Goal: Information Seeking & Learning: Learn about a topic

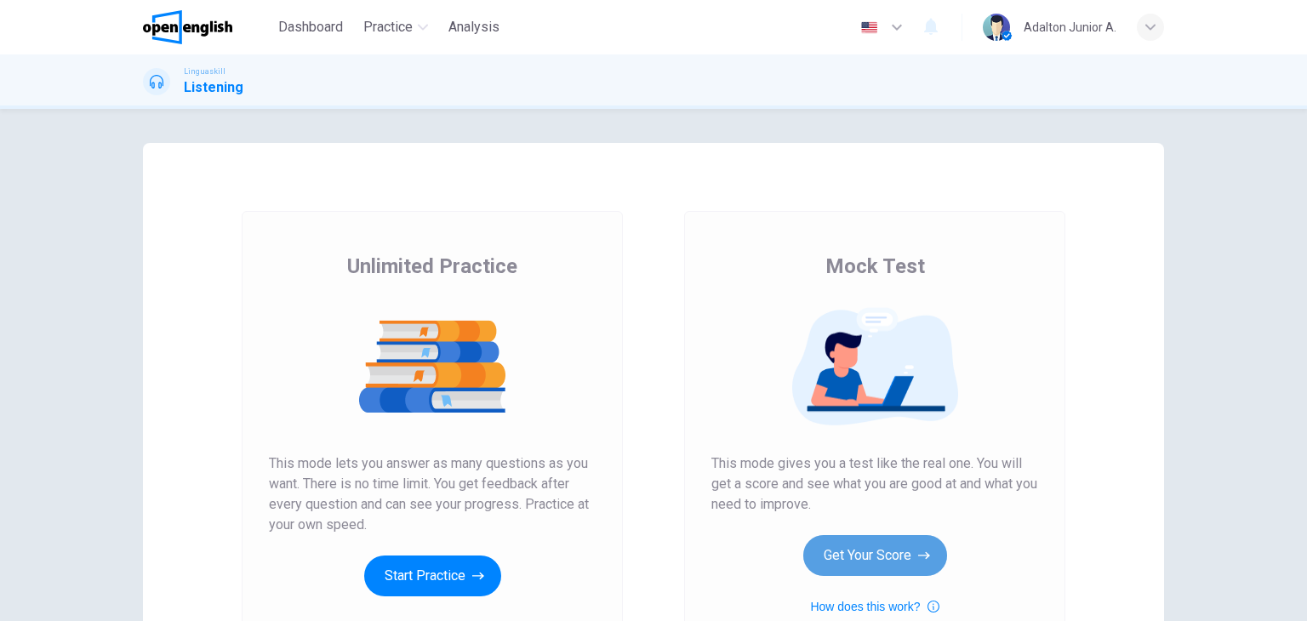
click at [883, 546] on button "Get Your Score" at bounding box center [875, 555] width 144 height 41
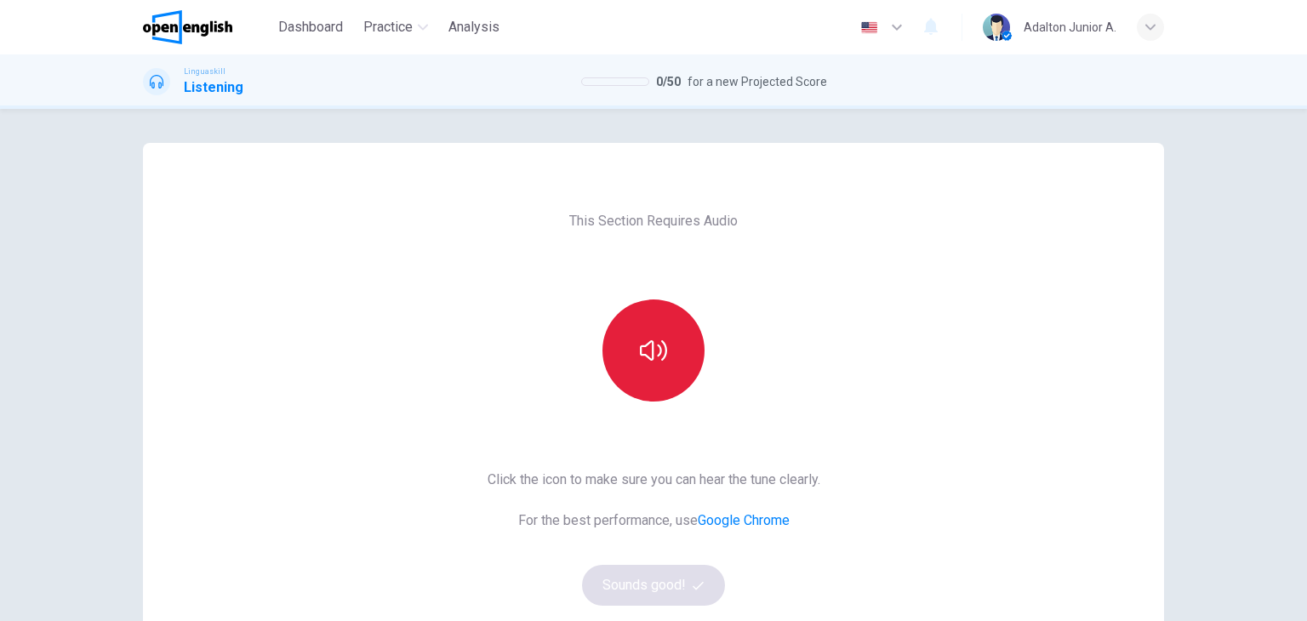
click at [642, 338] on icon "button" at bounding box center [653, 350] width 27 height 27
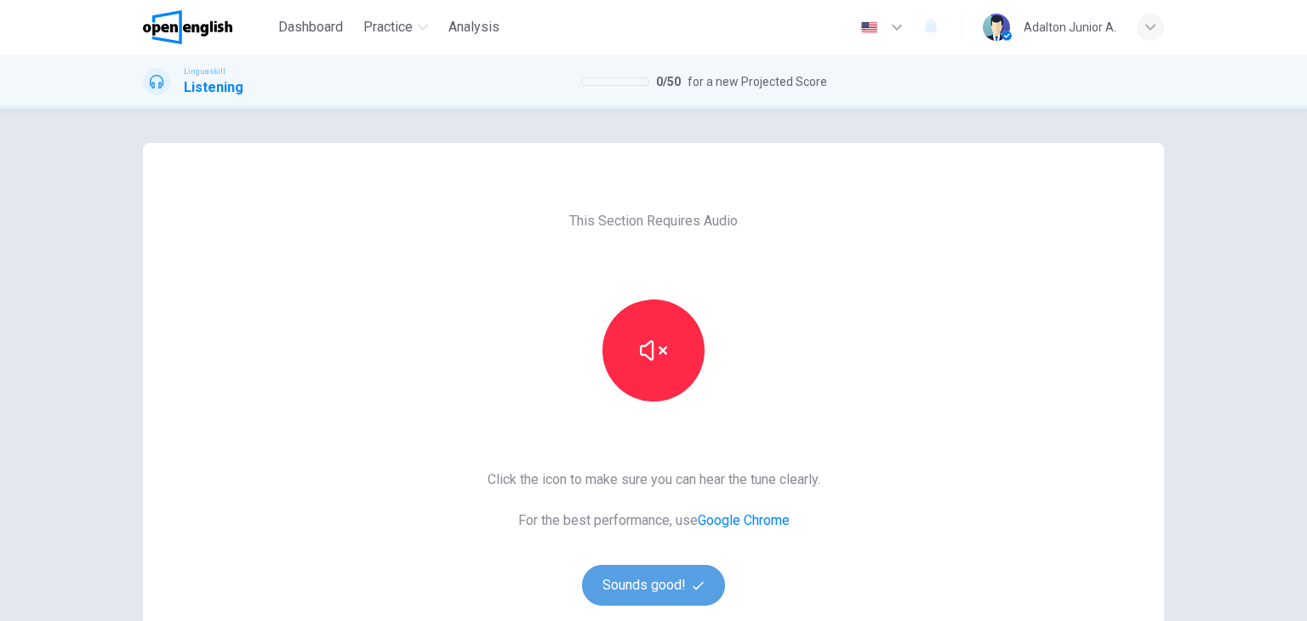
click at [655, 584] on button "Sounds good!" at bounding box center [653, 585] width 143 height 41
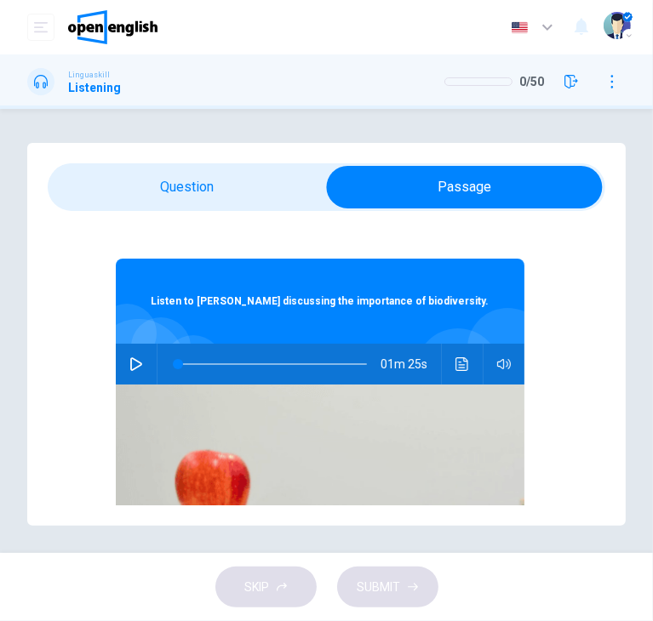
click at [132, 360] on icon "button" at bounding box center [136, 364] width 14 height 14
type input "*"
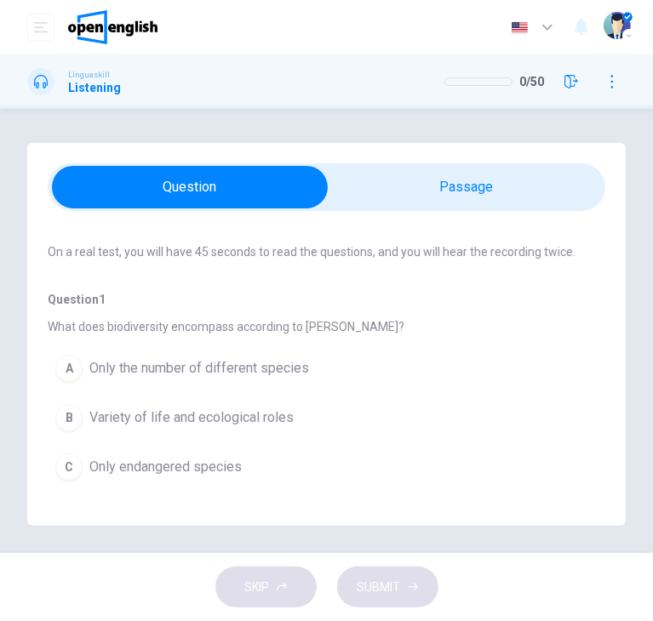
scroll to position [170, 0]
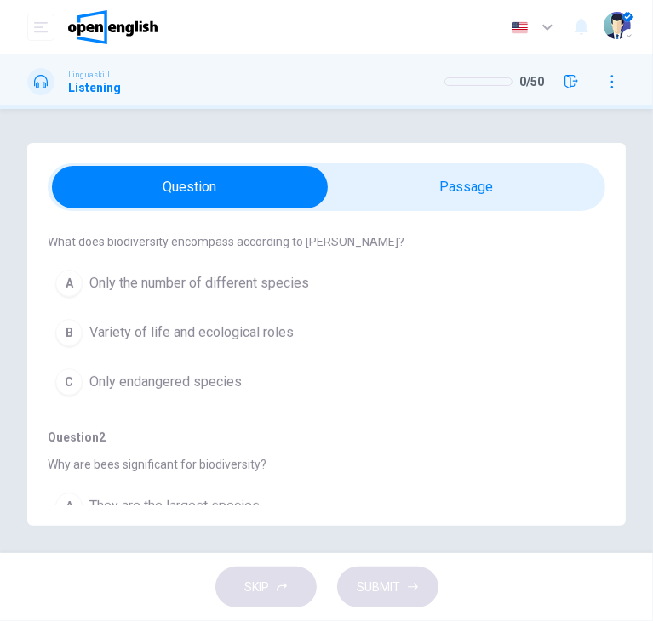
click at [202, 334] on span "Variety of life and ecological roles" at bounding box center [191, 333] width 204 height 20
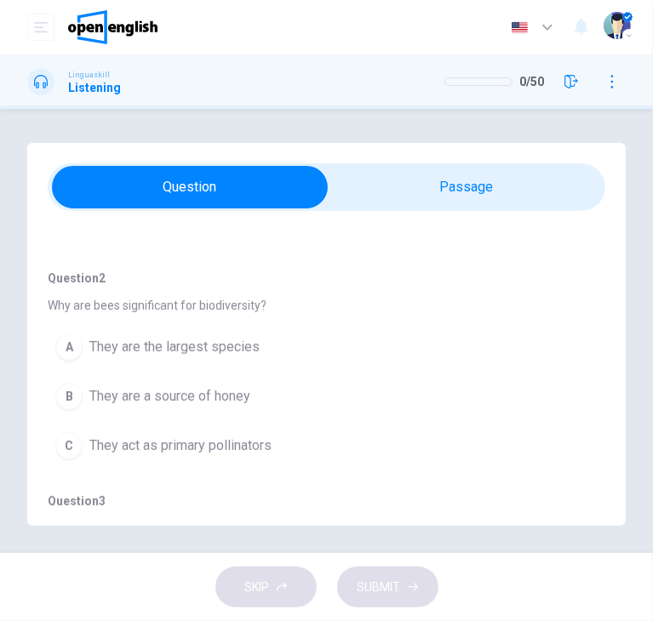
scroll to position [340, 0]
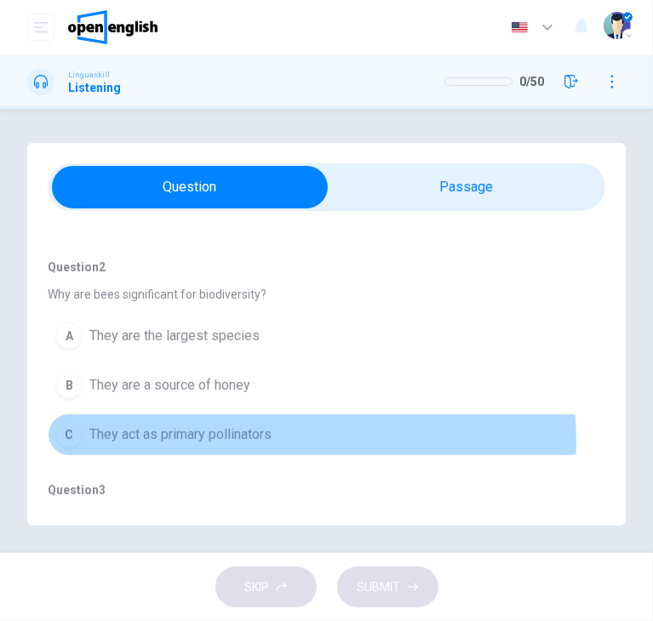
drag, startPoint x: 271, startPoint y: 440, endPoint x: 275, endPoint y: 432, distance: 8.8
click at [271, 432] on span "They act as primary pollinators" at bounding box center [180, 435] width 182 height 20
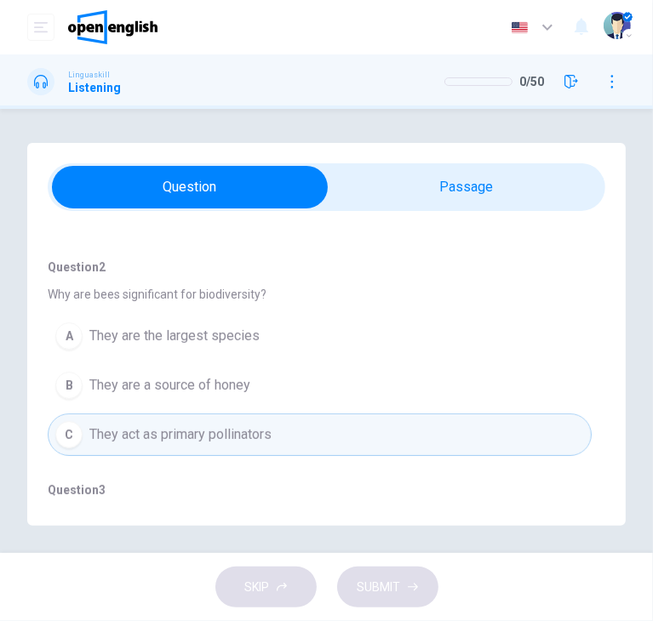
scroll to position [511, 0]
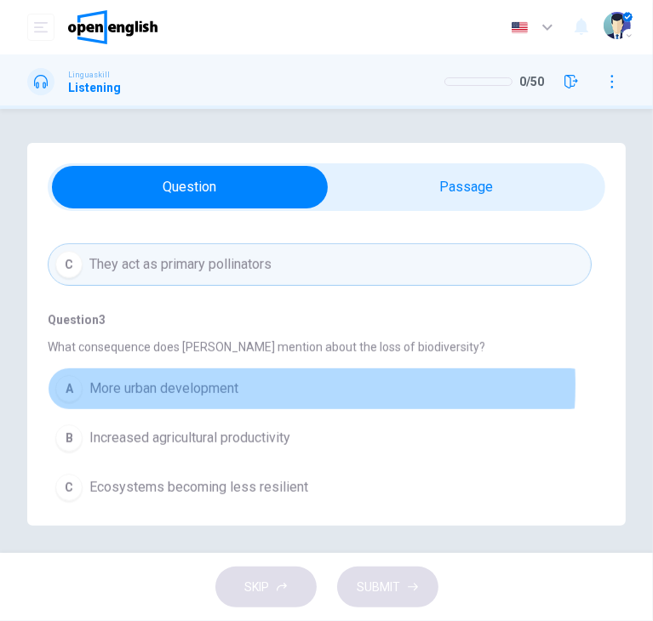
click at [223, 383] on span "More urban development" at bounding box center [163, 389] width 149 height 20
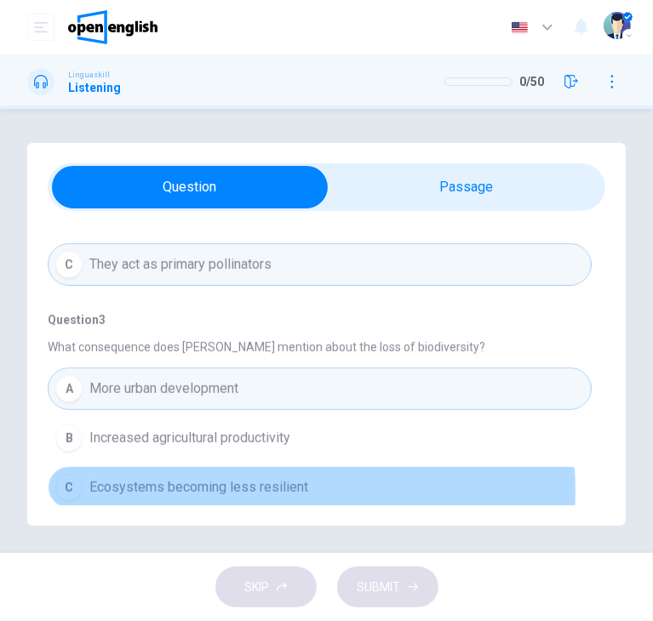
click at [279, 488] on span "Ecosystems becoming less resilient" at bounding box center [198, 487] width 219 height 20
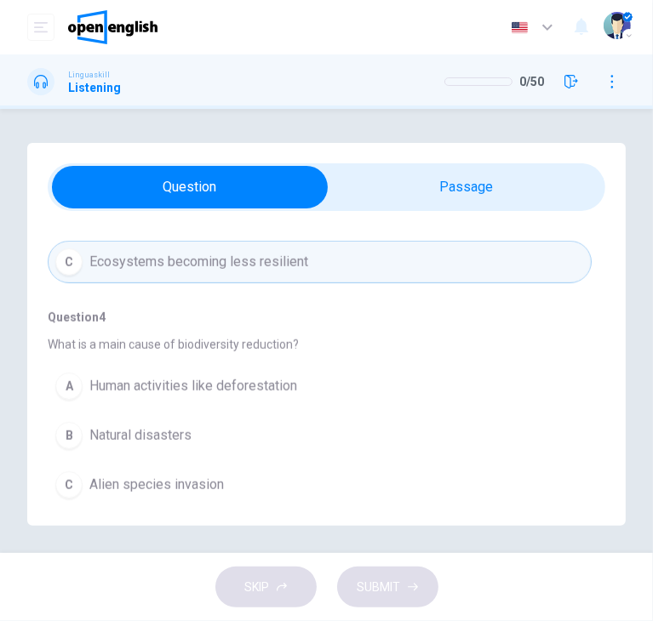
scroll to position [766, 0]
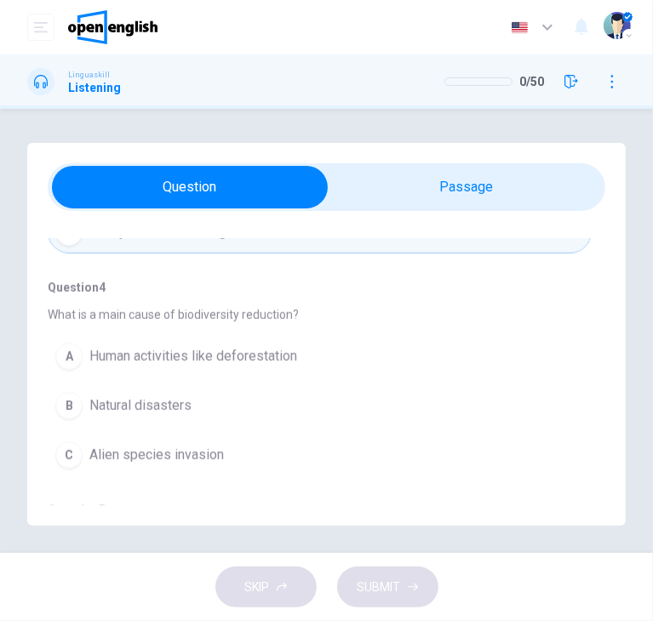
click at [183, 354] on span "Human activities like deforestation" at bounding box center [193, 356] width 208 height 20
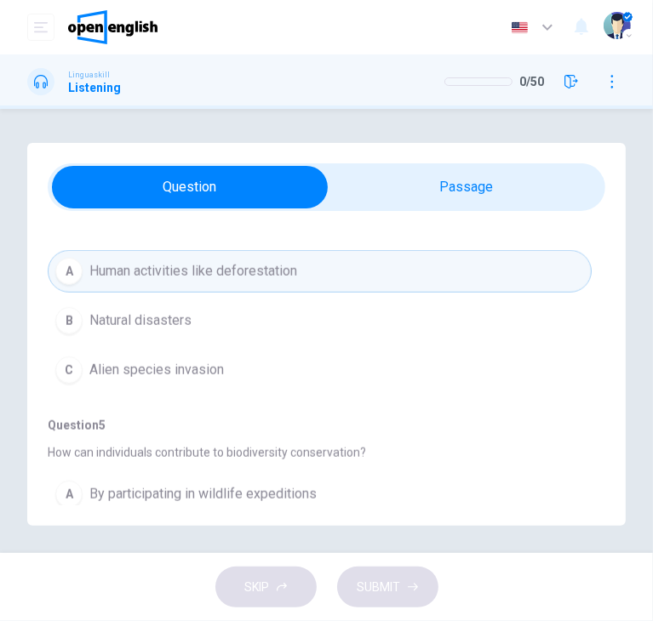
scroll to position [936, 0]
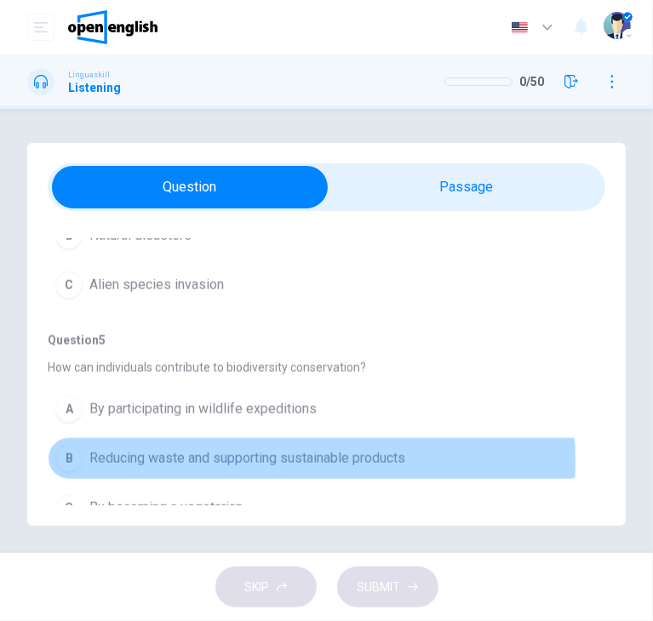
click at [271, 457] on span "Reducing waste and supporting sustainable products" at bounding box center [247, 459] width 316 height 20
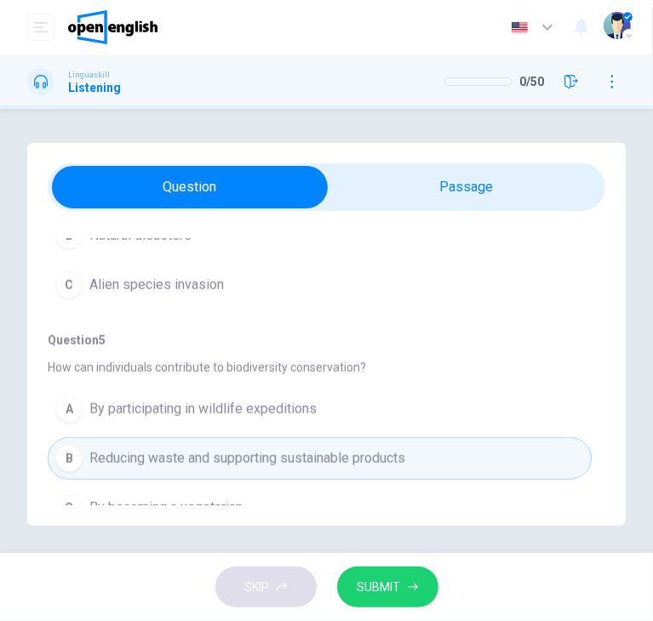
scroll to position [958, 0]
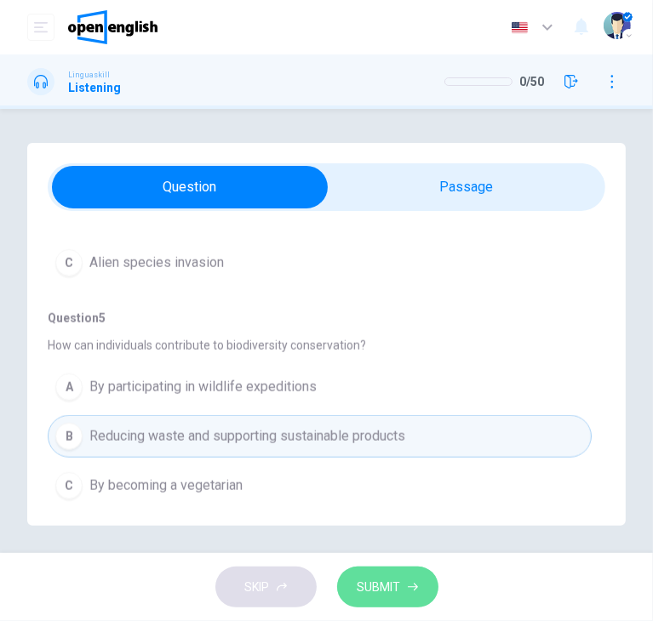
click at [383, 593] on span "SUBMIT" at bounding box center [378, 587] width 43 height 21
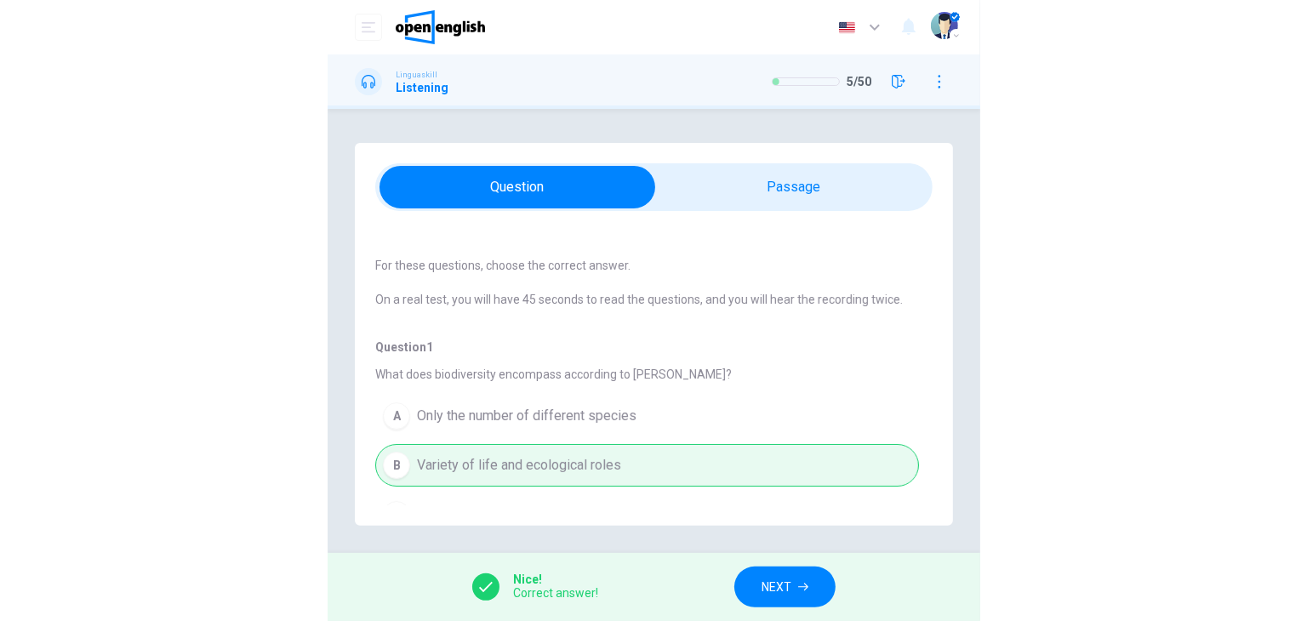
scroll to position [0, 0]
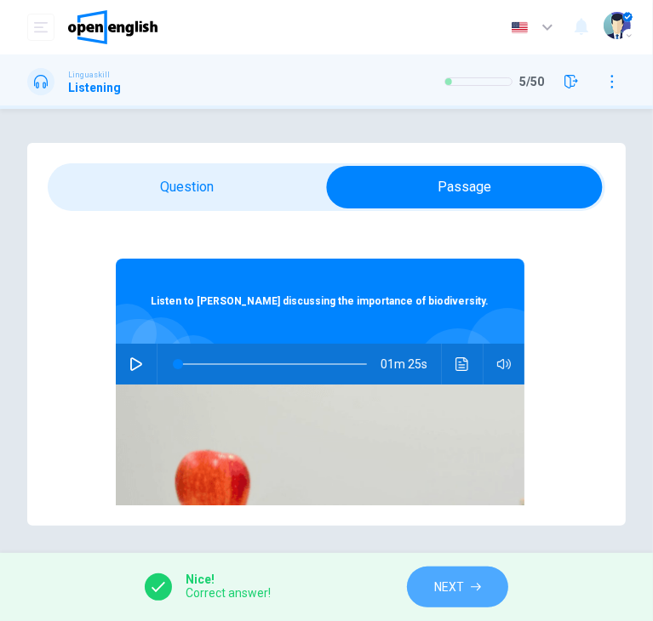
click at [483, 580] on button "NEXT" at bounding box center [457, 588] width 101 height 42
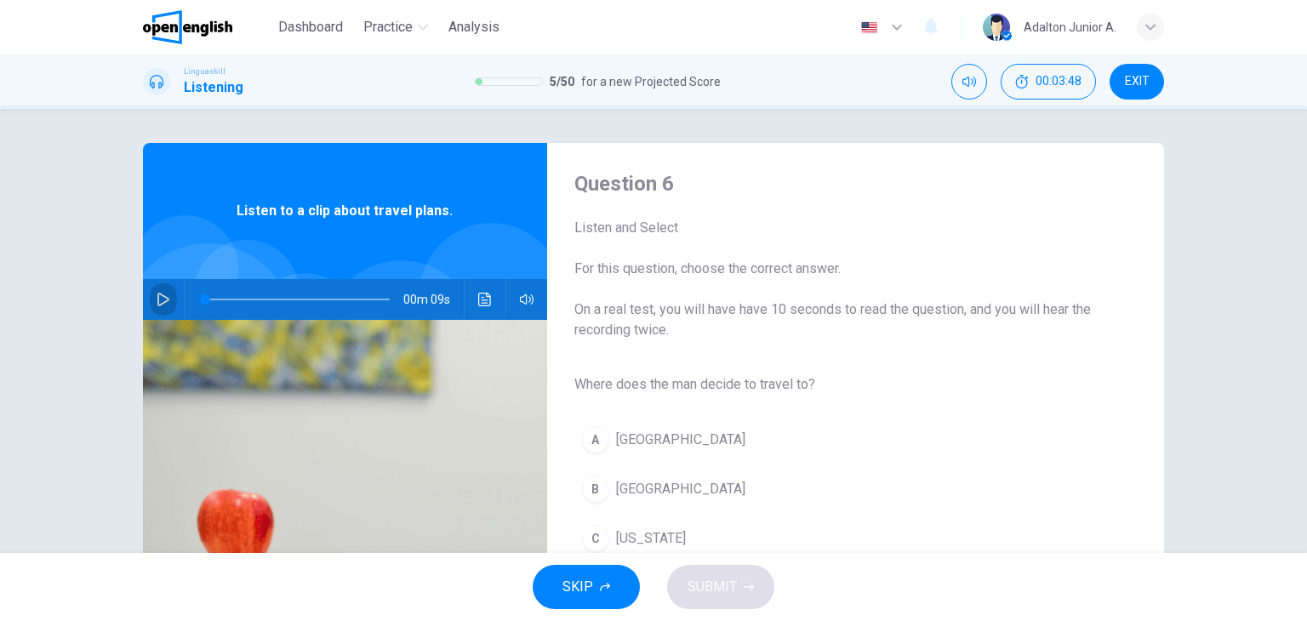
click at [157, 296] on icon "button" at bounding box center [164, 300] width 14 height 14
type input "*"
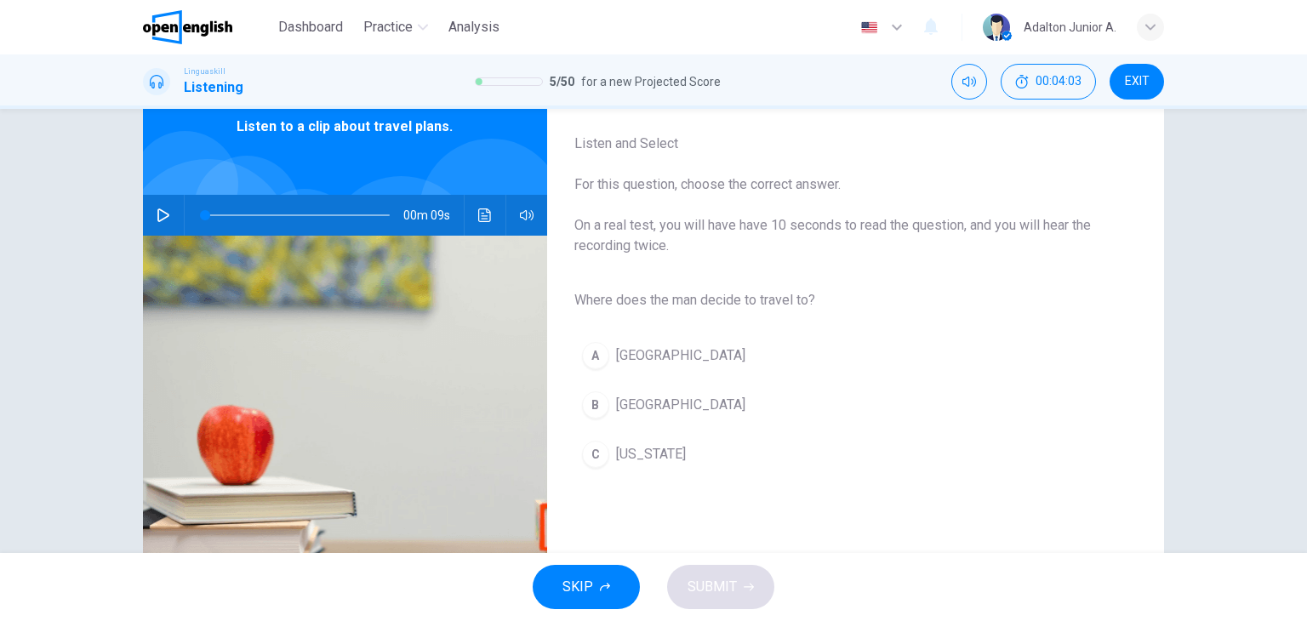
scroll to position [85, 0]
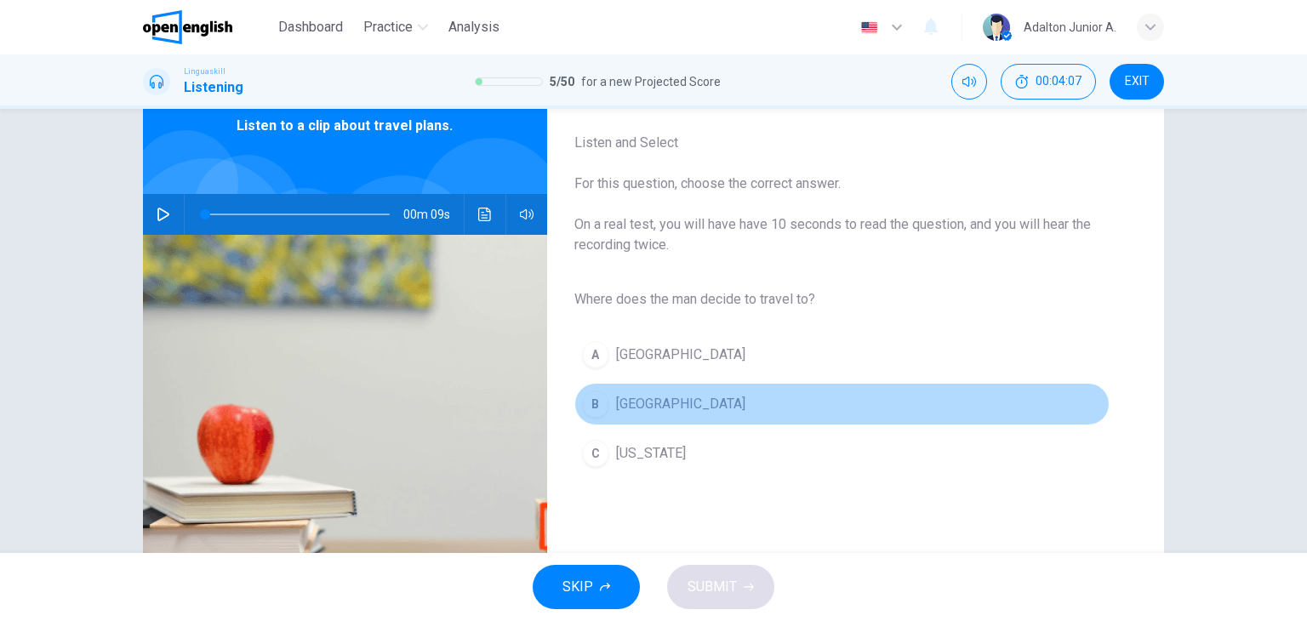
click at [626, 405] on span "[GEOGRAPHIC_DATA]" at bounding box center [680, 404] width 129 height 20
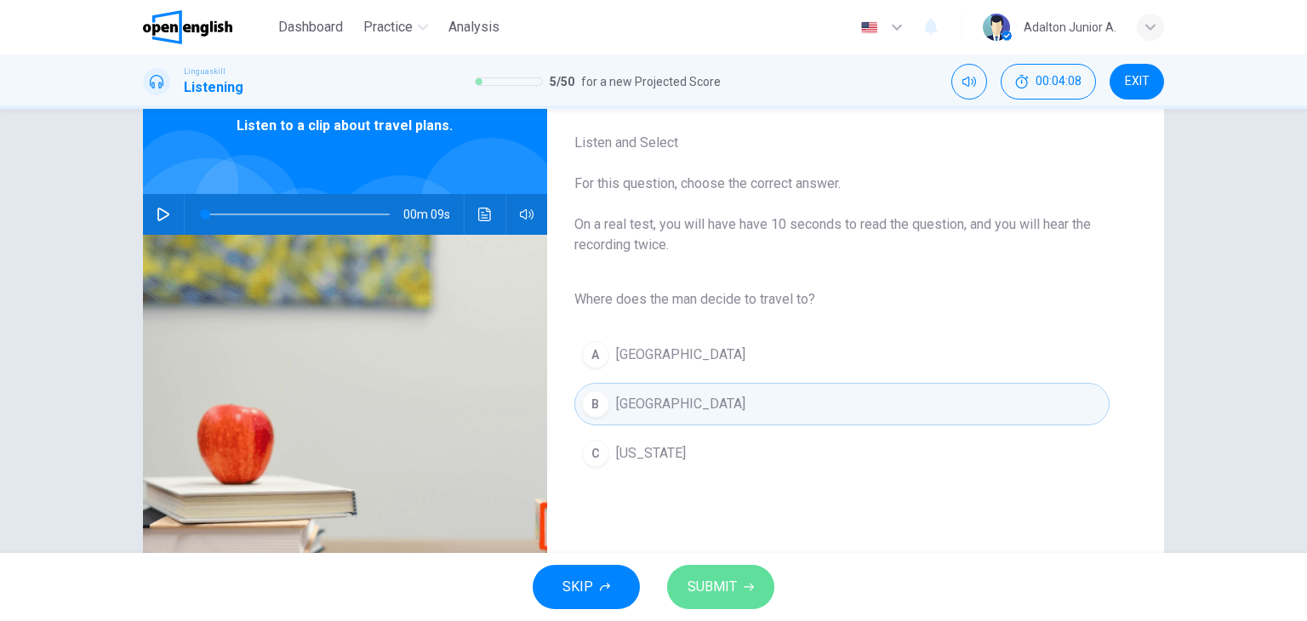
click at [746, 591] on icon "button" at bounding box center [749, 587] width 10 height 10
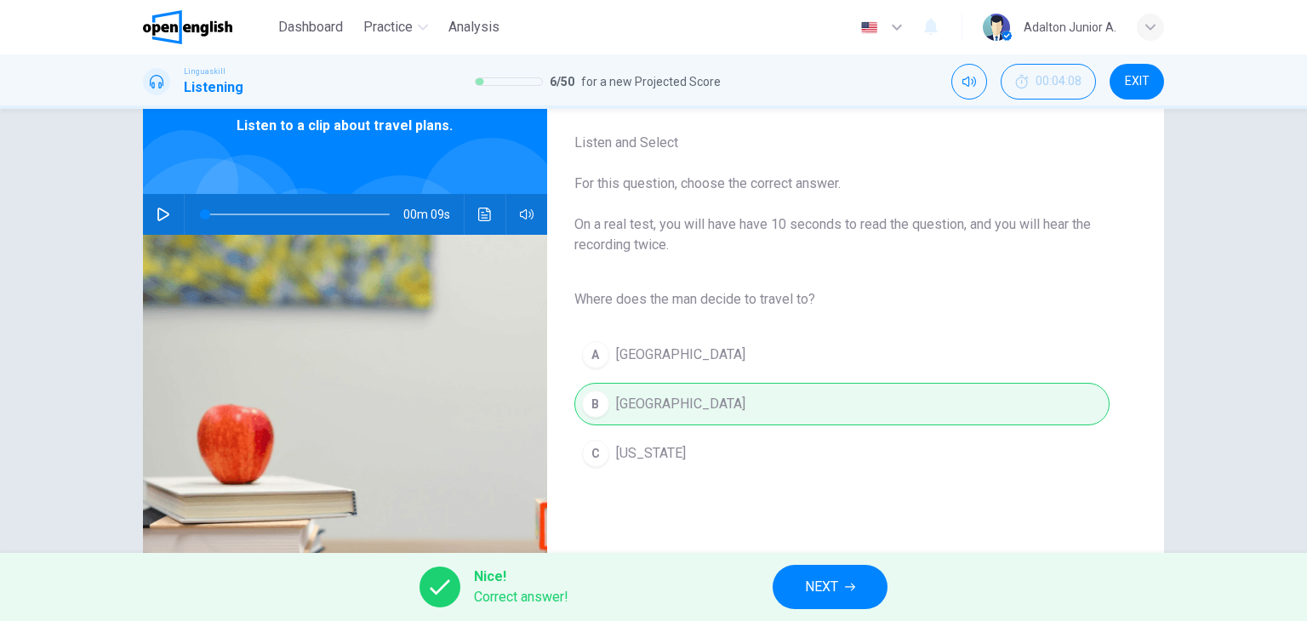
click at [799, 585] on button "NEXT" at bounding box center [830, 587] width 115 height 44
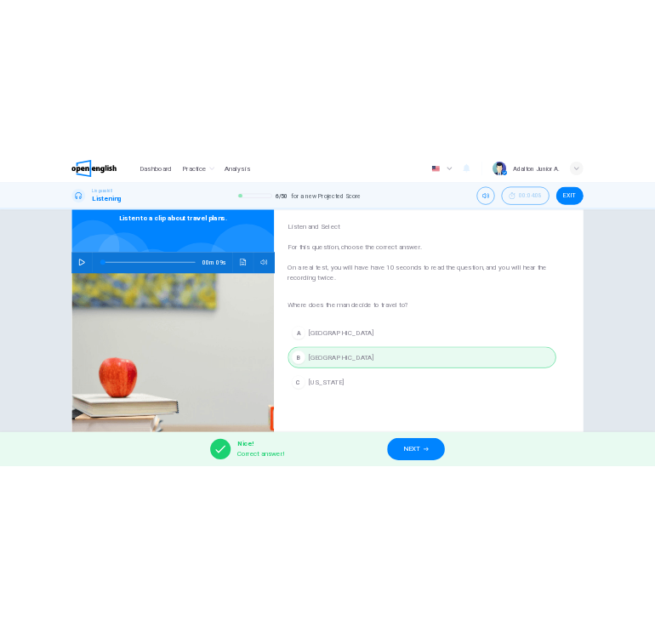
scroll to position [0, 0]
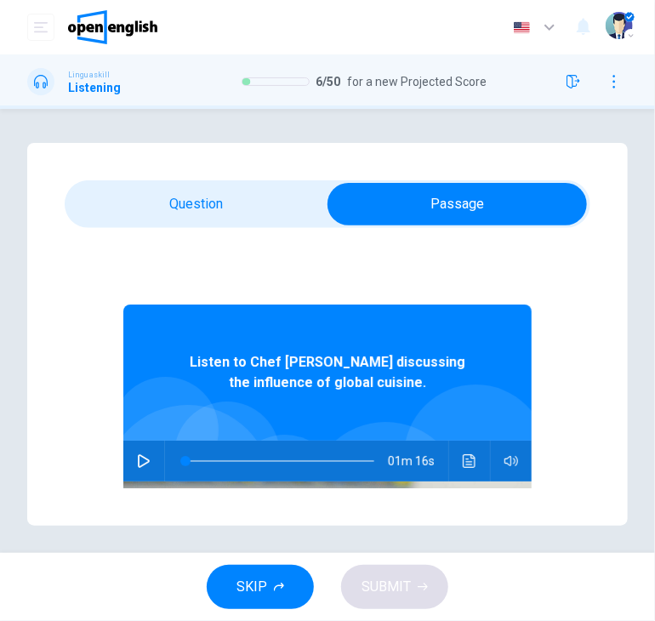
click at [137, 460] on icon "button" at bounding box center [144, 461] width 14 height 14
type input "*"
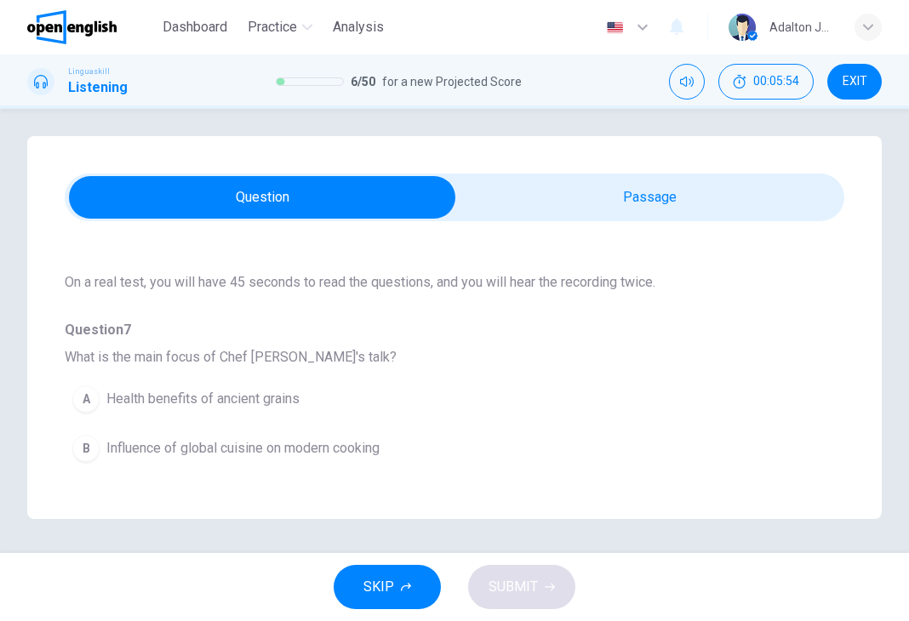
scroll to position [170, 0]
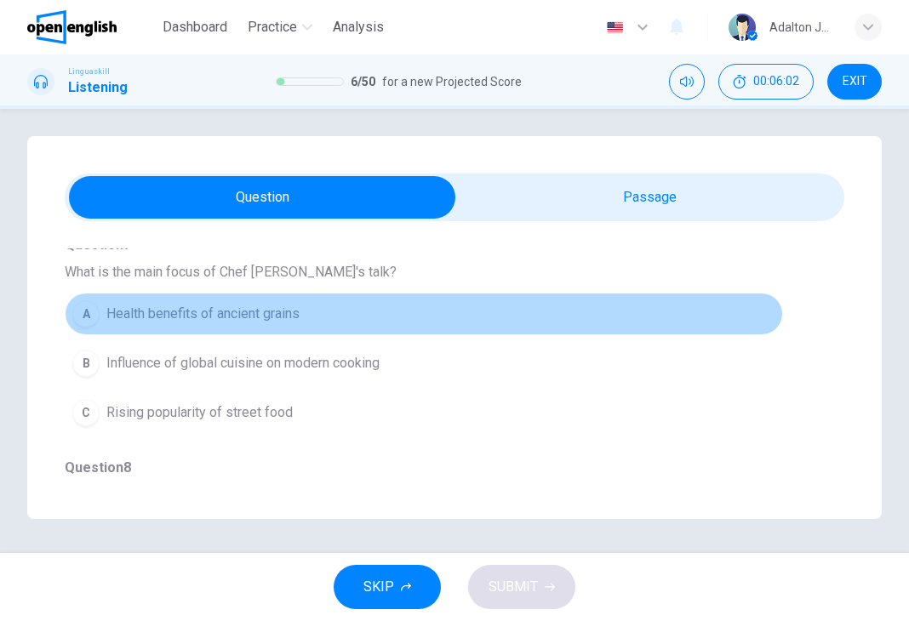
click at [699, 300] on button "A Health benefits of ancient grains" at bounding box center [424, 314] width 718 height 43
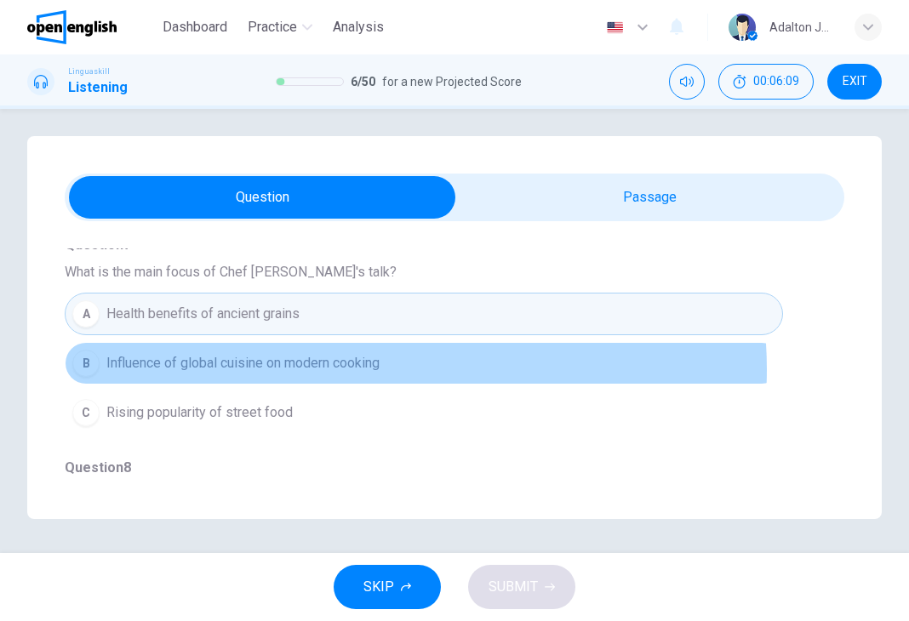
click at [378, 369] on span "Influence of global cuisine on modern cooking" at bounding box center [242, 363] width 273 height 20
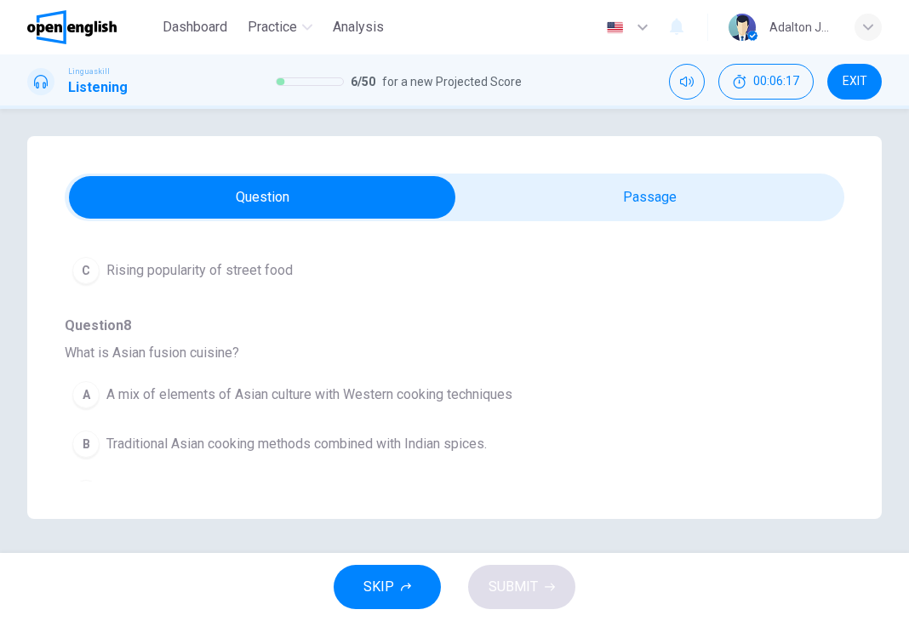
scroll to position [340, 0]
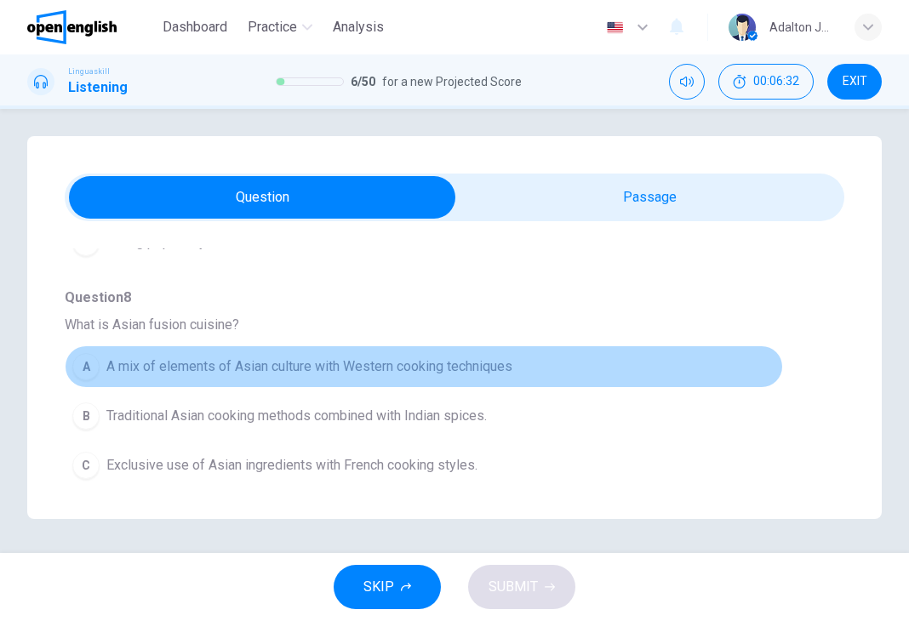
click at [435, 364] on span "A mix of elements of Asian culture with Western cooking techniques" at bounding box center [309, 367] width 406 height 20
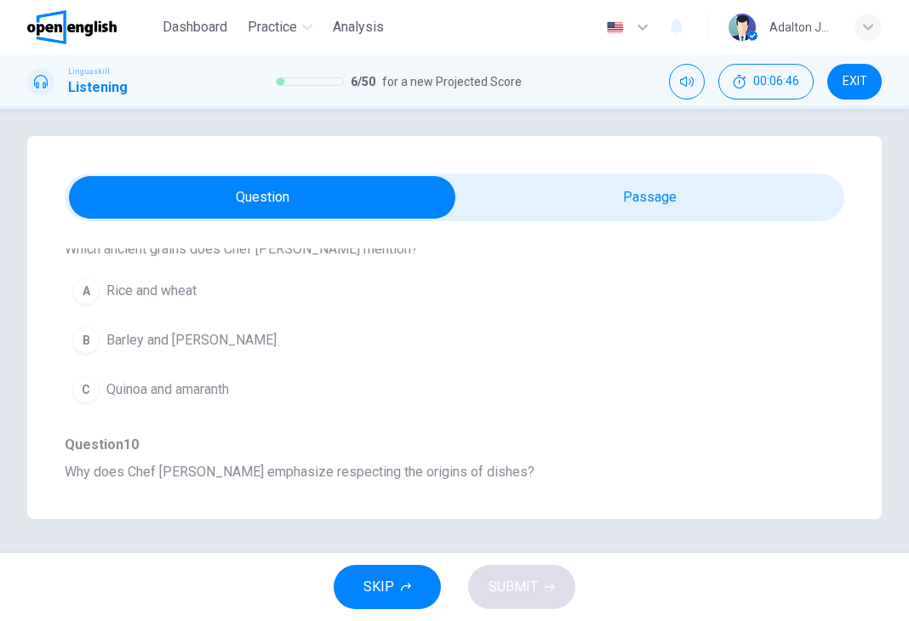
scroll to position [596, 0]
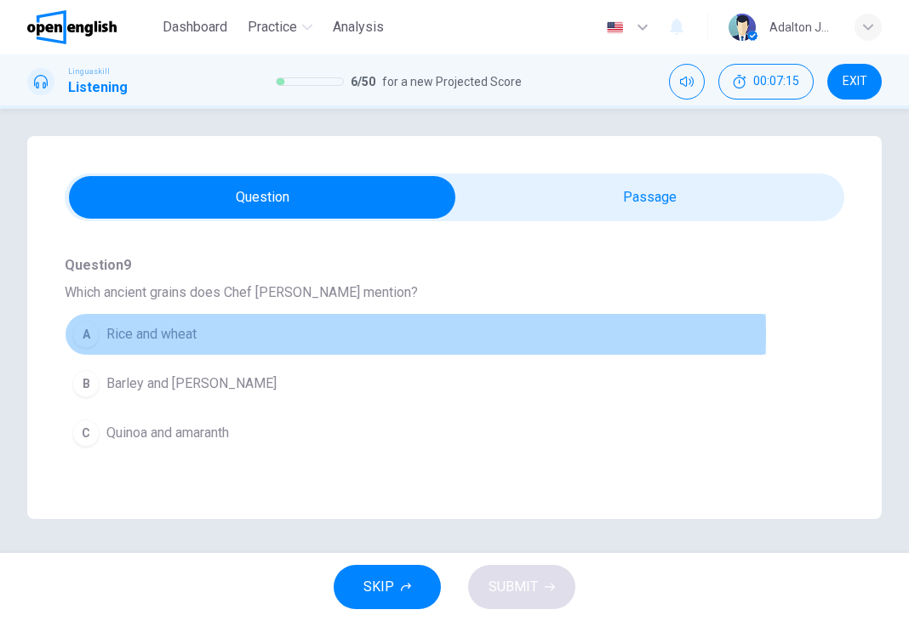
click at [184, 332] on span "Rice and wheat" at bounding box center [151, 334] width 90 height 20
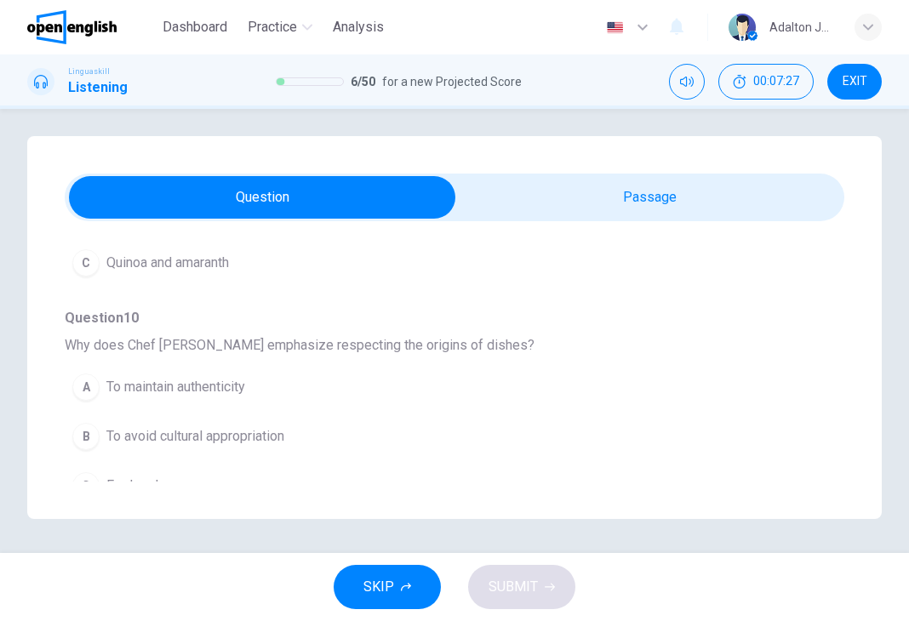
scroll to position [851, 0]
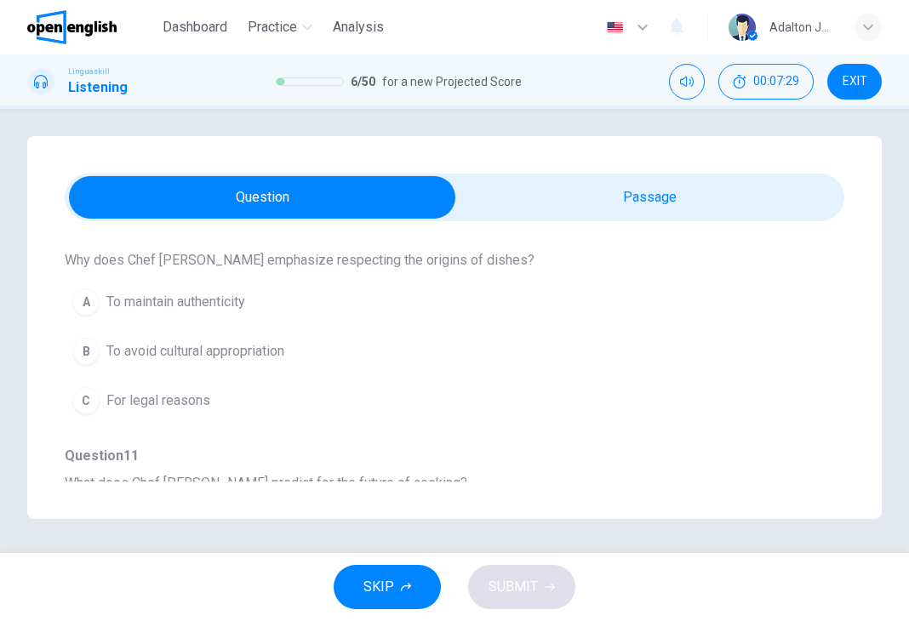
click at [260, 359] on button "B To avoid cultural appropriation" at bounding box center [424, 351] width 718 height 43
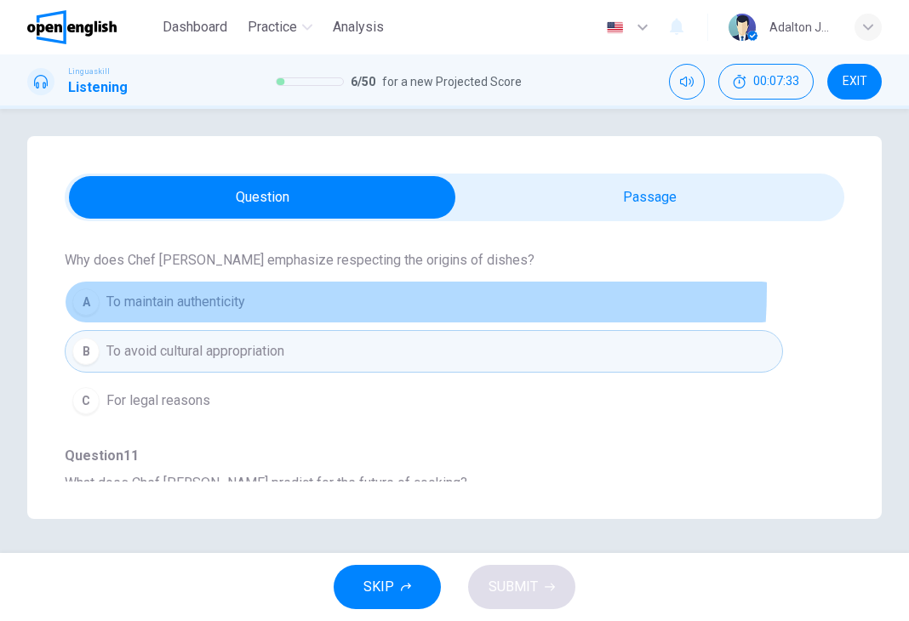
click at [220, 284] on button "A To maintain authenticity" at bounding box center [424, 302] width 718 height 43
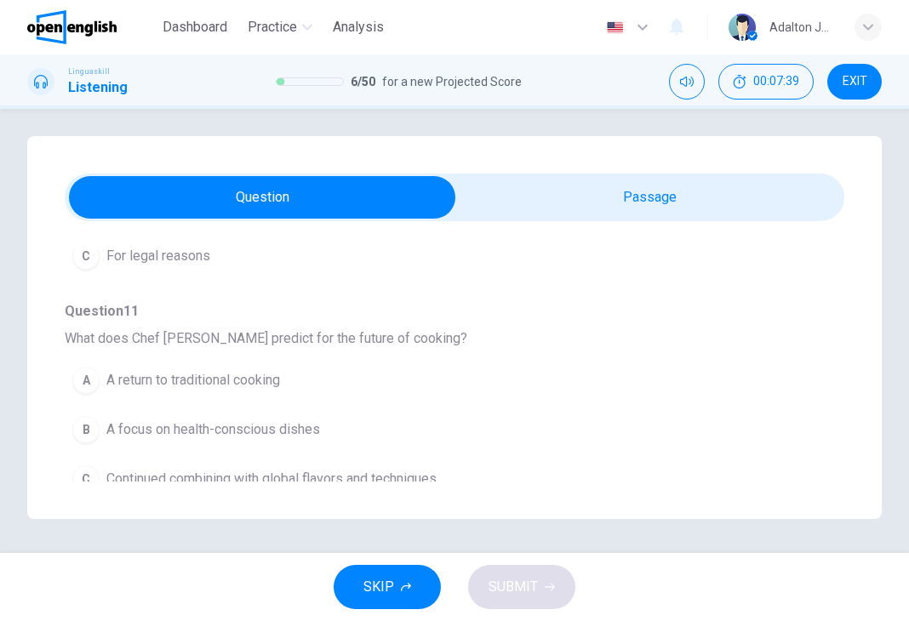
scroll to position [1007, 0]
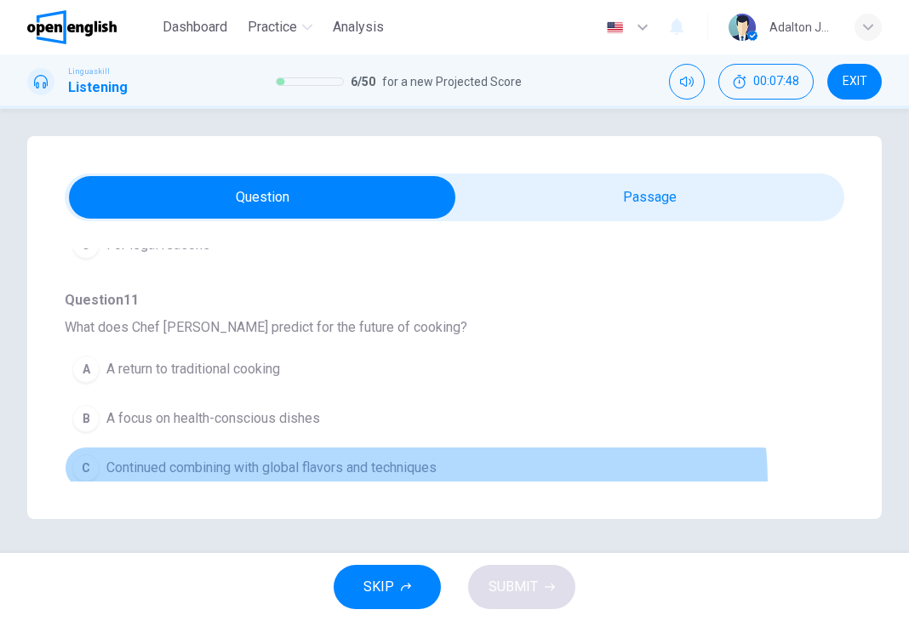
click at [381, 478] on button "C Continued combining with global flavors and techniques" at bounding box center [424, 468] width 718 height 43
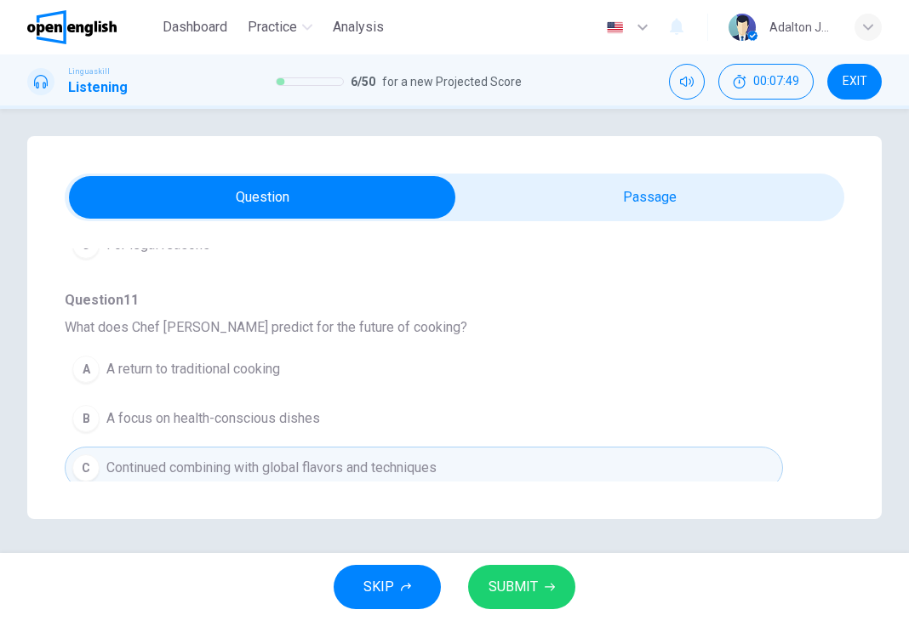
click at [546, 586] on icon "button" at bounding box center [550, 587] width 10 height 10
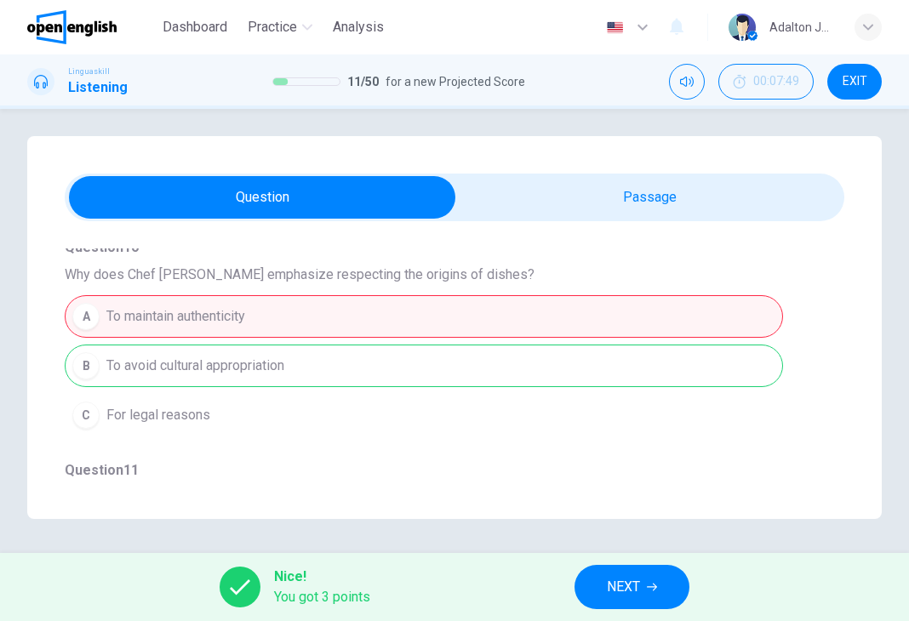
scroll to position [751, 0]
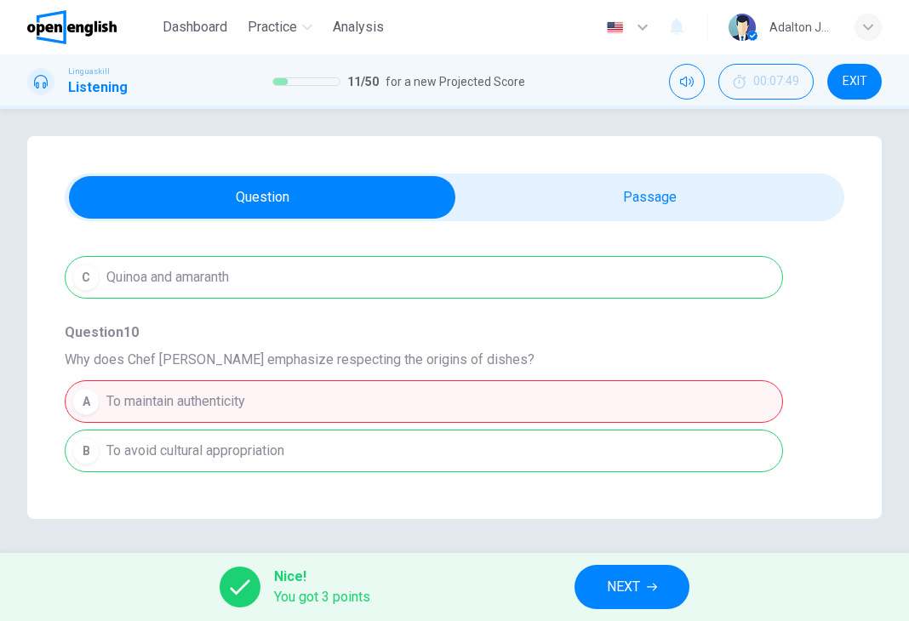
click at [388, 388] on div "A To maintain authenticity B To avoid cultural appropriation C For legal reasons" at bounding box center [455, 451] width 780 height 148
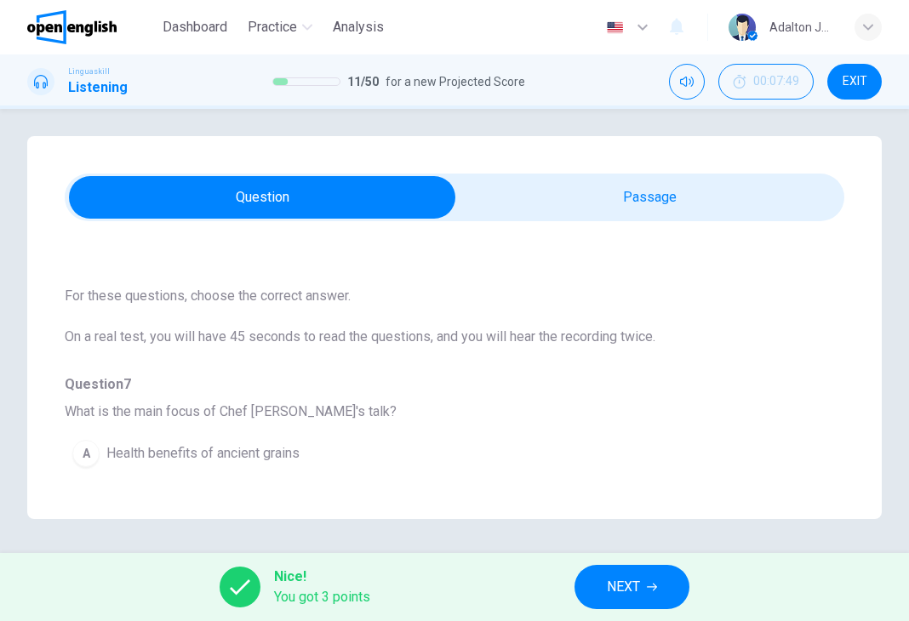
scroll to position [0, 0]
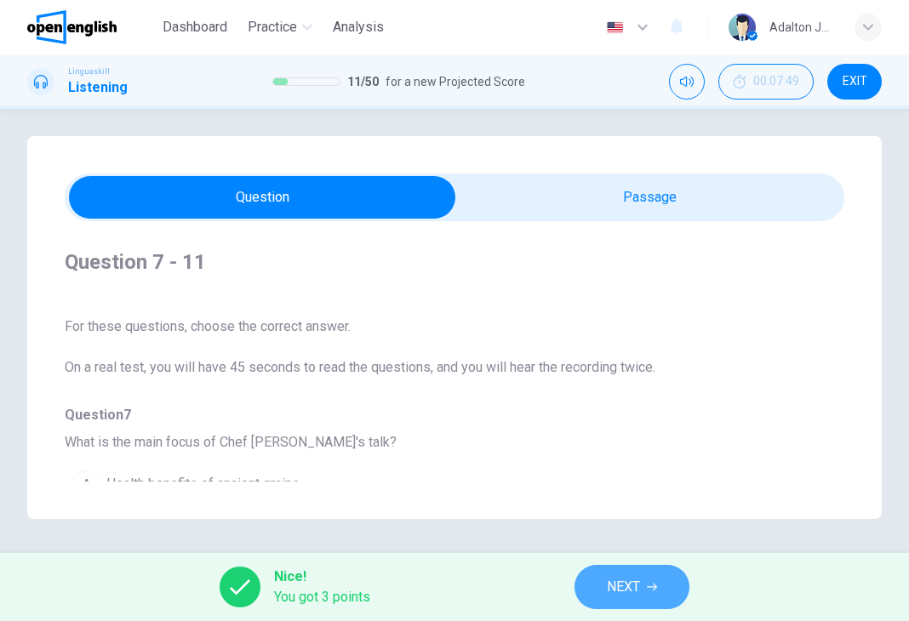
click at [613, 607] on button "NEXT" at bounding box center [631, 587] width 115 height 44
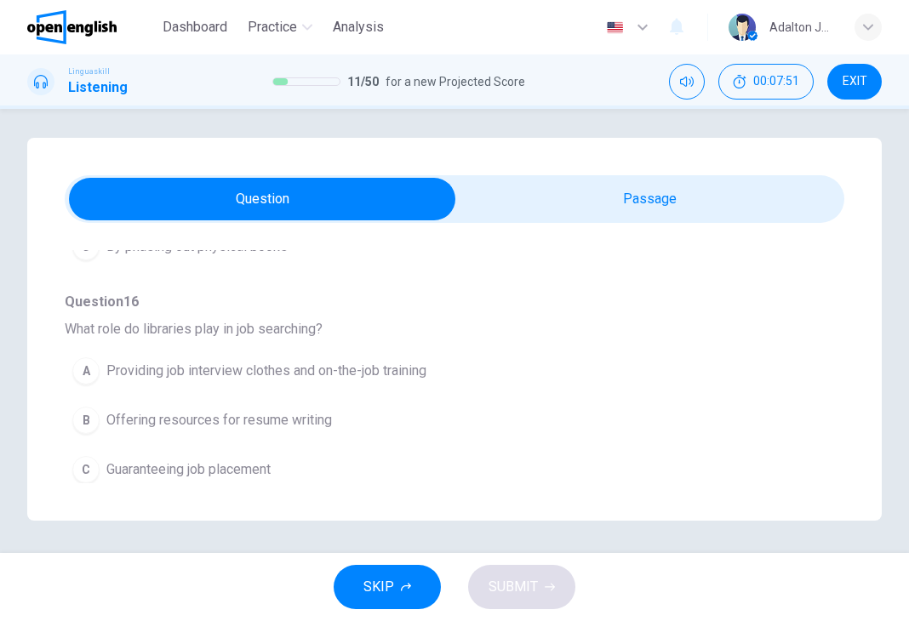
scroll to position [7, 0]
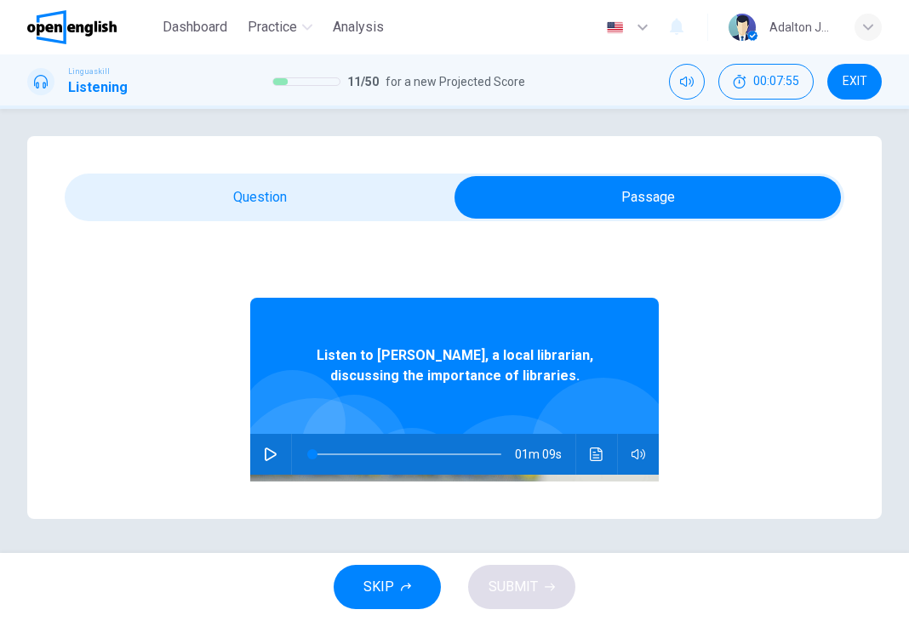
click at [269, 460] on button "button" at bounding box center [270, 454] width 27 height 41
type input "*"
click at [326, 220] on span at bounding box center [455, 198] width 780 height 48
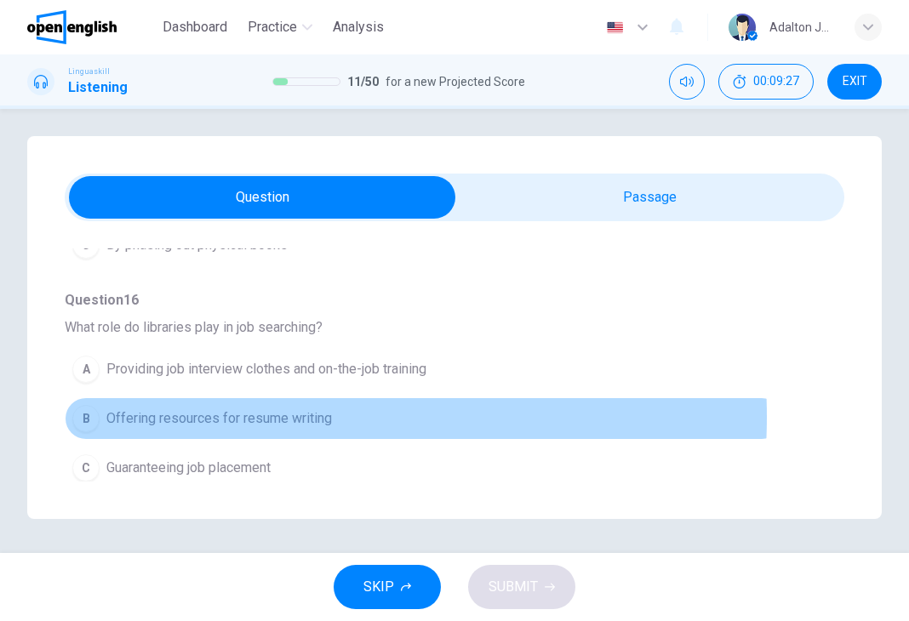
click at [260, 412] on span "Offering resources for resume writing" at bounding box center [219, 419] width 226 height 20
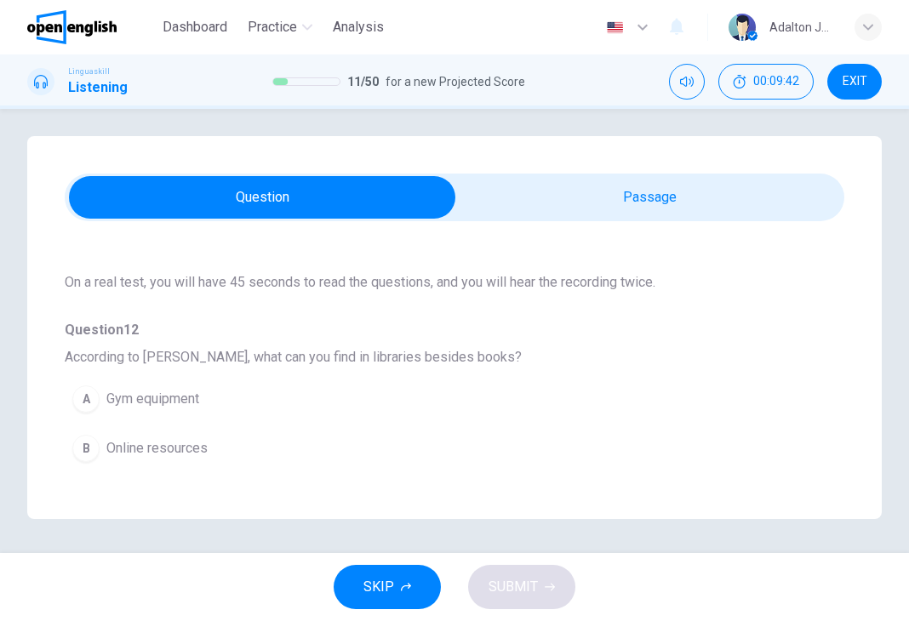
scroll to position [170, 0]
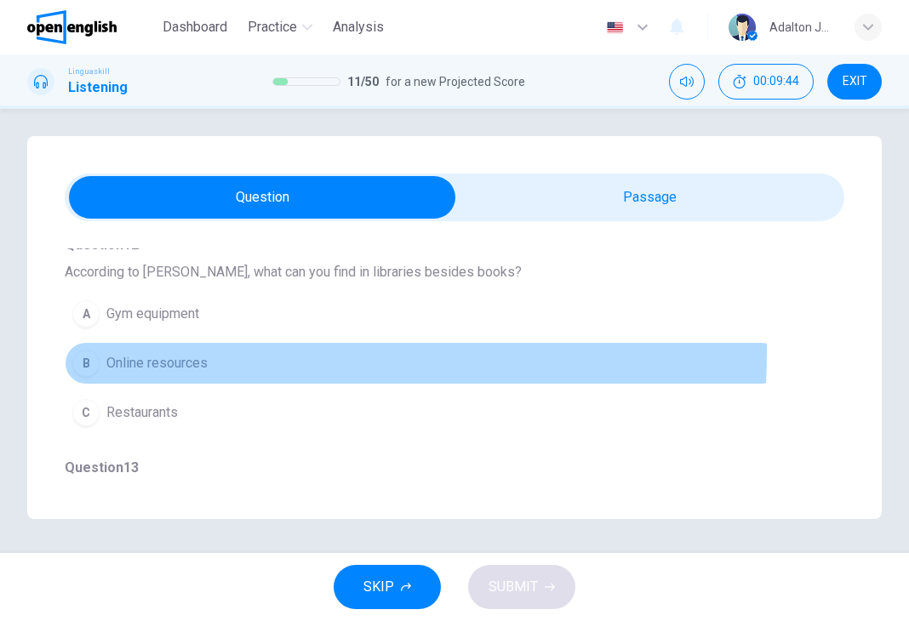
click at [157, 352] on button "B Online resources" at bounding box center [424, 363] width 718 height 43
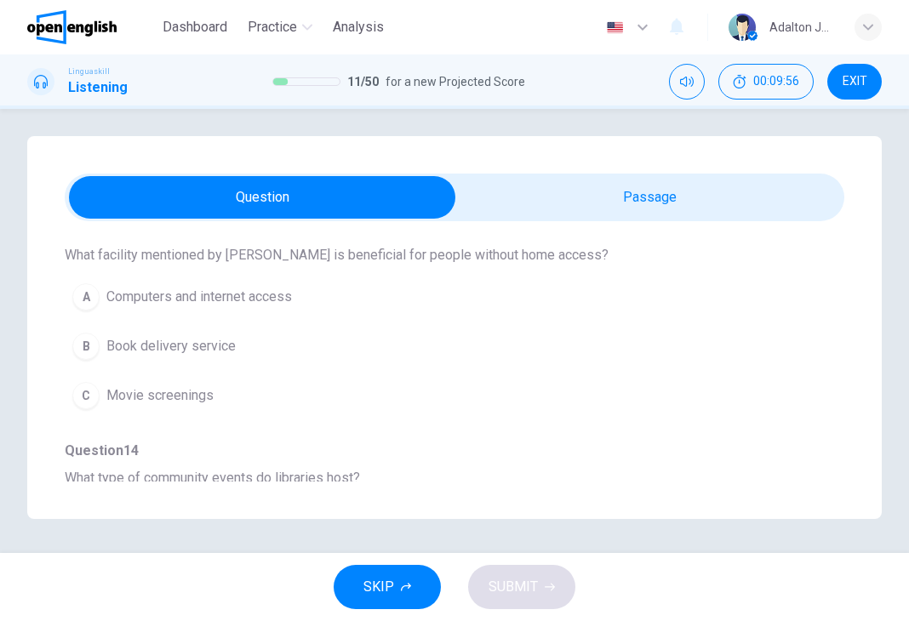
scroll to position [426, 0]
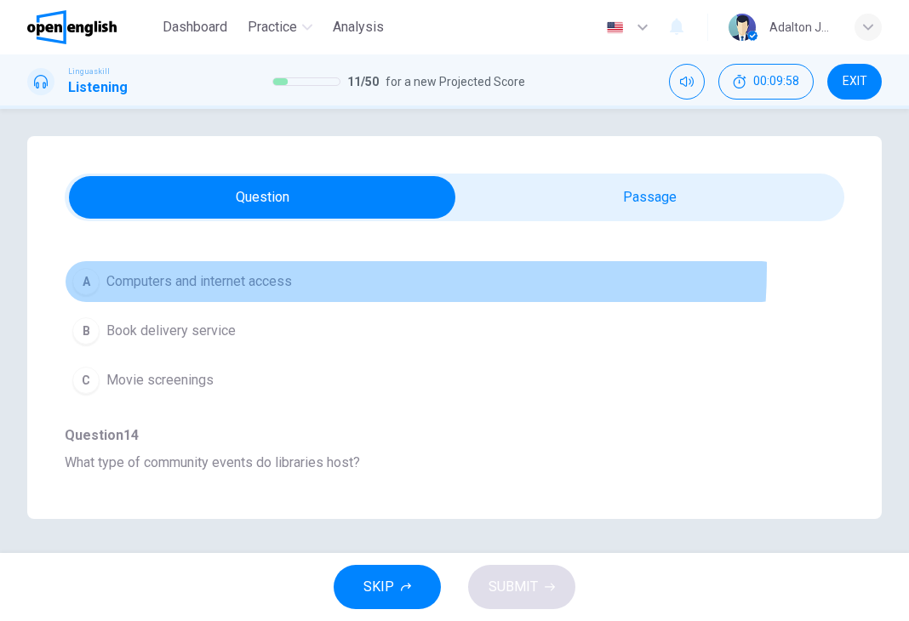
click at [254, 266] on button "A Computers and internet access" at bounding box center [424, 281] width 718 height 43
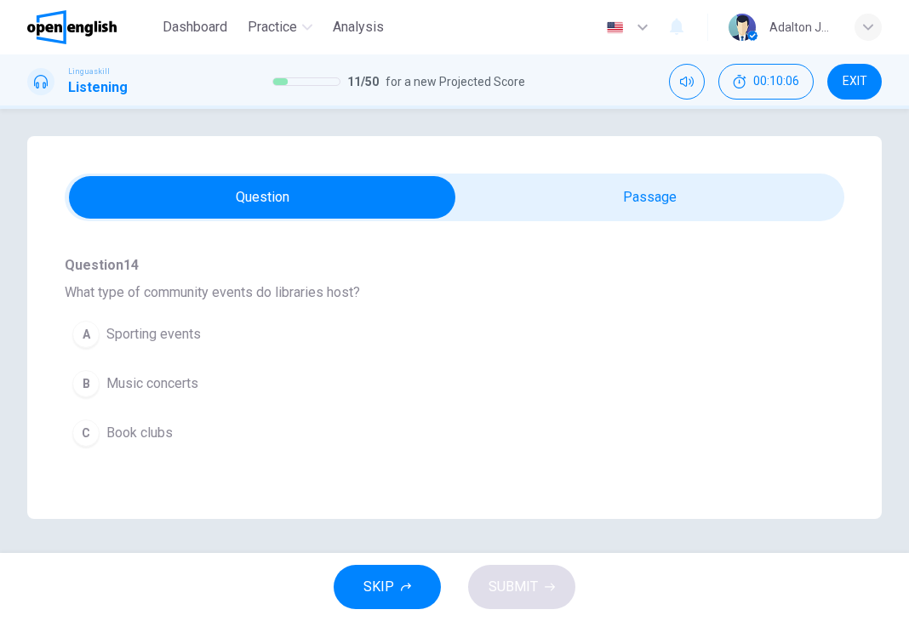
scroll to position [681, 0]
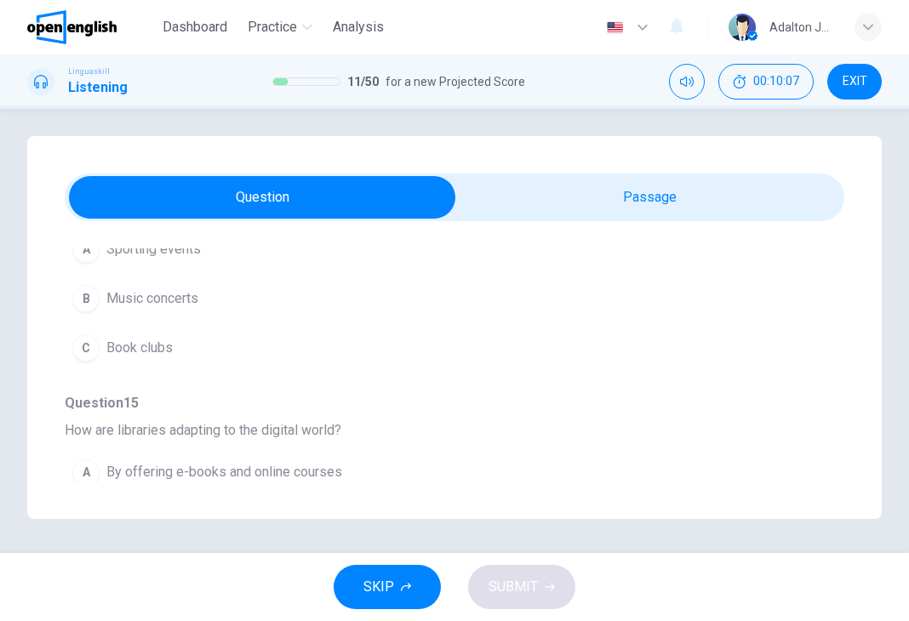
click at [185, 338] on button "C Book clubs" at bounding box center [424, 348] width 718 height 43
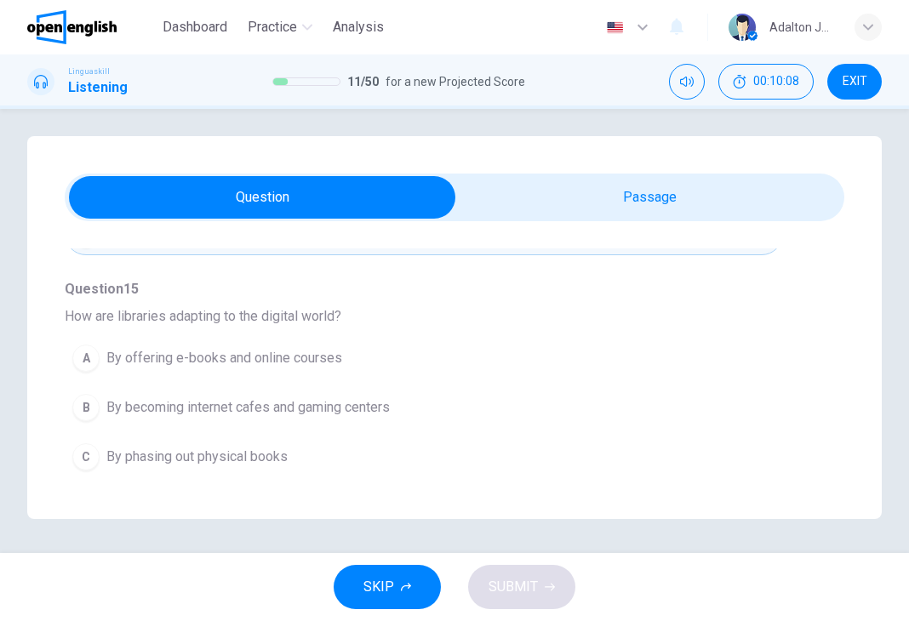
scroll to position [766, 0]
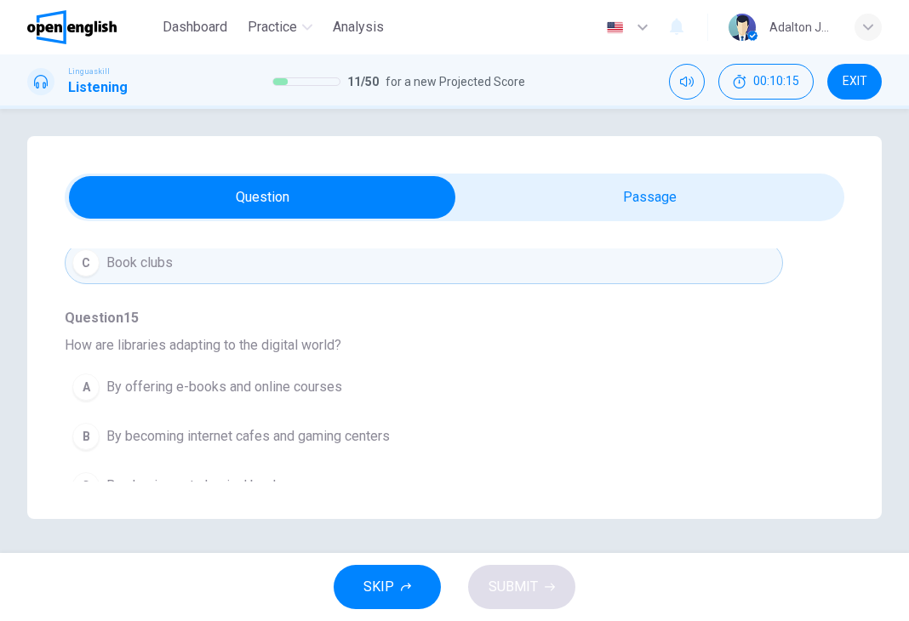
click at [340, 392] on span "By offering e-books and online courses" at bounding box center [224, 387] width 236 height 20
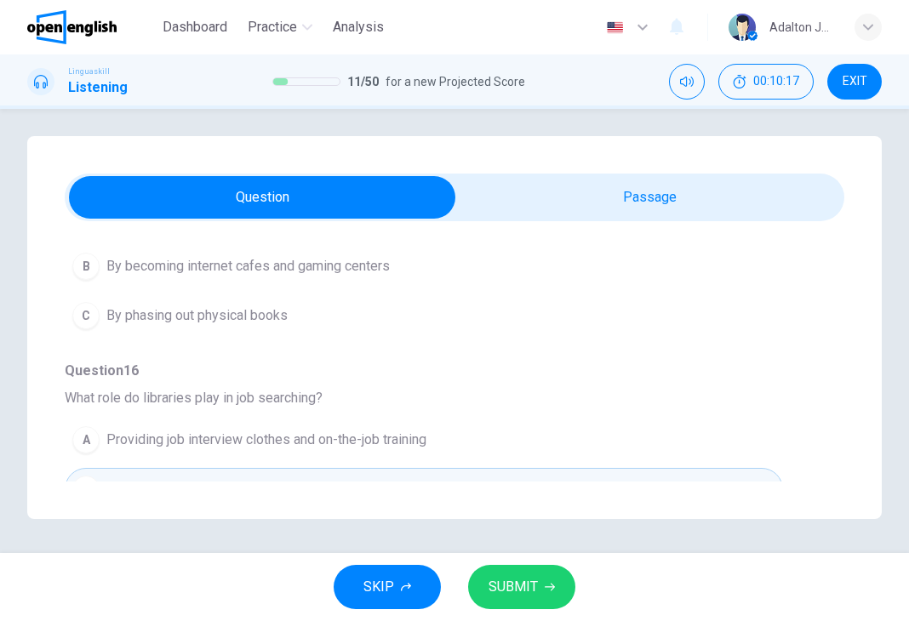
scroll to position [1007, 0]
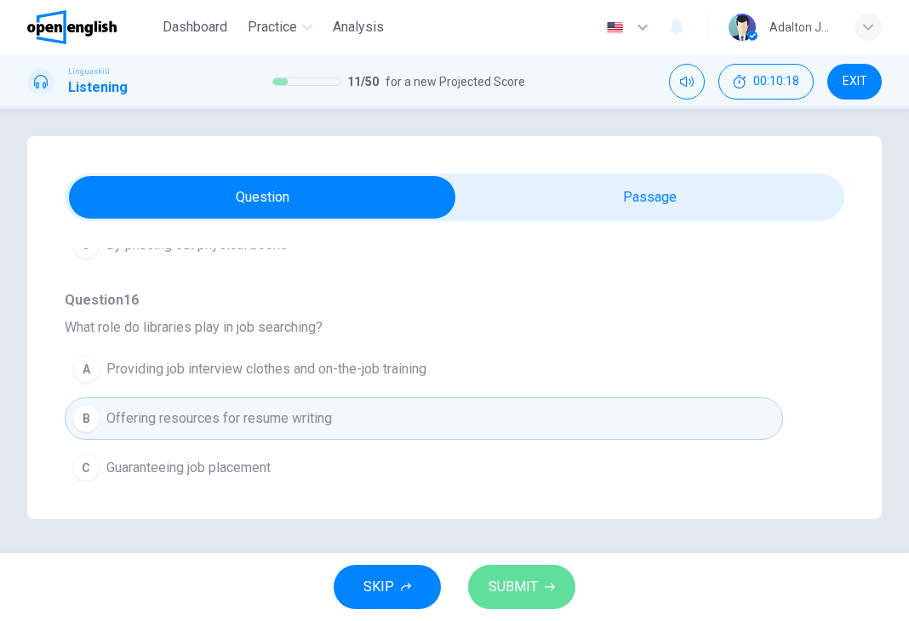
click at [523, 578] on span "SUBMIT" at bounding box center [512, 587] width 49 height 24
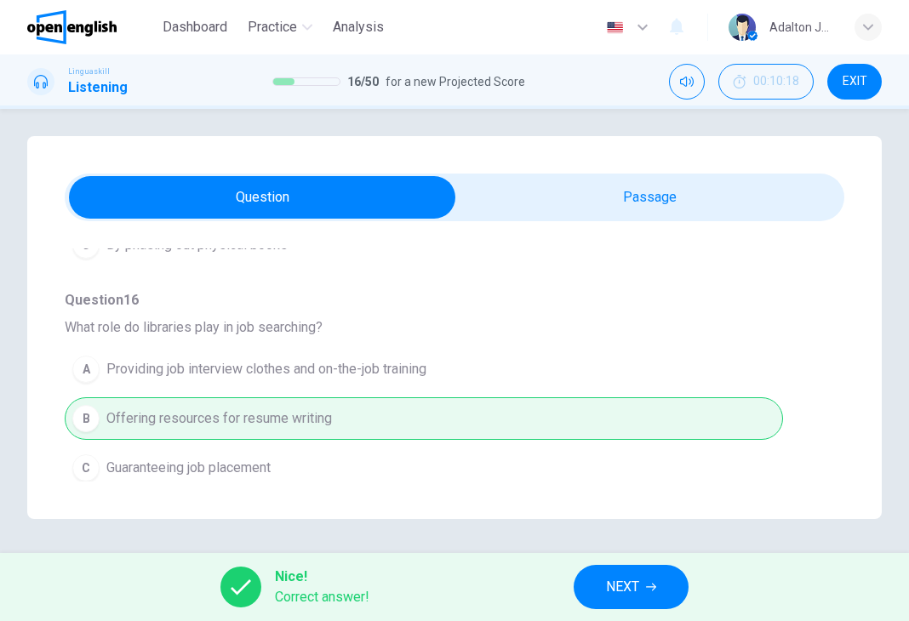
click at [641, 581] on button "NEXT" at bounding box center [631, 587] width 115 height 44
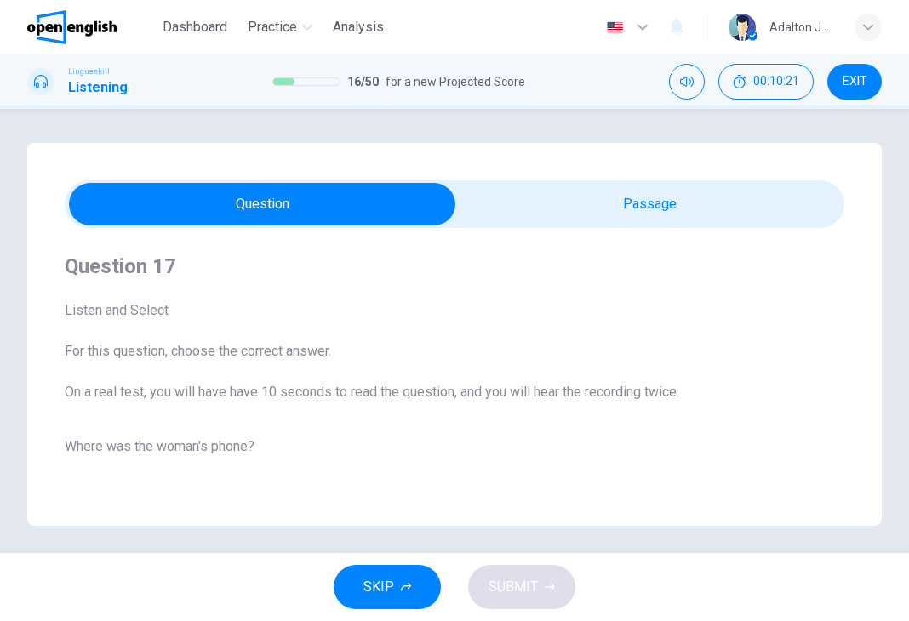
scroll to position [0, 0]
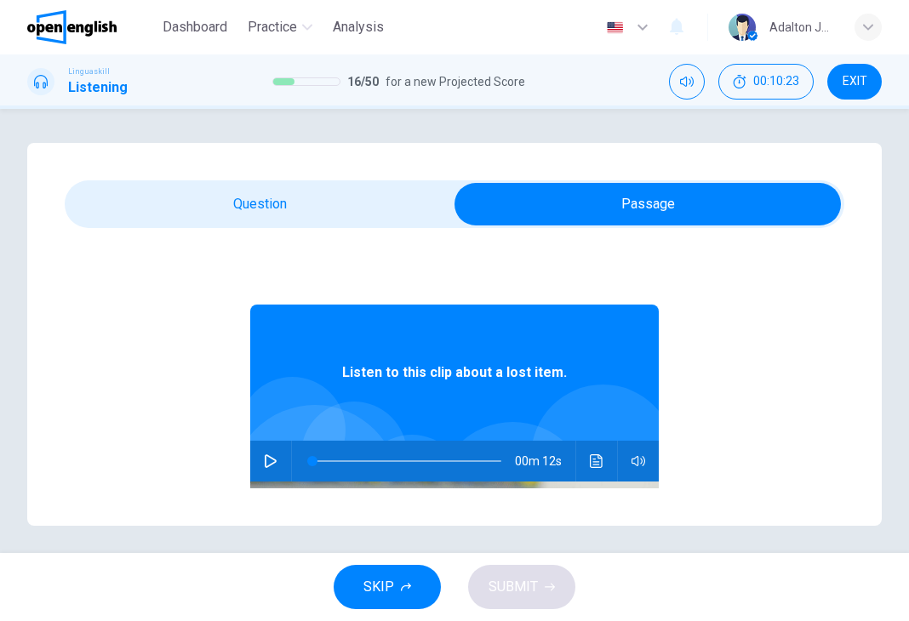
click at [266, 457] on icon "button" at bounding box center [271, 461] width 14 height 14
type input "**"
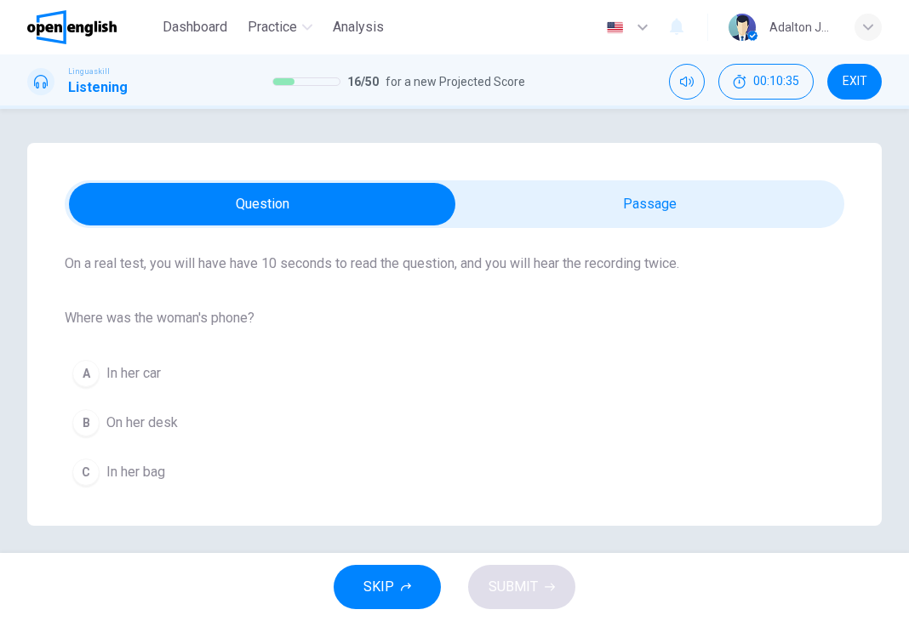
scroll to position [133, 0]
click at [155, 474] on span "In her bag" at bounding box center [135, 470] width 59 height 20
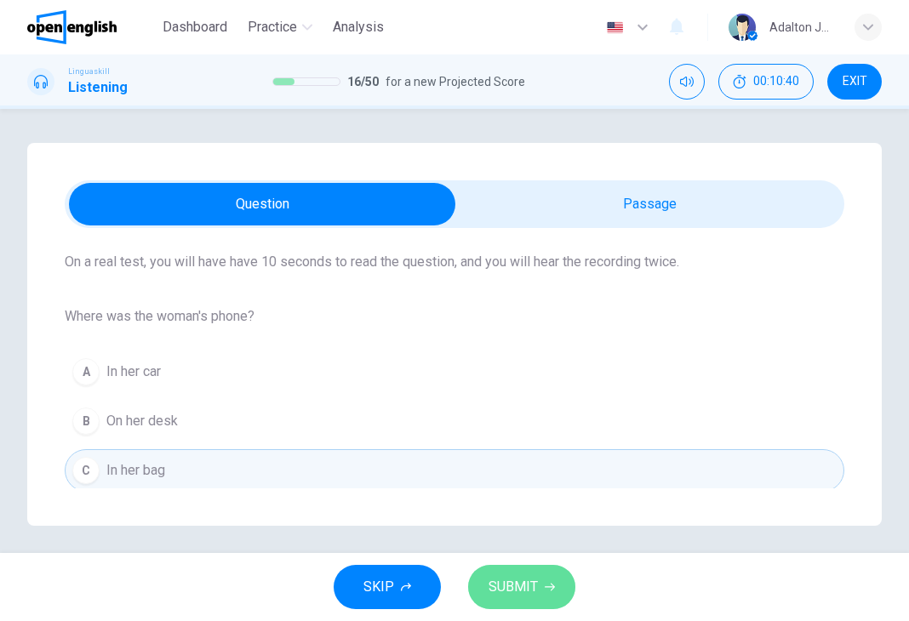
click at [501, 583] on span "SUBMIT" at bounding box center [512, 587] width 49 height 24
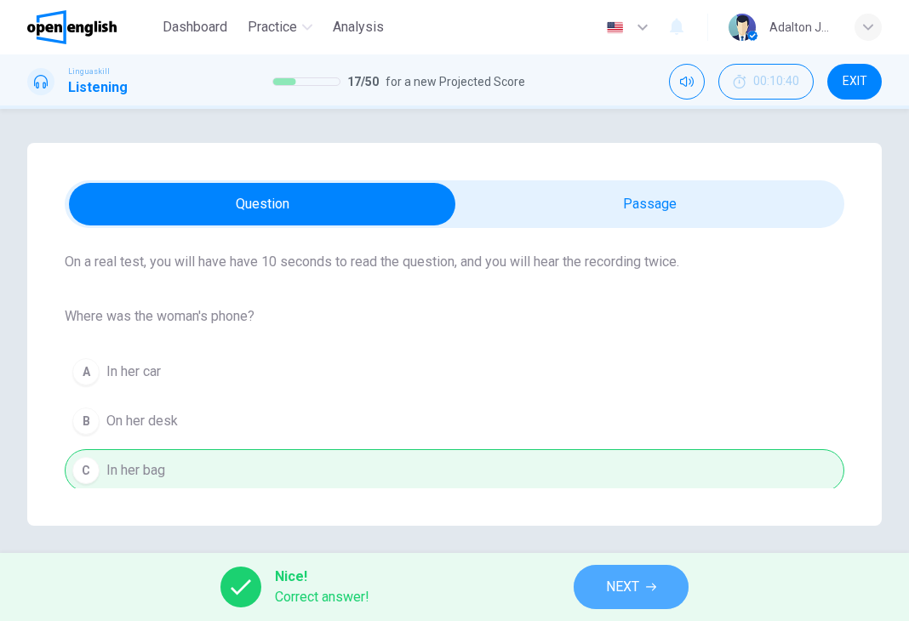
click at [621, 581] on span "NEXT" at bounding box center [622, 587] width 33 height 24
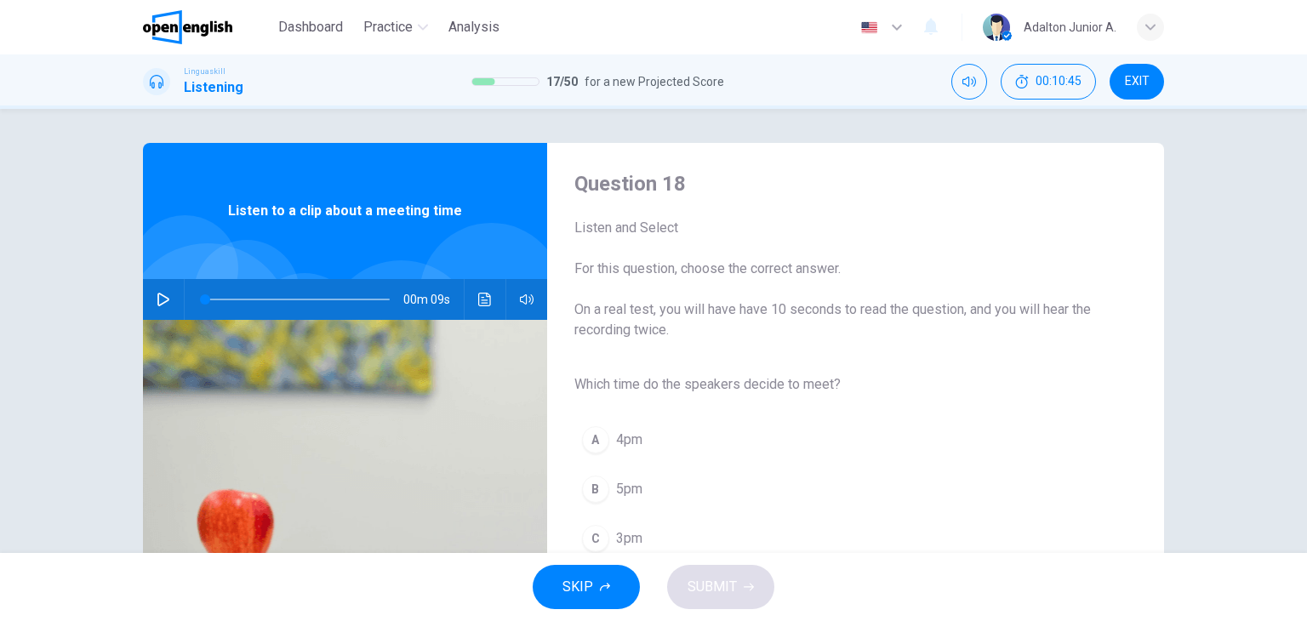
click at [163, 283] on button "button" at bounding box center [163, 299] width 27 height 41
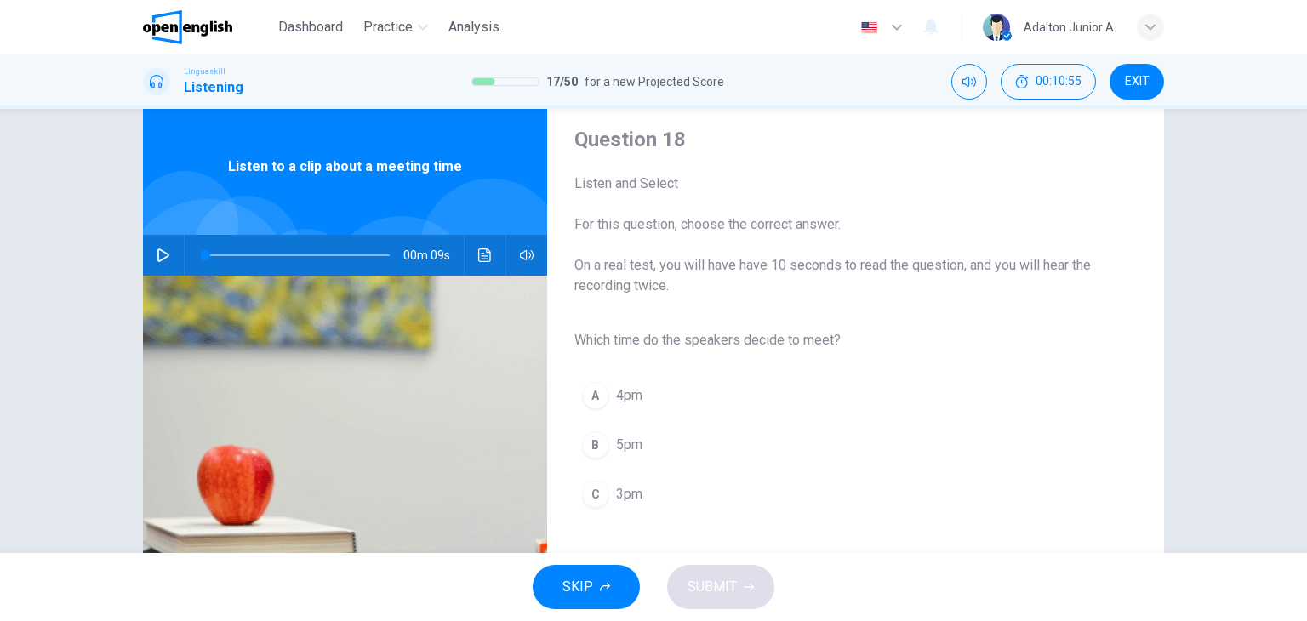
scroll to position [85, 0]
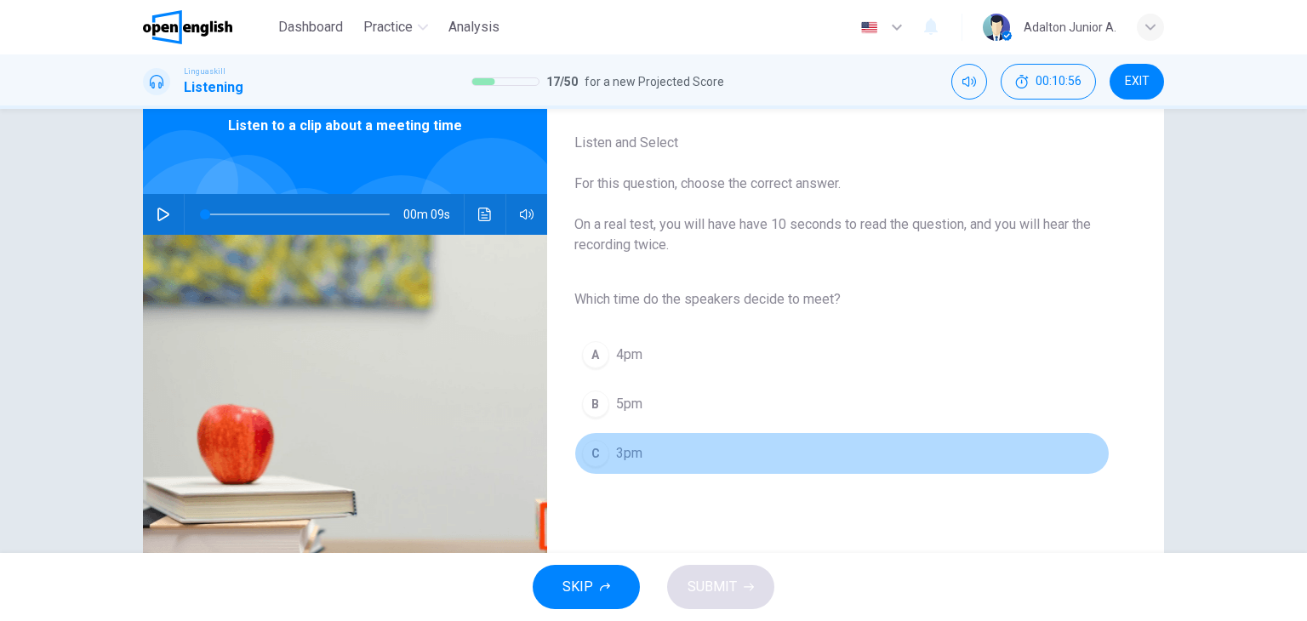
click at [628, 450] on span "3pm" at bounding box center [629, 453] width 26 height 20
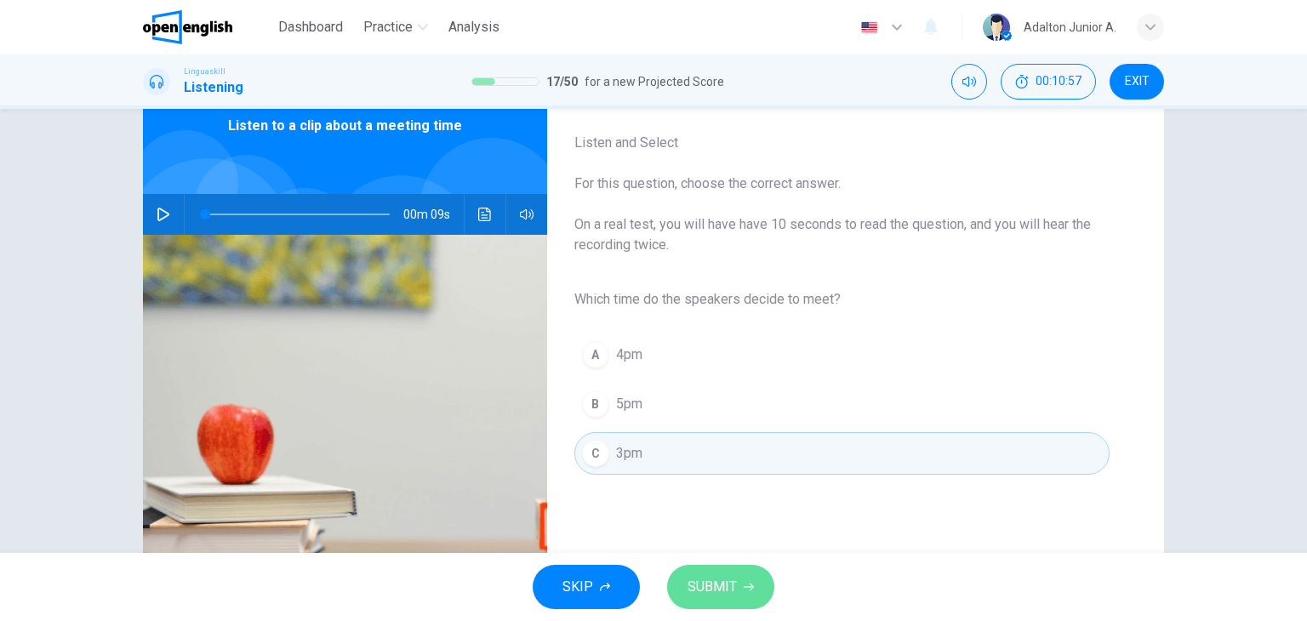
click at [724, 573] on button "SUBMIT" at bounding box center [720, 587] width 107 height 44
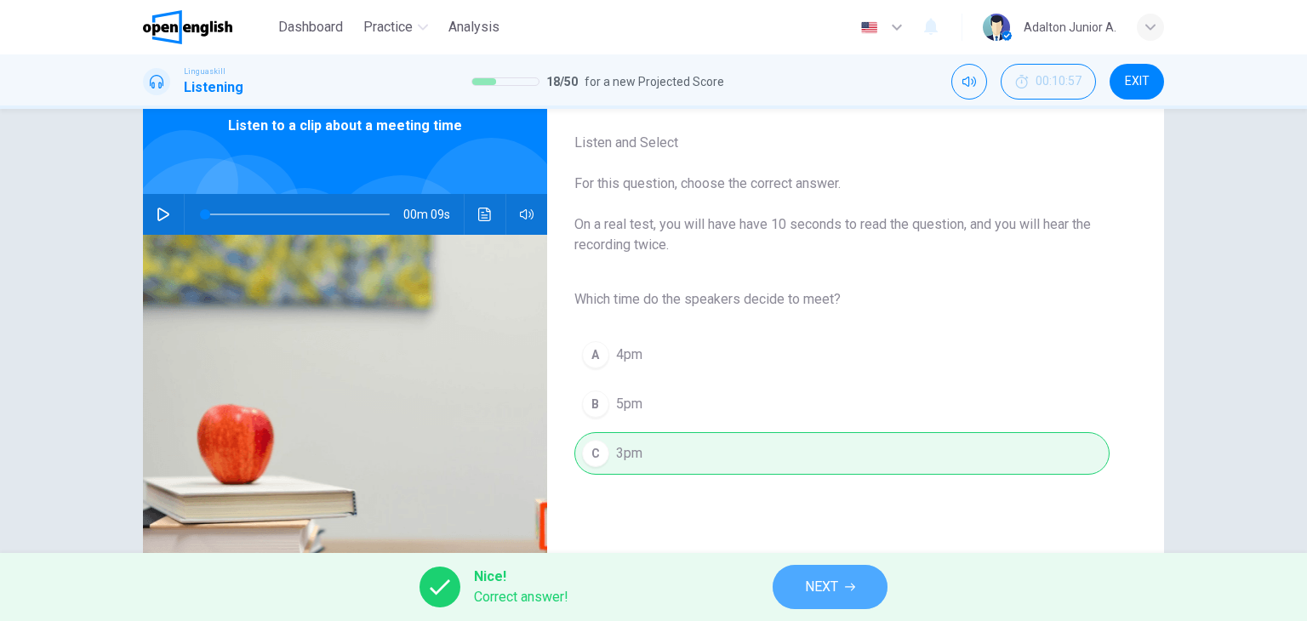
click at [798, 591] on button "NEXT" at bounding box center [830, 587] width 115 height 44
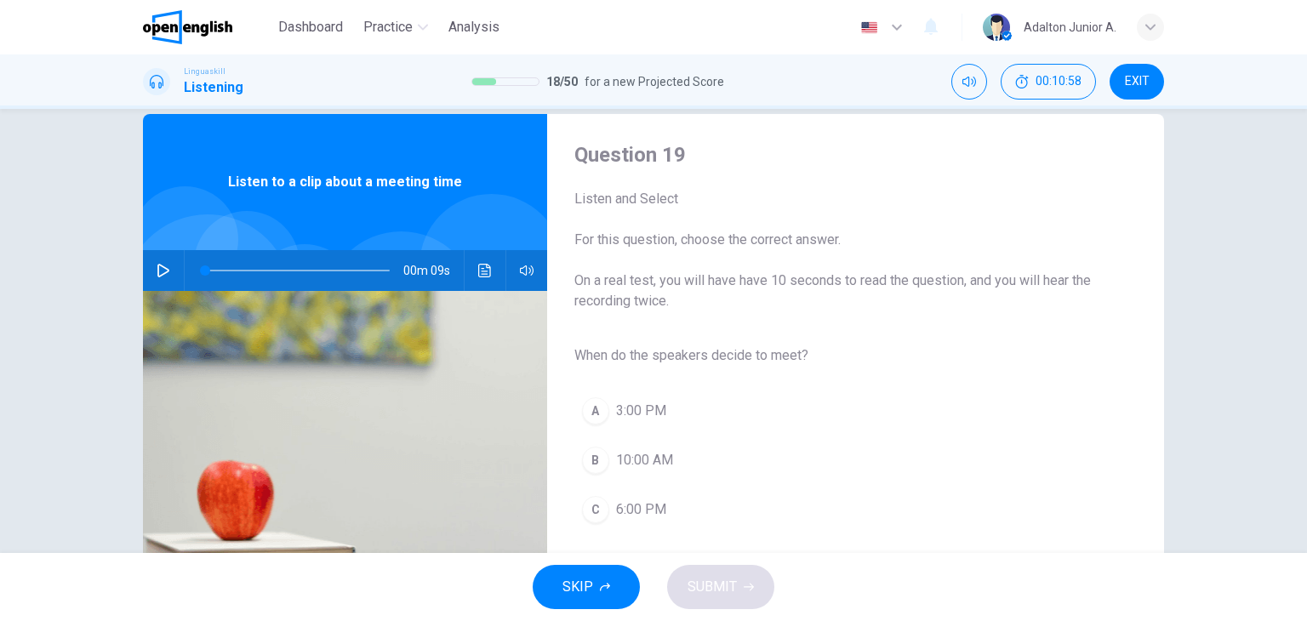
scroll to position [0, 0]
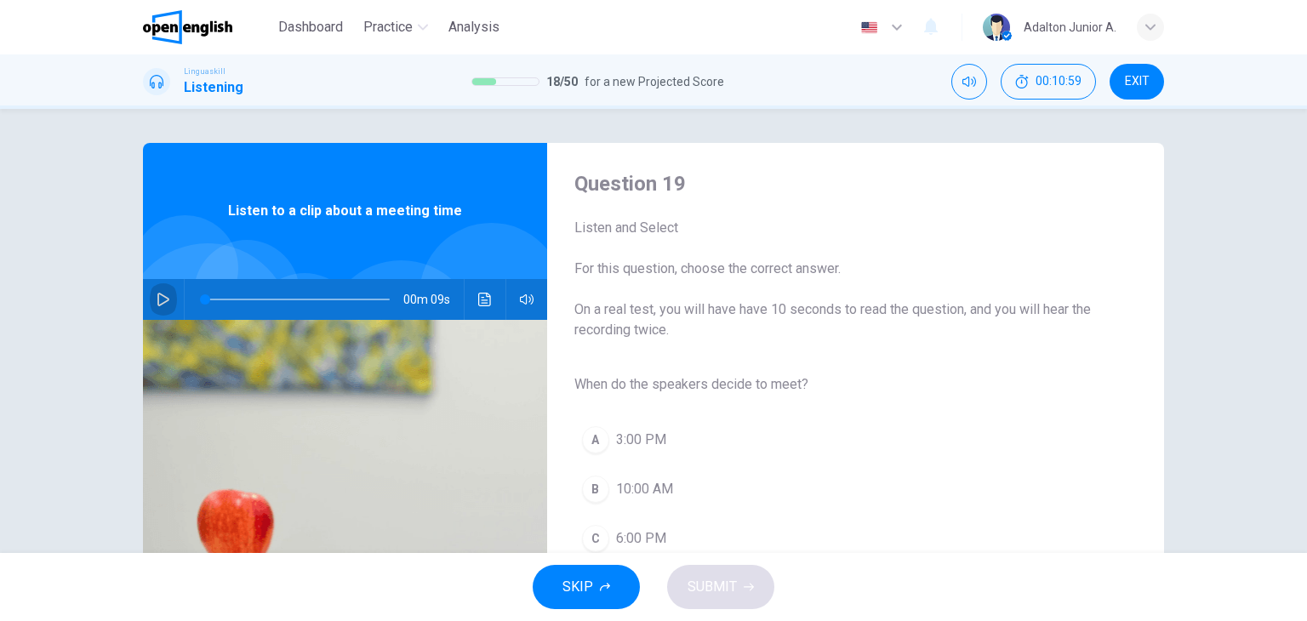
click at [156, 307] on button "button" at bounding box center [163, 299] width 27 height 41
click at [641, 450] on button "A 3:00 PM" at bounding box center [841, 440] width 535 height 43
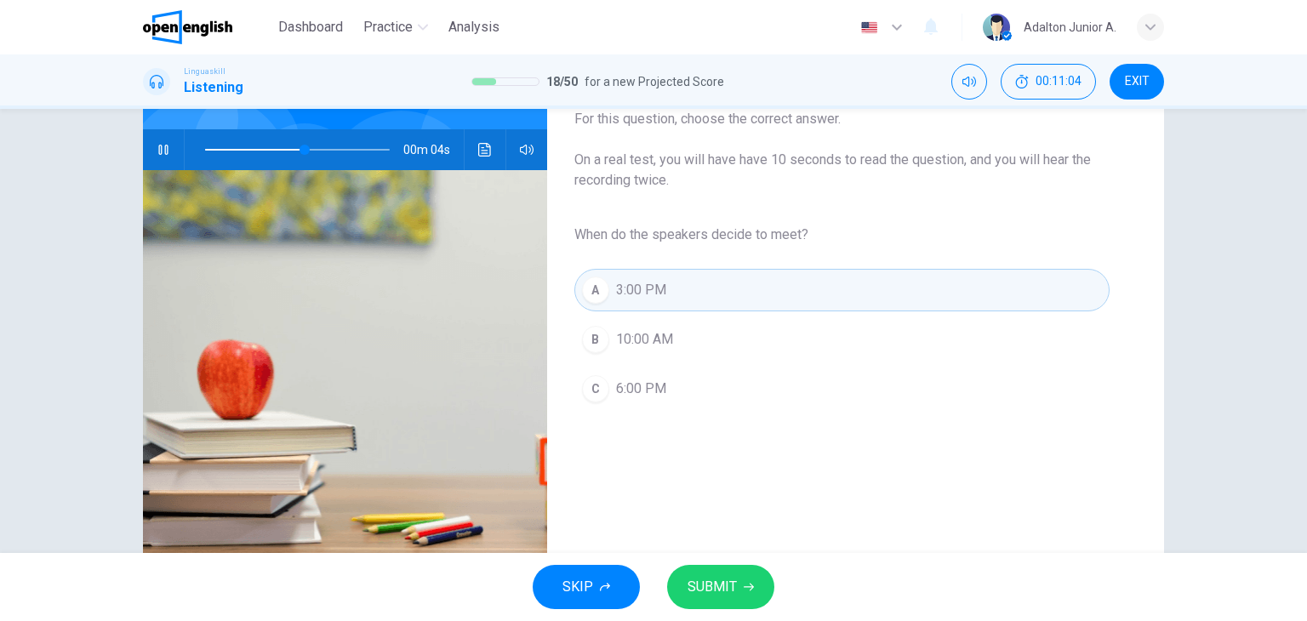
scroll to position [170, 0]
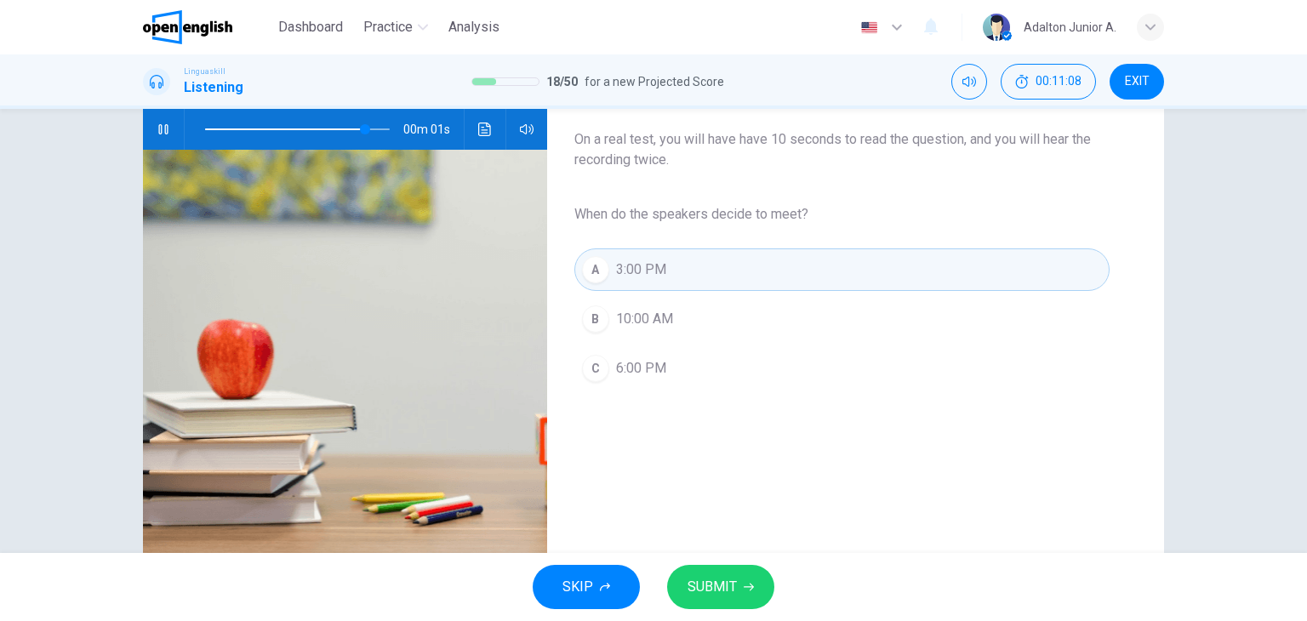
type input "*"
click at [752, 591] on icon "button" at bounding box center [749, 587] width 10 height 10
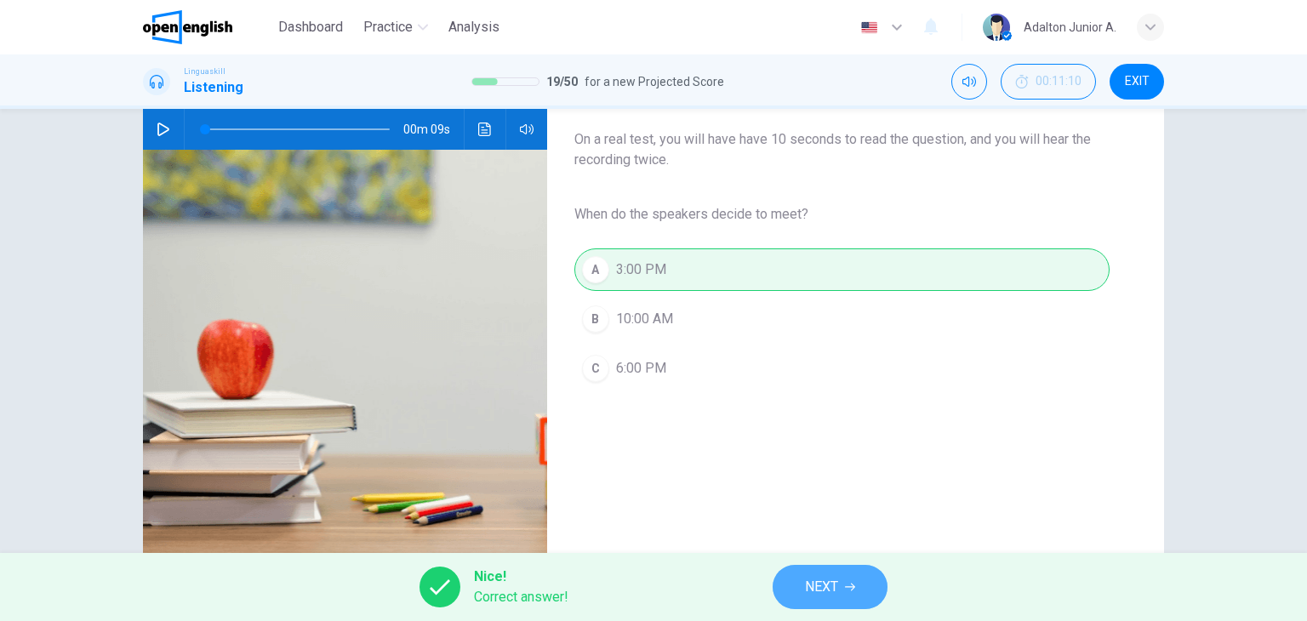
click at [809, 581] on span "NEXT" at bounding box center [821, 587] width 33 height 24
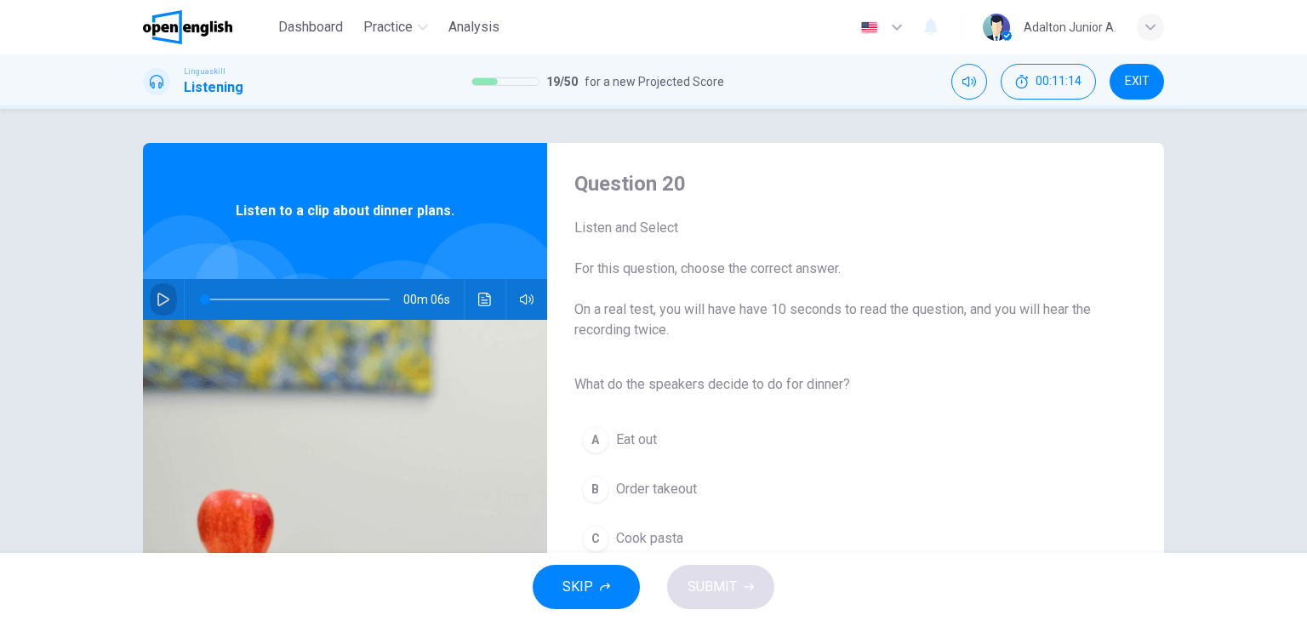
click at [164, 298] on icon "button" at bounding box center [164, 300] width 14 height 14
type input "*"
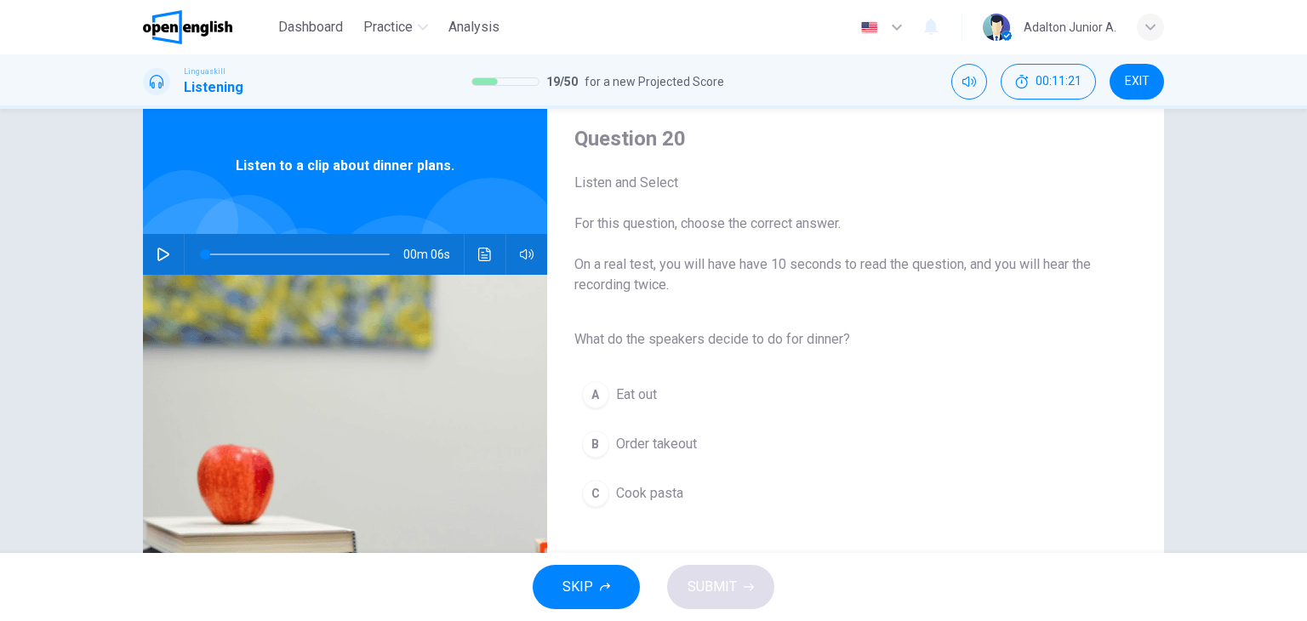
scroll to position [85, 0]
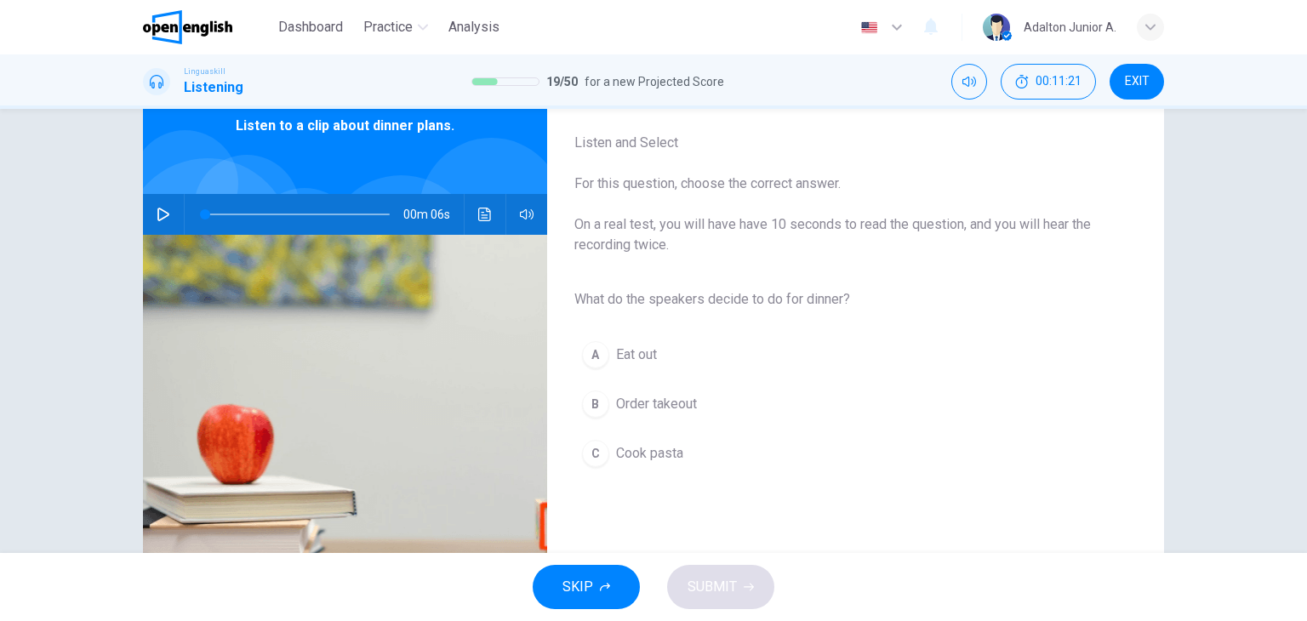
click at [636, 454] on span "Cook pasta" at bounding box center [649, 453] width 67 height 20
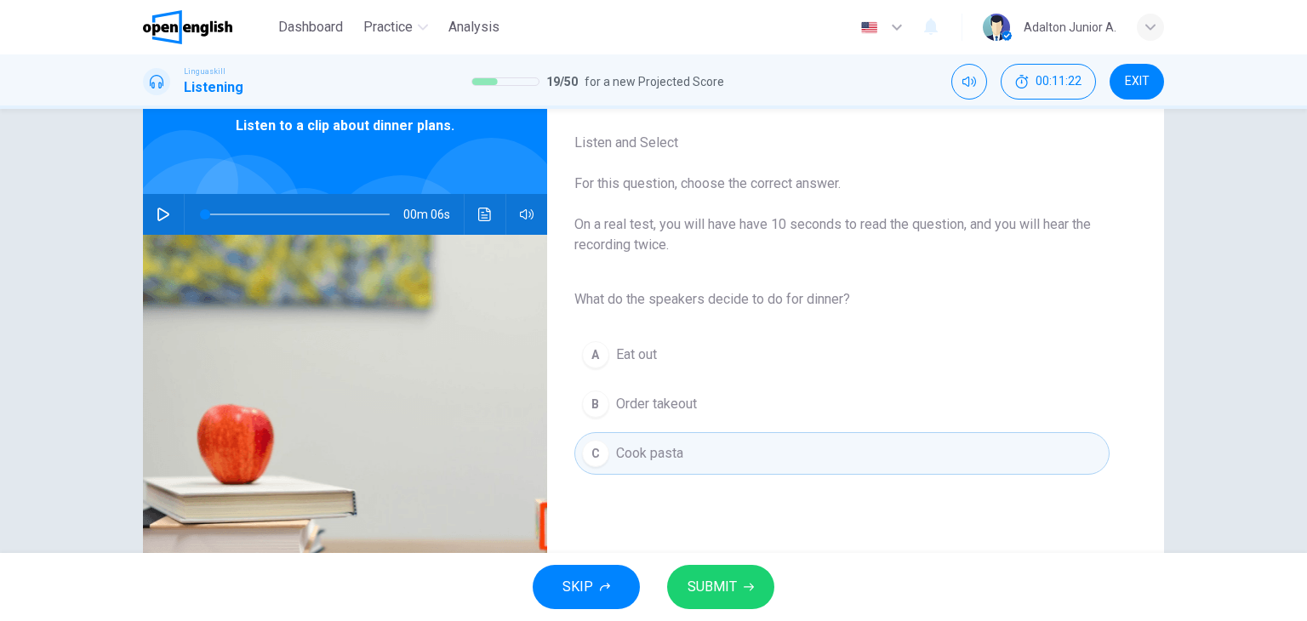
click at [717, 583] on span "SUBMIT" at bounding box center [712, 587] width 49 height 24
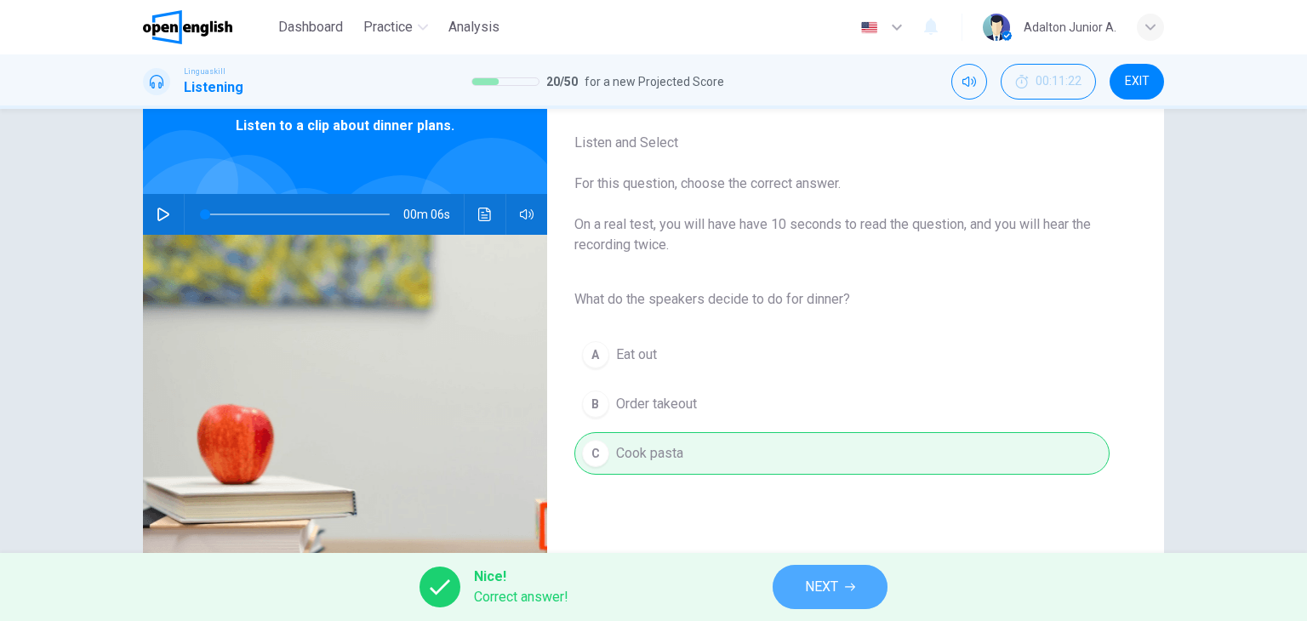
click at [837, 590] on span "NEXT" at bounding box center [821, 587] width 33 height 24
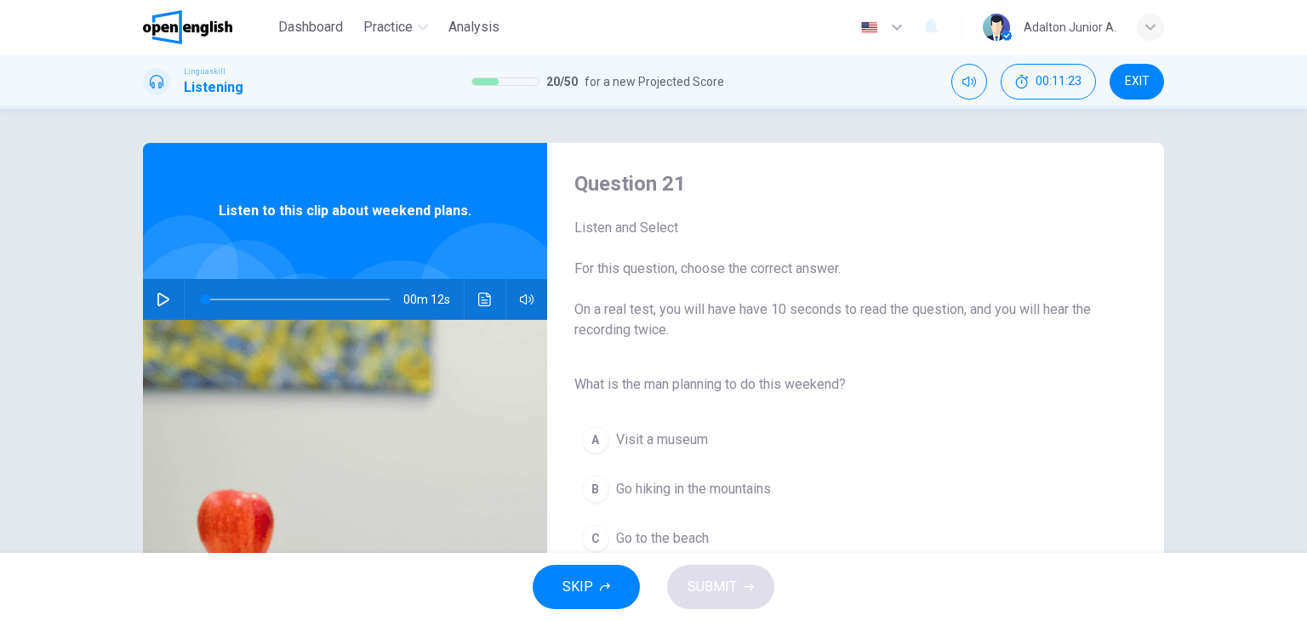
click at [161, 300] on icon "button" at bounding box center [163, 300] width 12 height 14
type input "*"
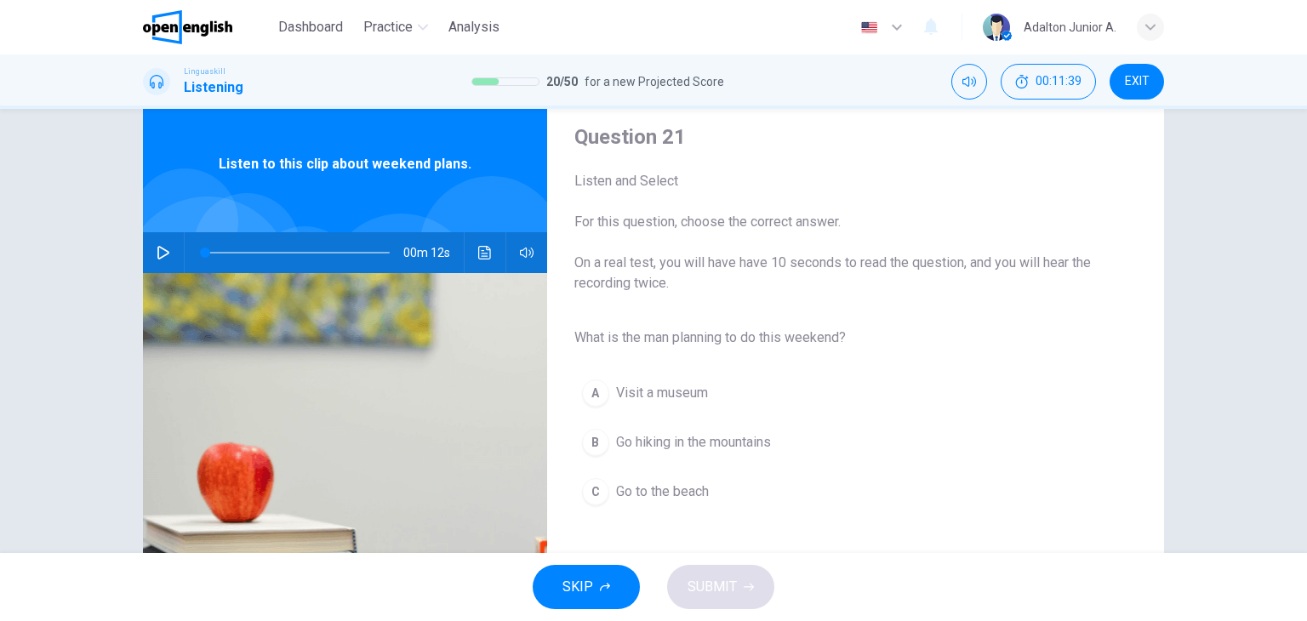
scroll to position [85, 0]
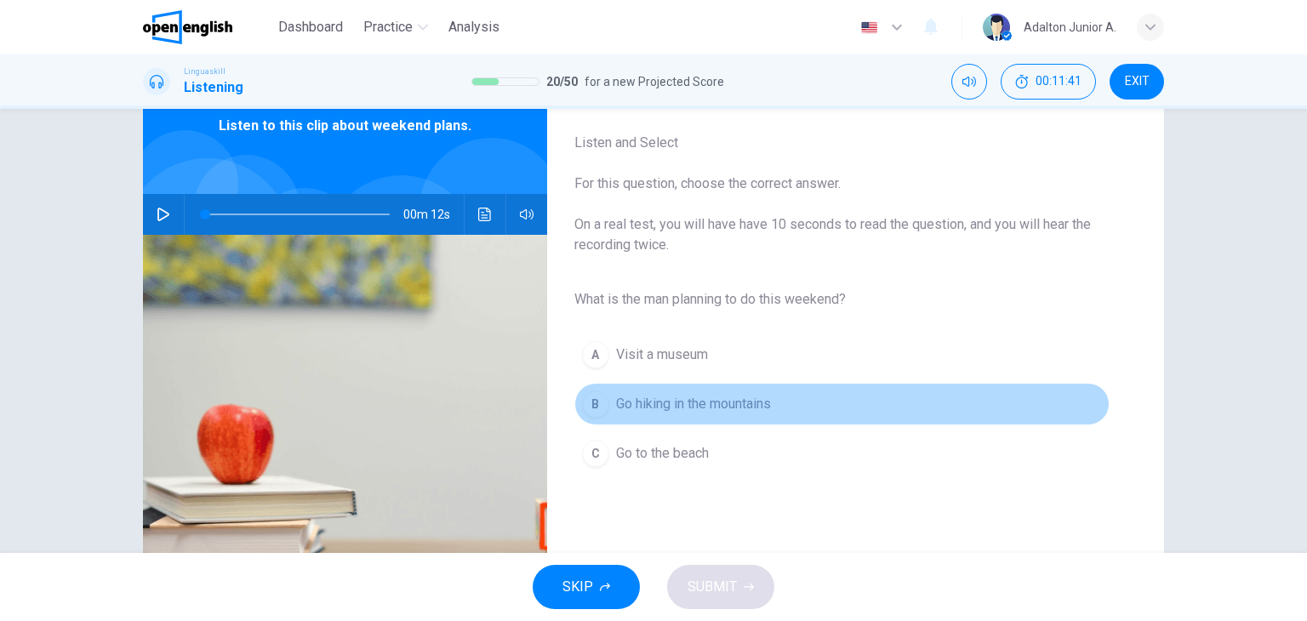
click at [682, 409] on span "Go hiking in the mountains" at bounding box center [693, 404] width 155 height 20
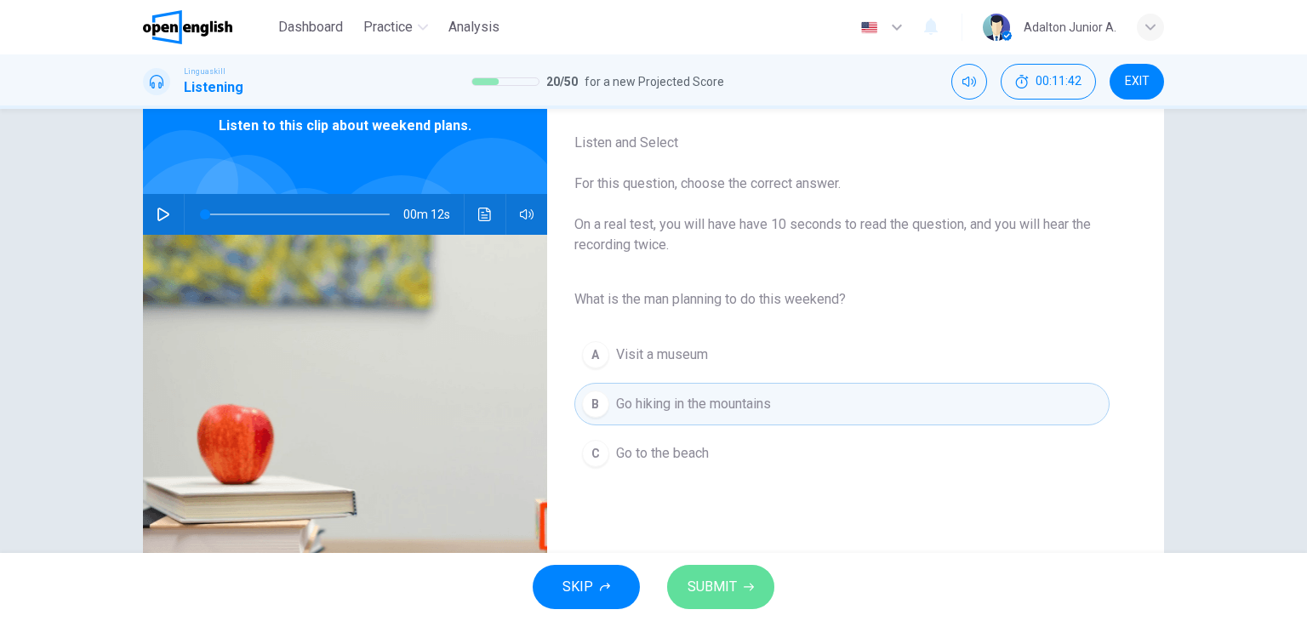
click at [731, 589] on span "SUBMIT" at bounding box center [712, 587] width 49 height 24
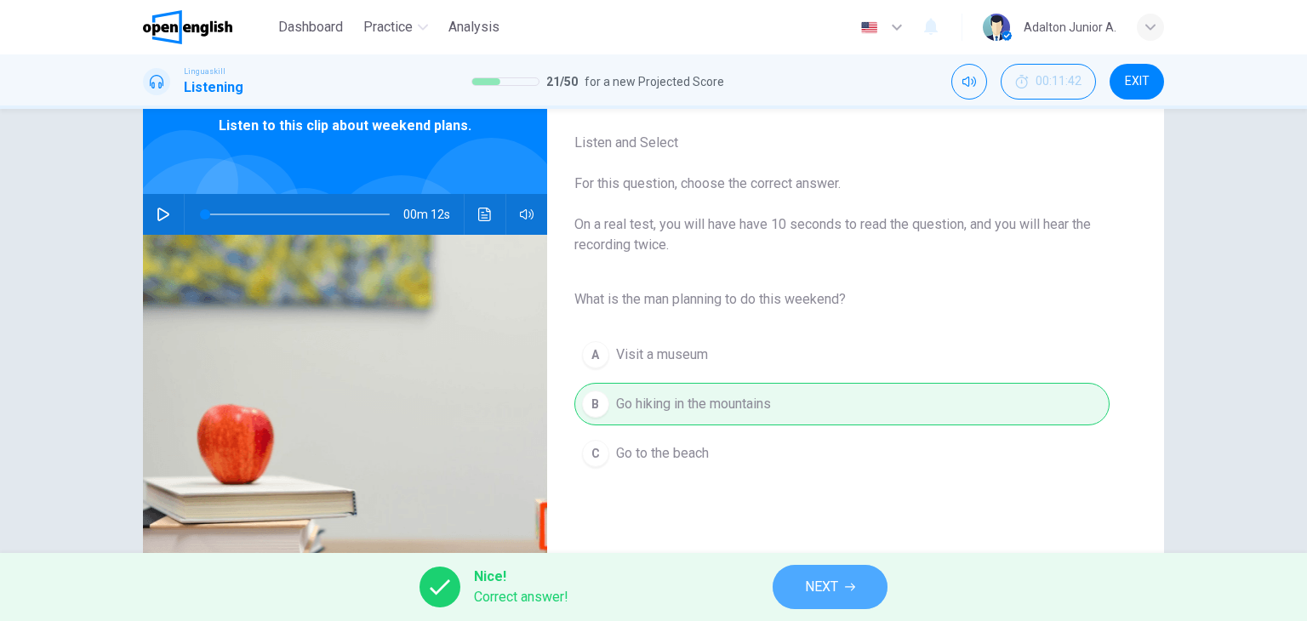
click at [820, 595] on span "NEXT" at bounding box center [821, 587] width 33 height 24
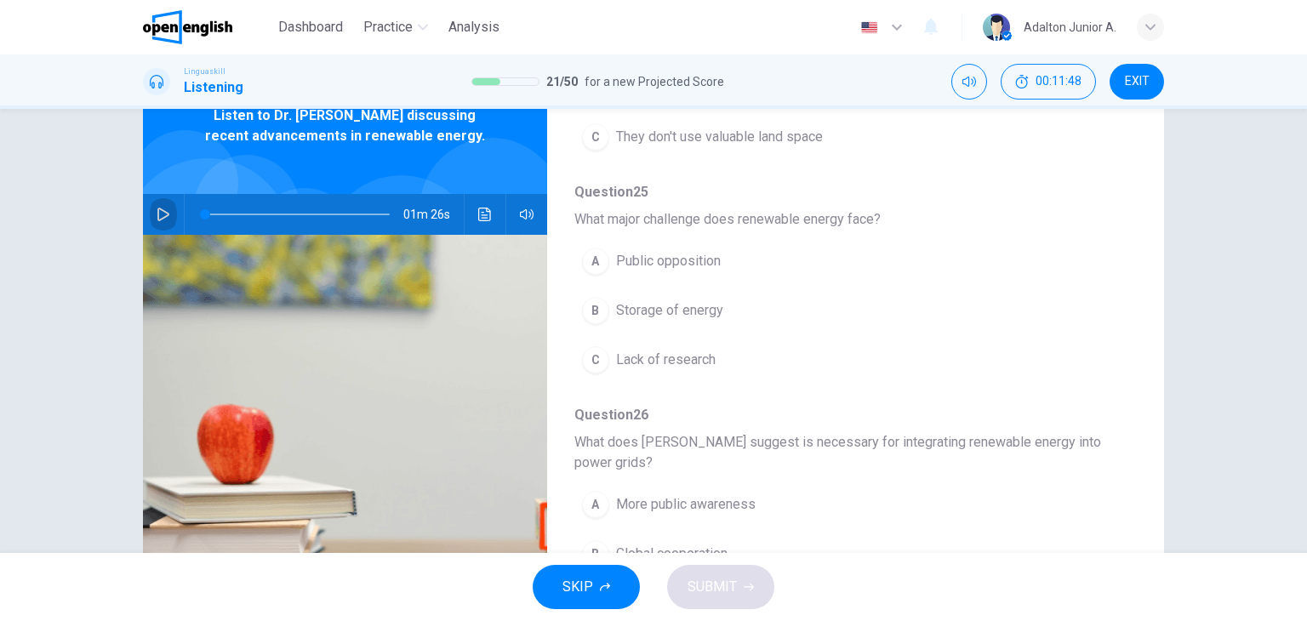
click at [157, 214] on icon "button" at bounding box center [164, 215] width 14 height 14
type input "*"
click at [756, 37] on div "Dashboard Practice Analysis English ** ​ [PERSON_NAME] A." at bounding box center [653, 27] width 1021 height 54
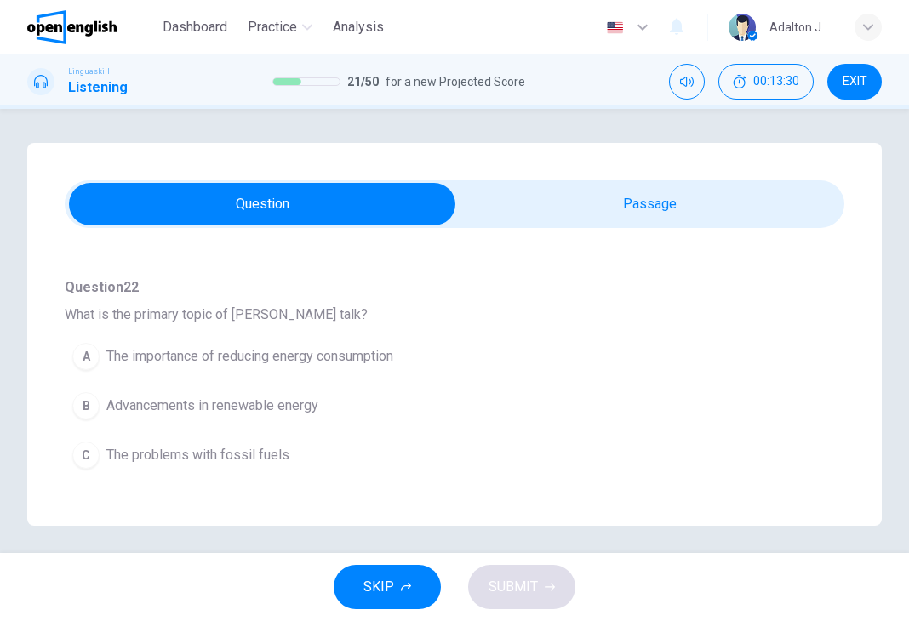
scroll to position [170, 0]
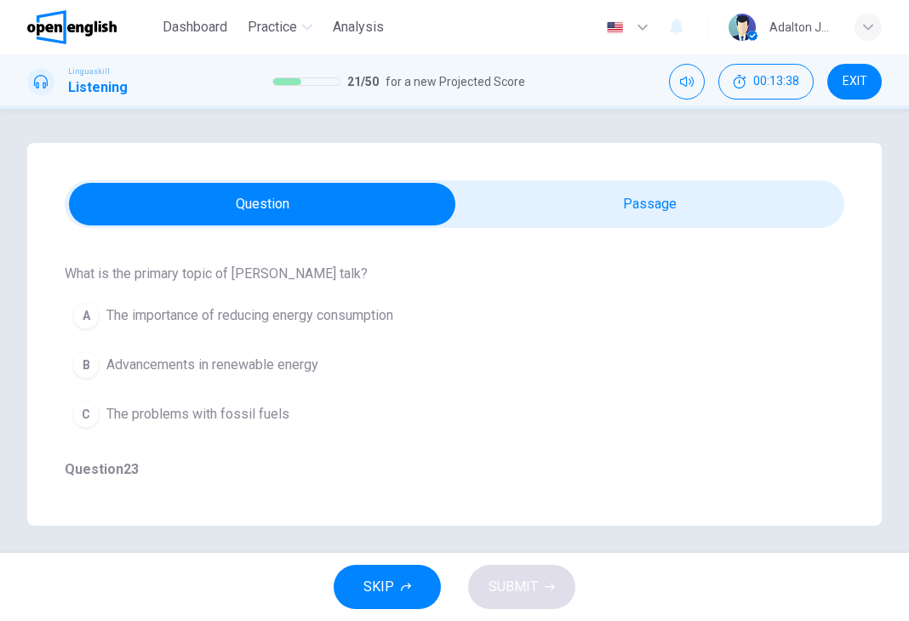
click at [299, 369] on span "Advancements in renewable energy" at bounding box center [212, 365] width 212 height 20
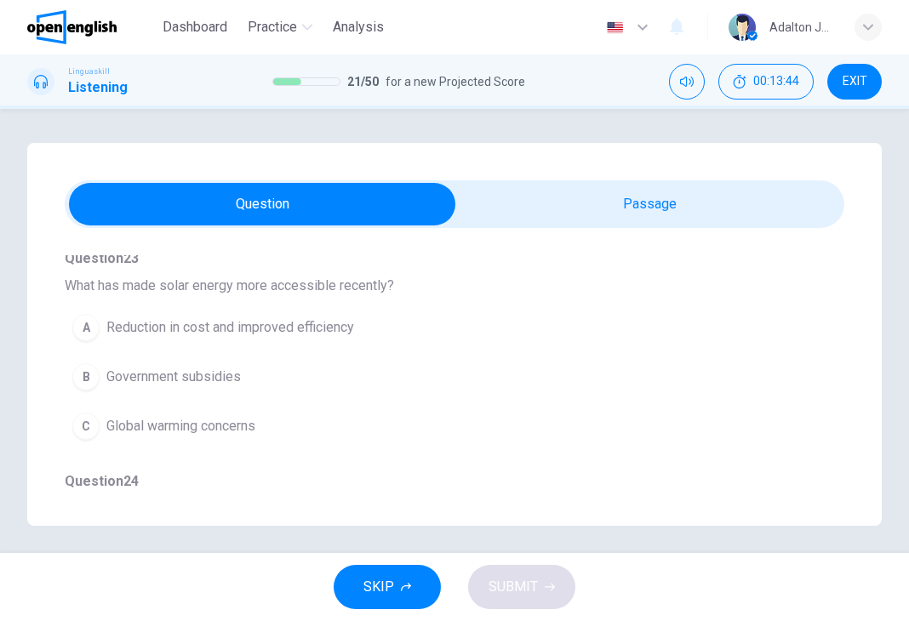
scroll to position [340, 0]
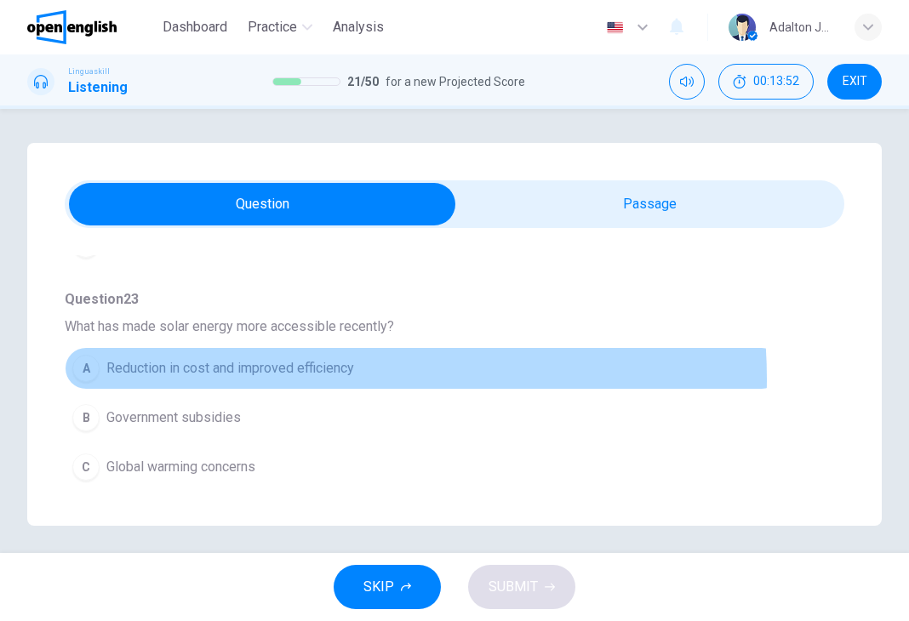
click at [300, 376] on button "A Reduction in cost and improved efficiency" at bounding box center [424, 368] width 718 height 43
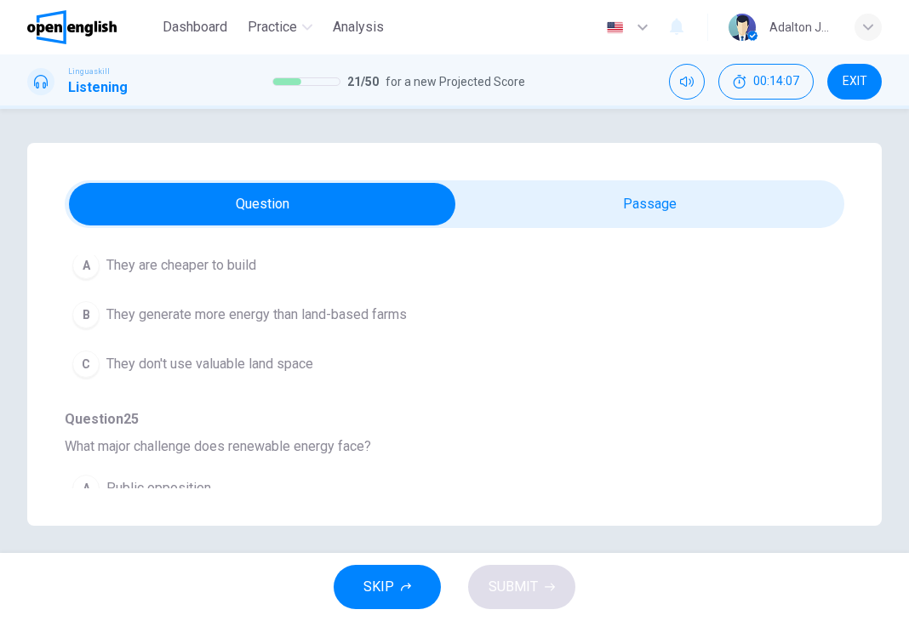
scroll to position [681, 0]
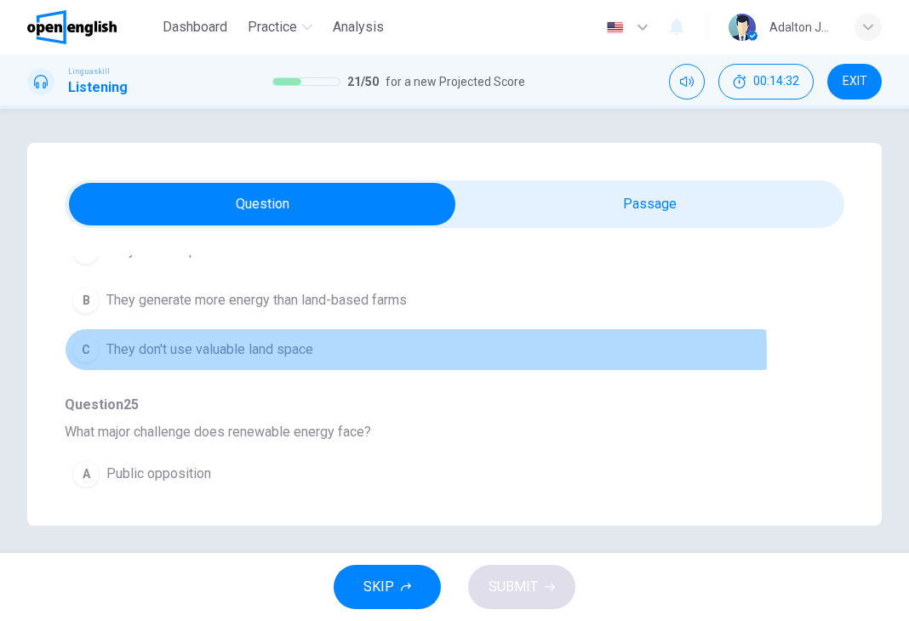
click at [296, 351] on span "They don't use valuable land space" at bounding box center [209, 350] width 207 height 20
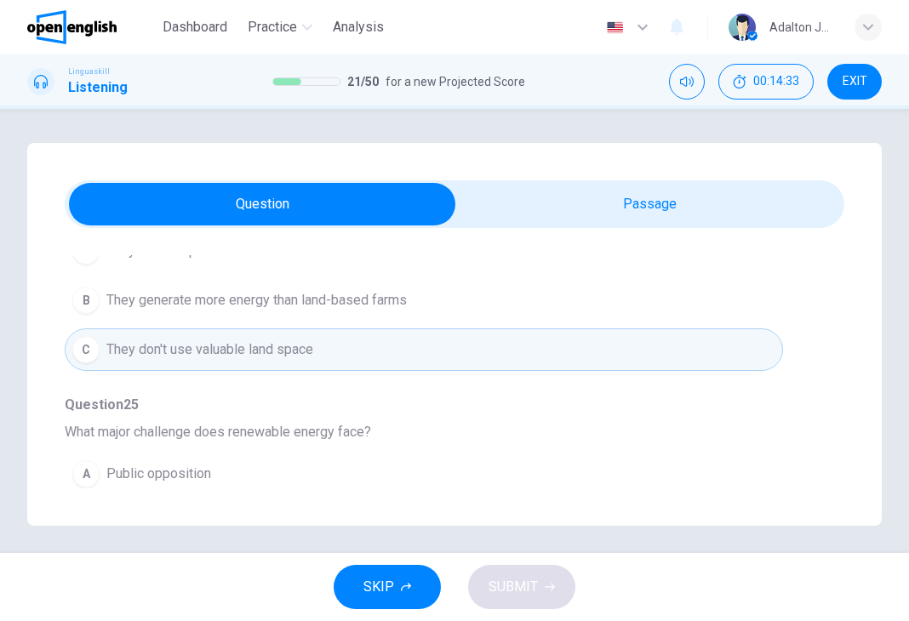
scroll to position [596, 0]
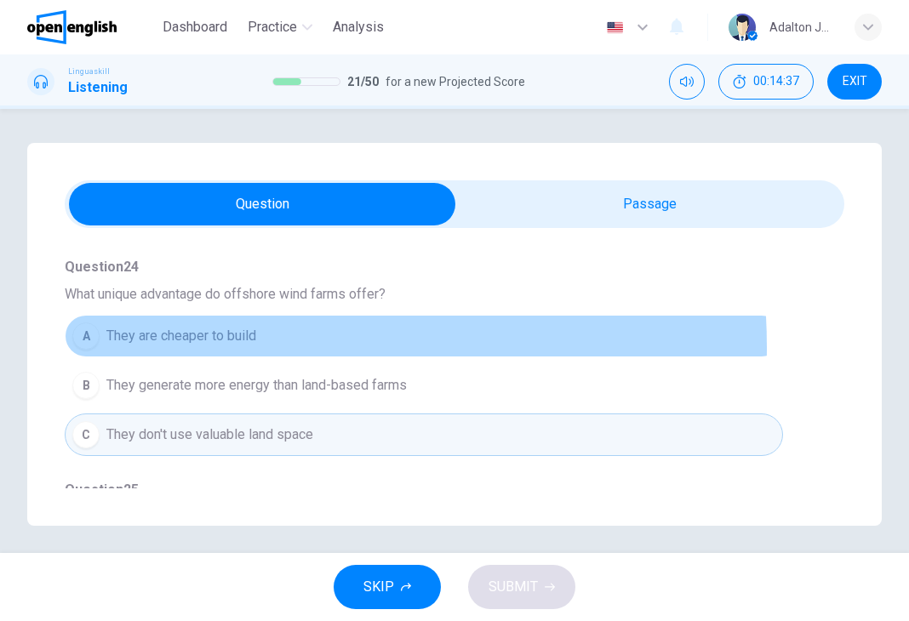
click at [201, 345] on button "A They are cheaper to build" at bounding box center [424, 336] width 718 height 43
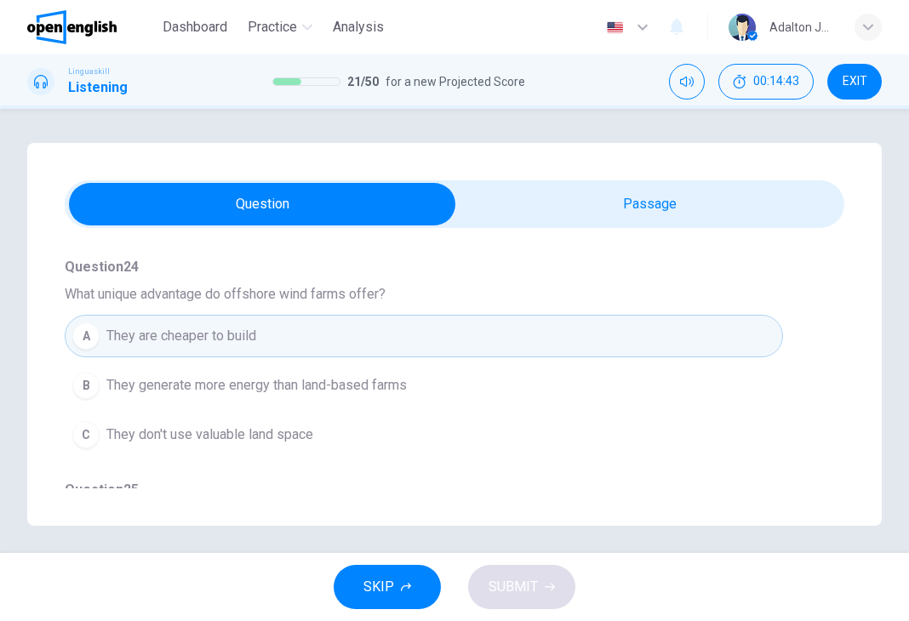
click at [250, 440] on span "They don't use valuable land space" at bounding box center [209, 435] width 207 height 20
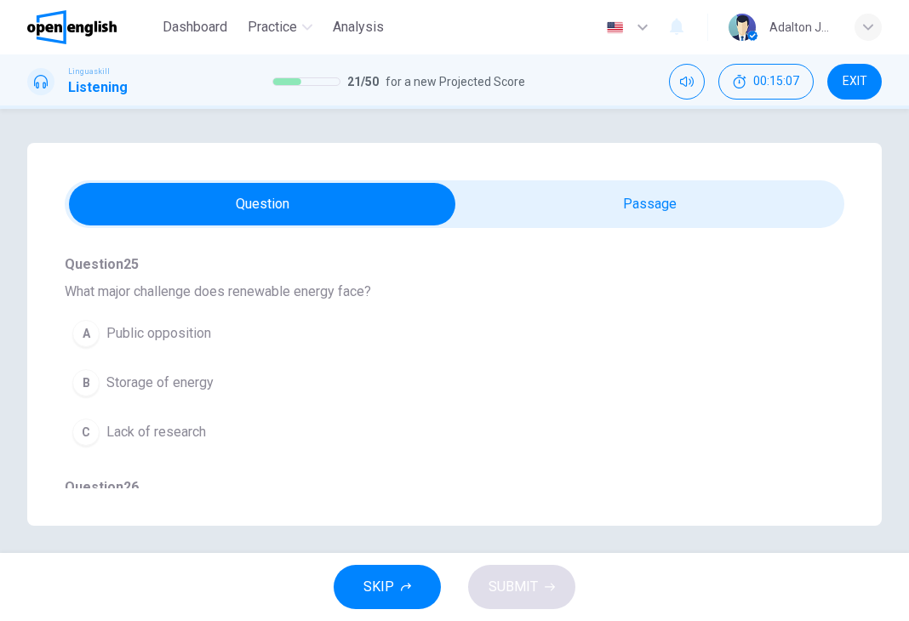
scroll to position [851, 0]
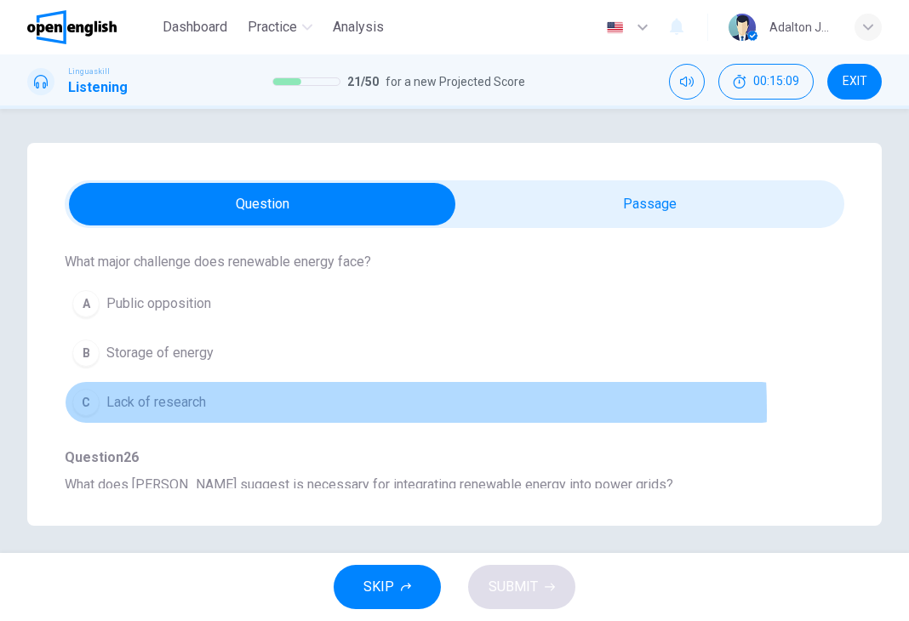
click at [192, 406] on span "Lack of research" at bounding box center [156, 402] width 100 height 20
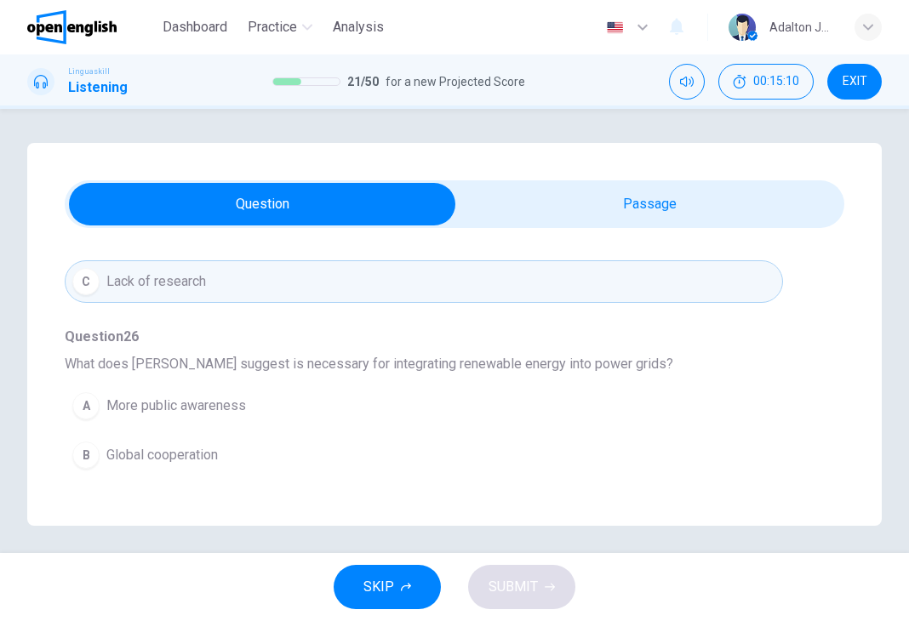
scroll to position [1007, 0]
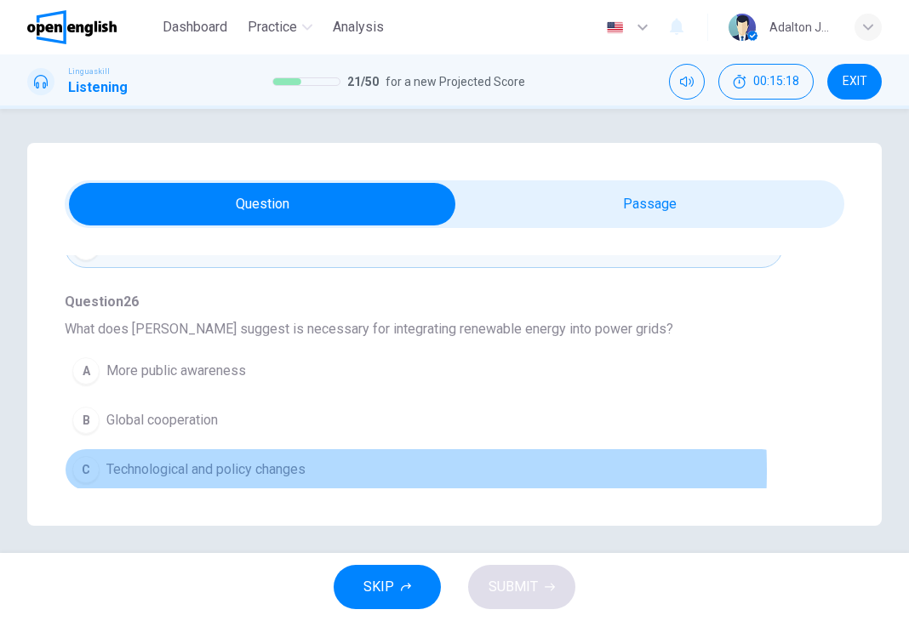
click at [237, 466] on span "Technological and policy changes" at bounding box center [205, 470] width 199 height 20
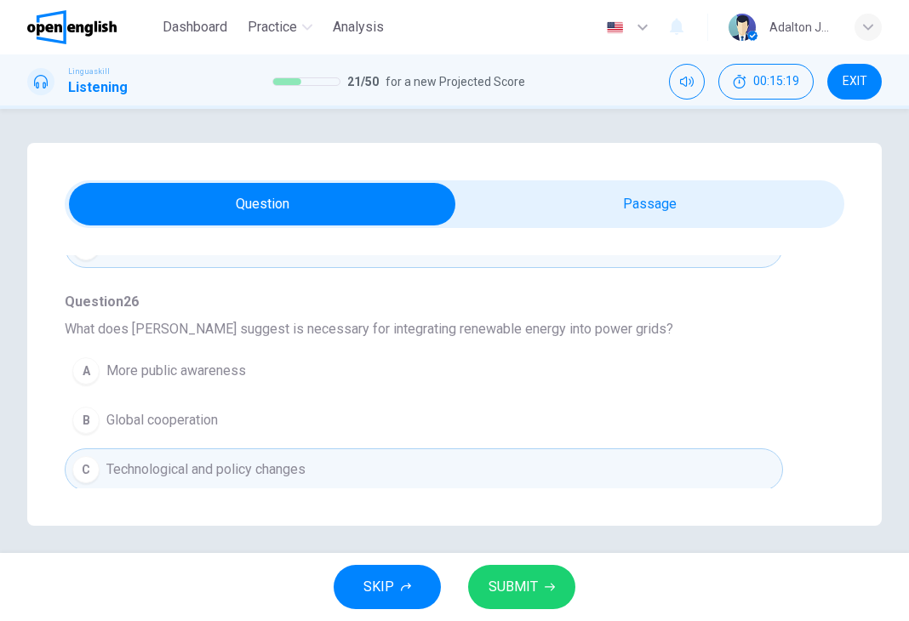
scroll to position [7, 0]
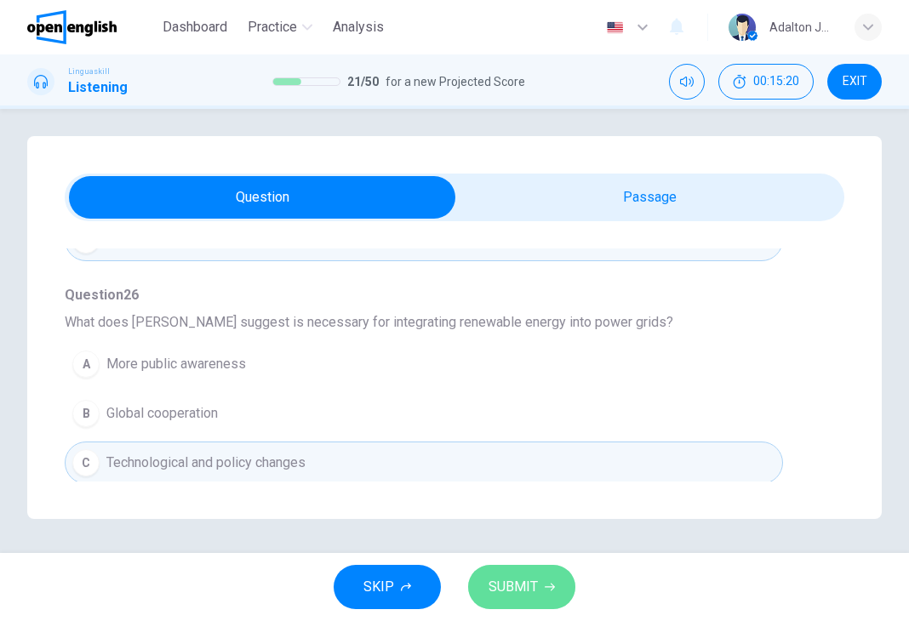
click at [548, 584] on icon "button" at bounding box center [550, 587] width 10 height 10
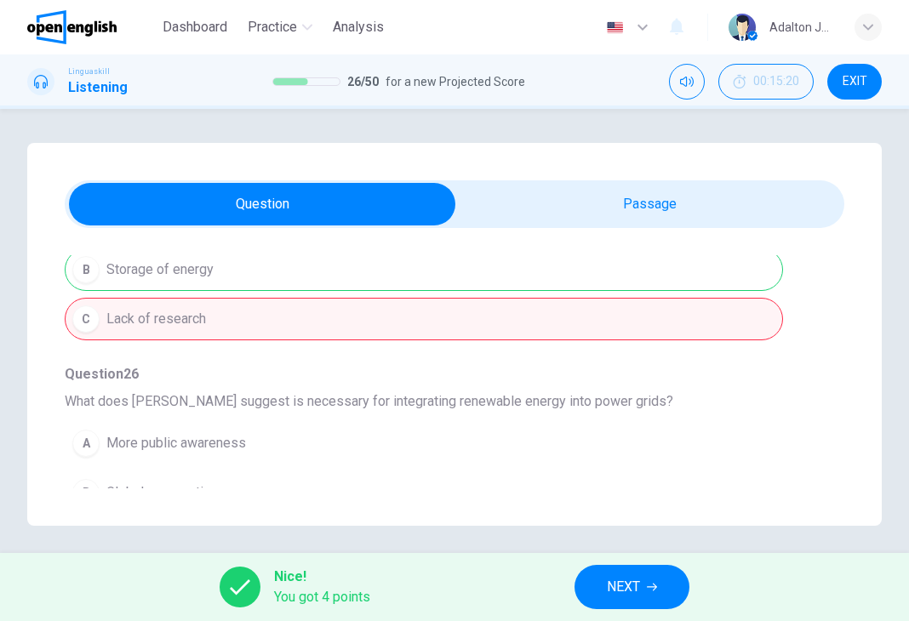
scroll to position [837, 0]
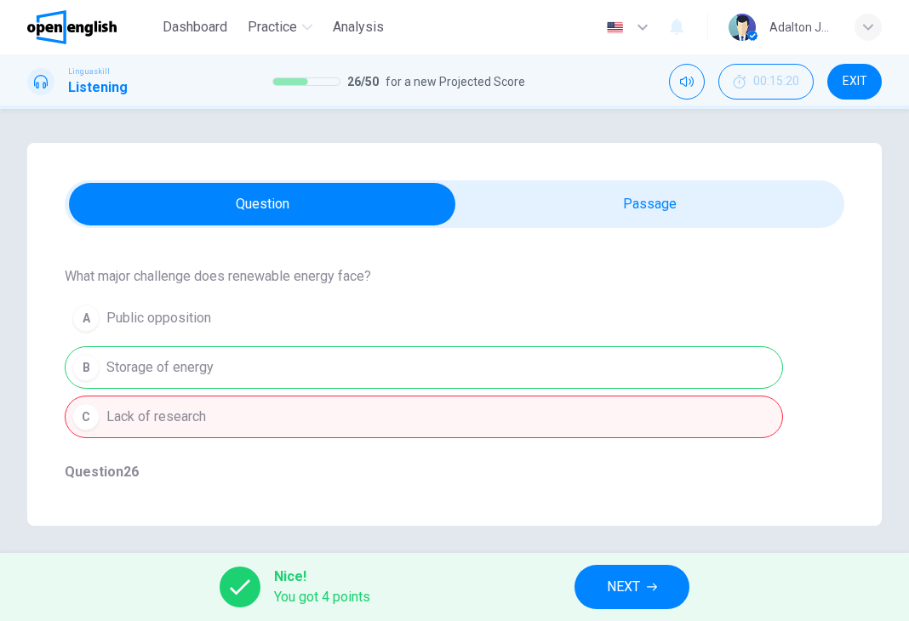
click at [613, 576] on span "NEXT" at bounding box center [623, 587] width 33 height 24
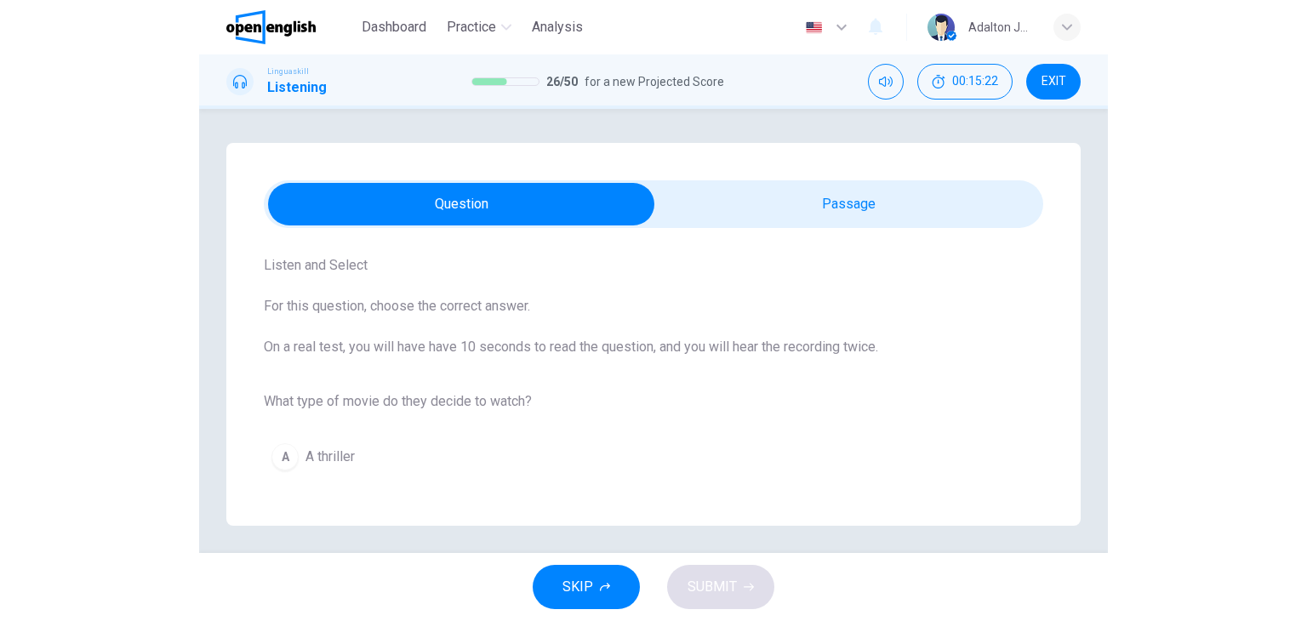
scroll to position [0, 0]
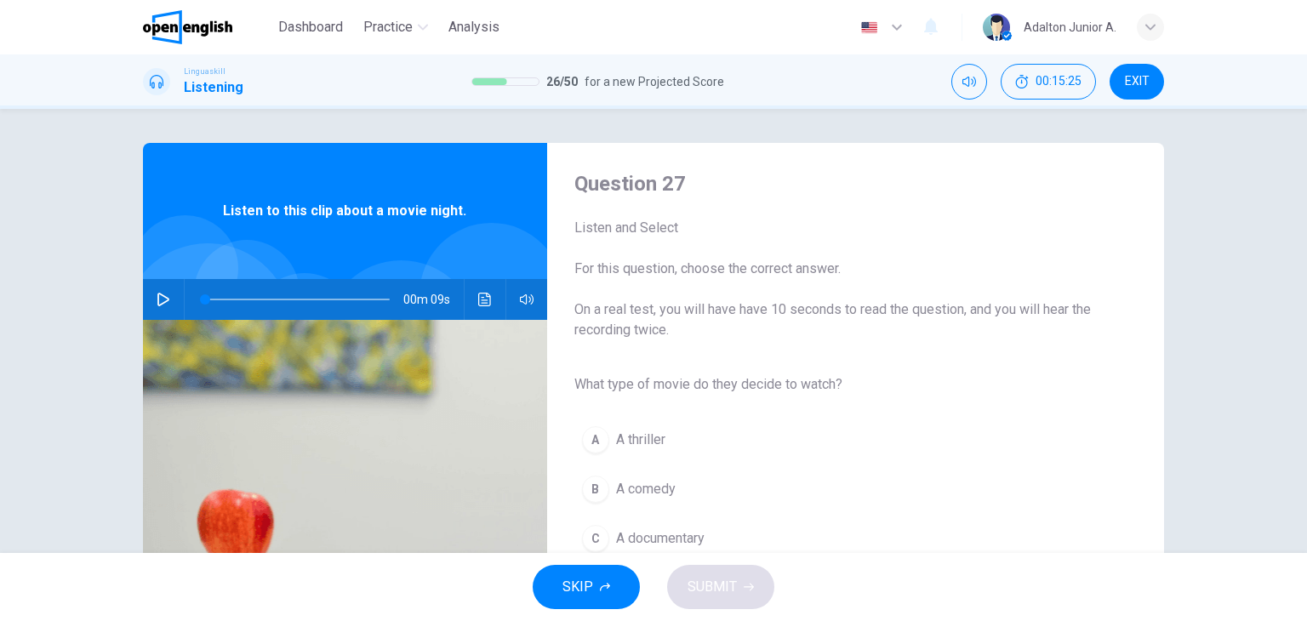
click at [157, 300] on icon "button" at bounding box center [164, 300] width 14 height 14
type input "*"
click at [666, 479] on span "A comedy" at bounding box center [646, 489] width 60 height 20
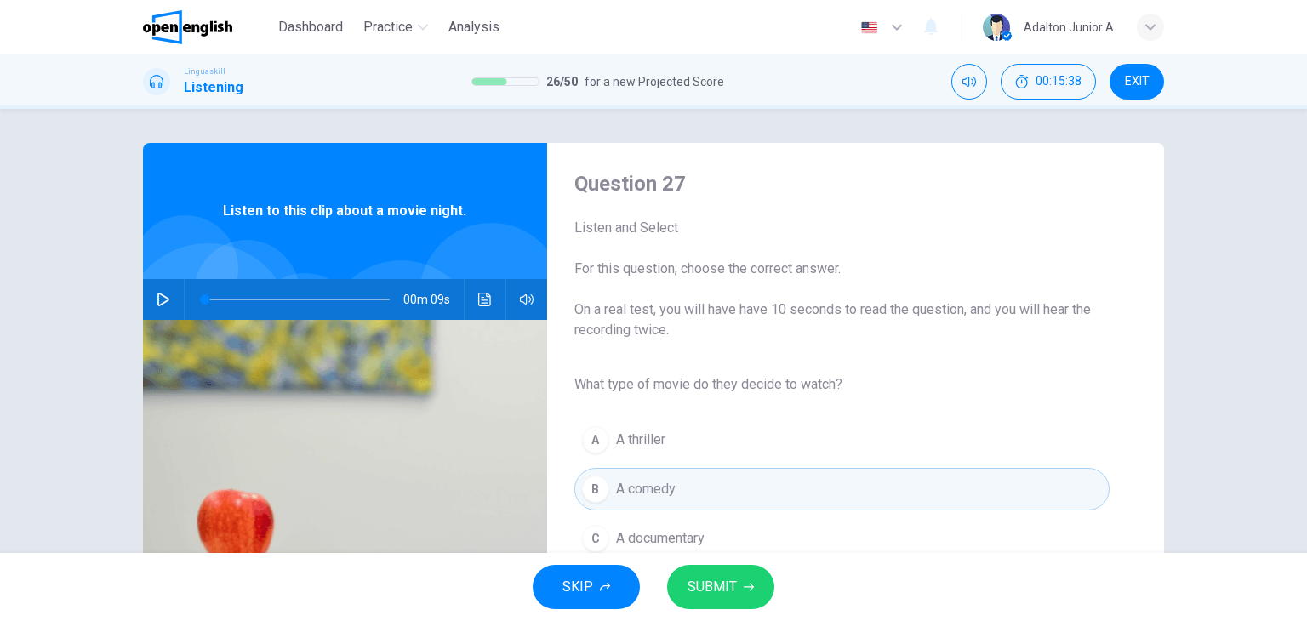
click at [695, 594] on span "SUBMIT" at bounding box center [712, 587] width 49 height 24
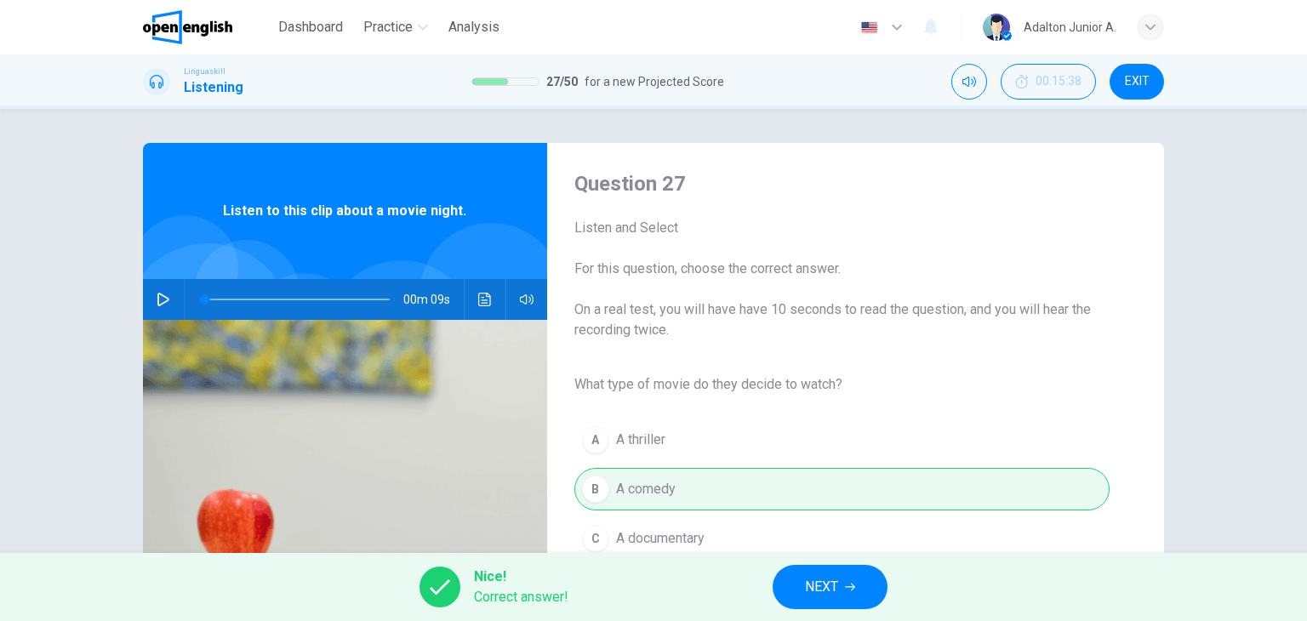
click at [866, 590] on button "NEXT" at bounding box center [830, 587] width 115 height 44
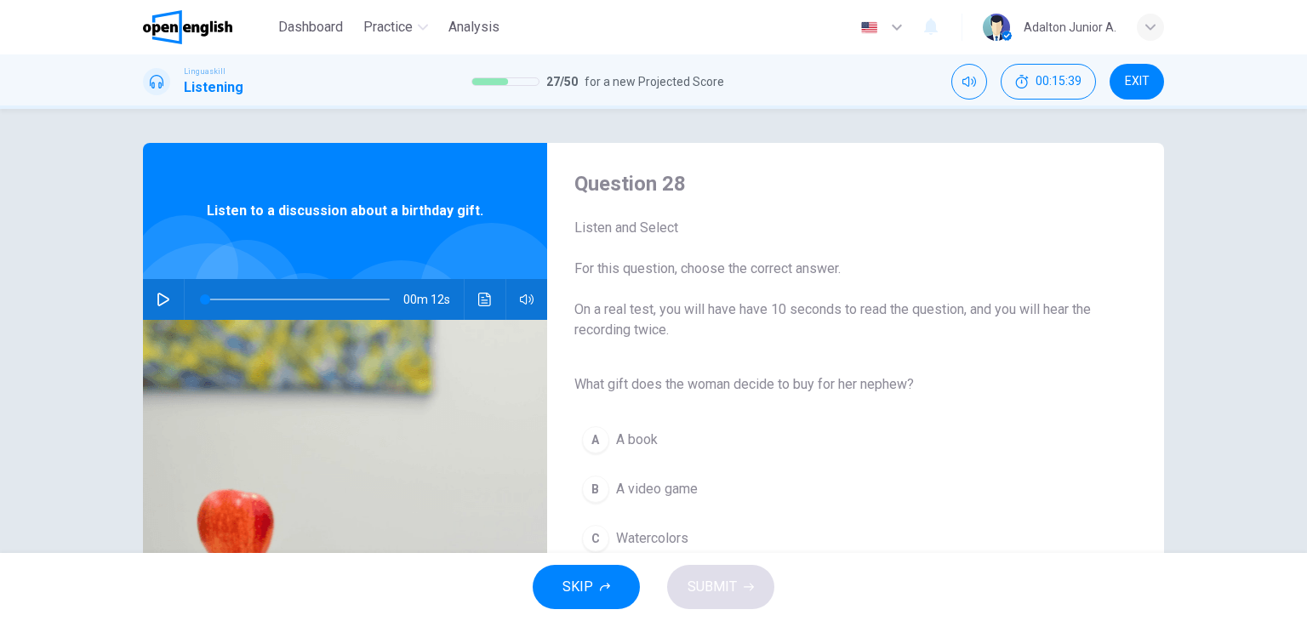
click at [157, 300] on icon "button" at bounding box center [164, 300] width 14 height 14
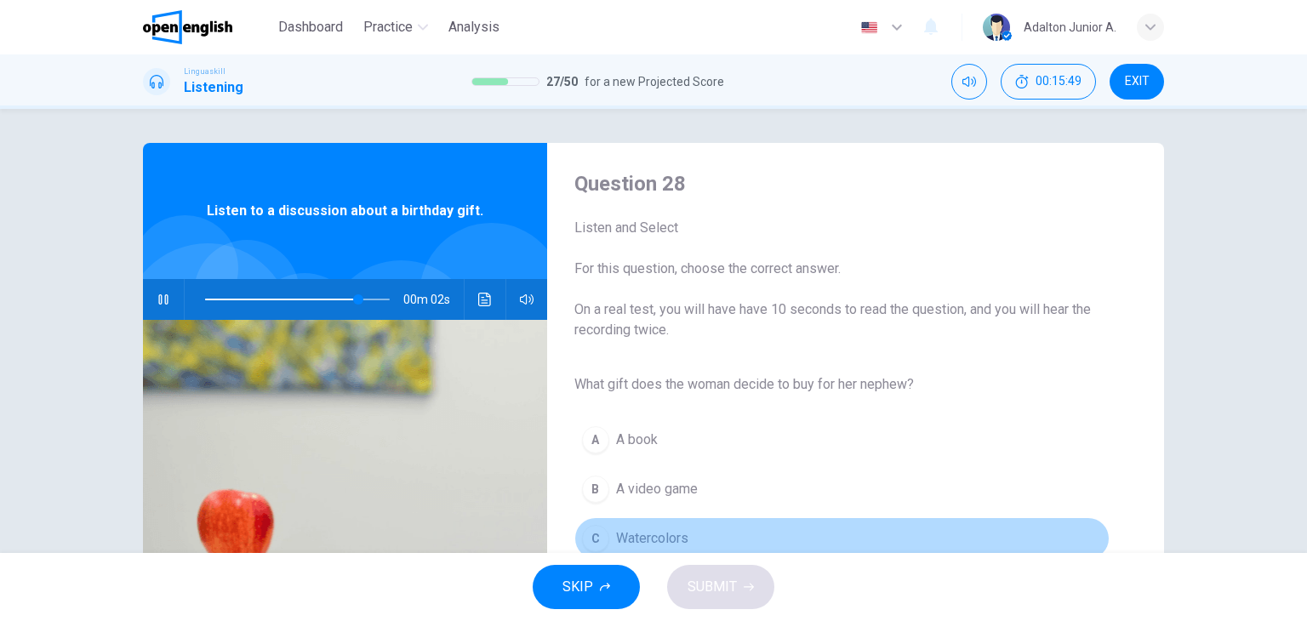
click at [671, 528] on span "Watercolors" at bounding box center [652, 538] width 72 height 20
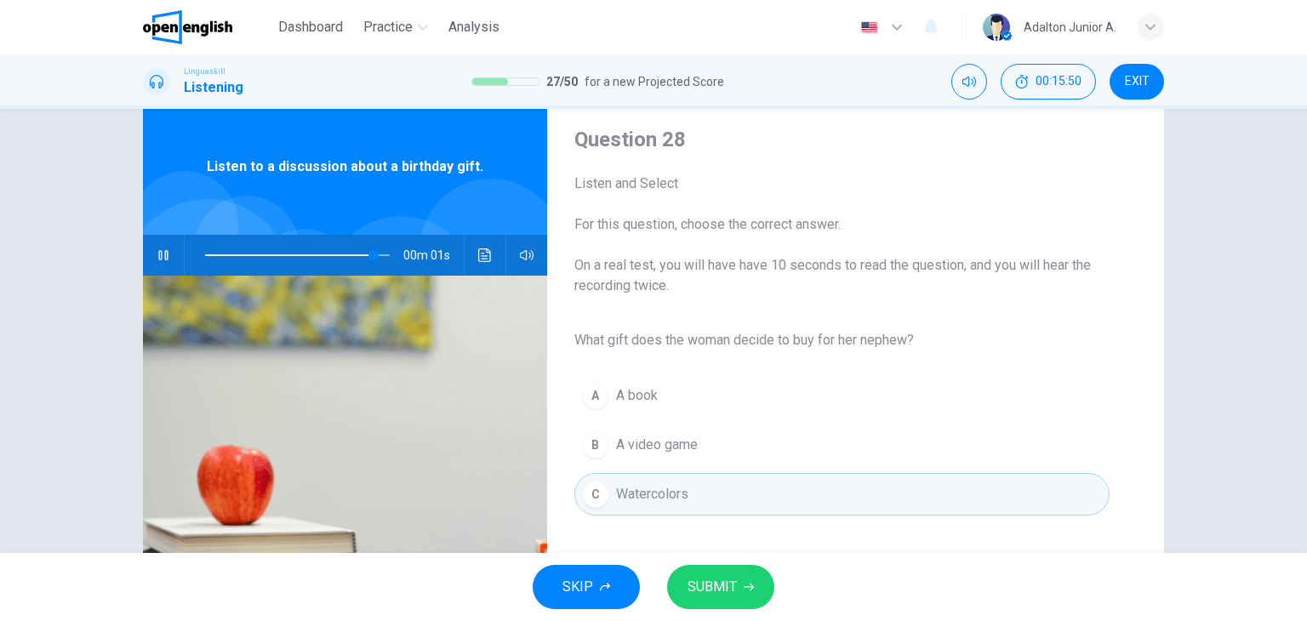
scroll to position [85, 0]
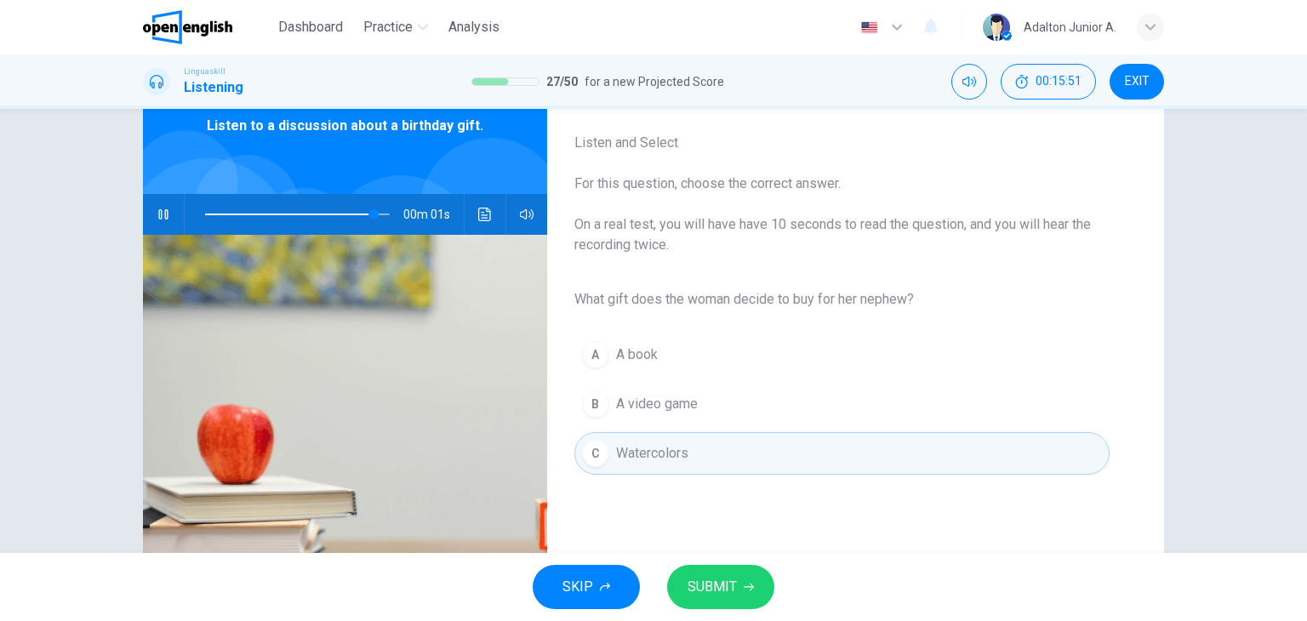
type input "*"
click at [708, 571] on button "SUBMIT" at bounding box center [720, 587] width 107 height 44
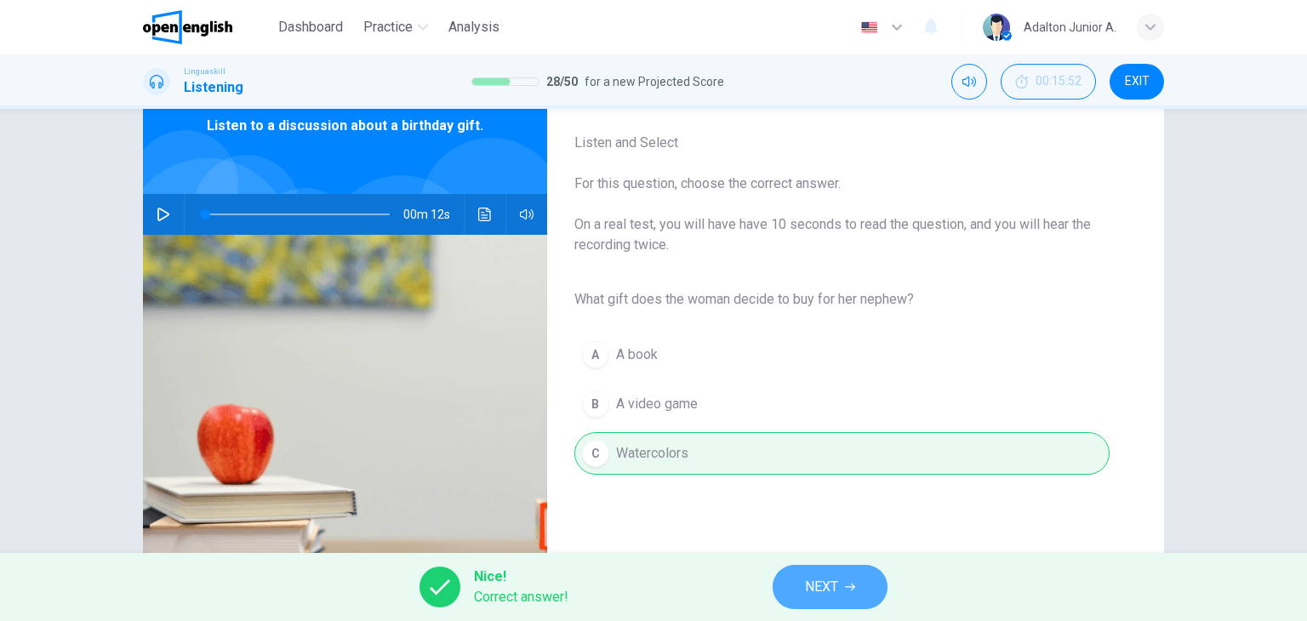
click at [800, 586] on button "NEXT" at bounding box center [830, 587] width 115 height 44
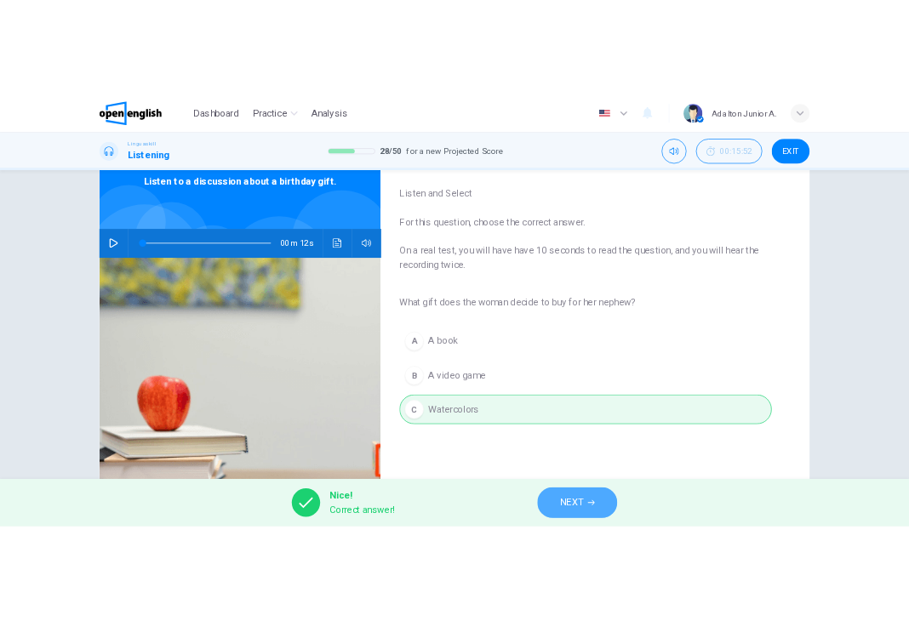
scroll to position [0, 0]
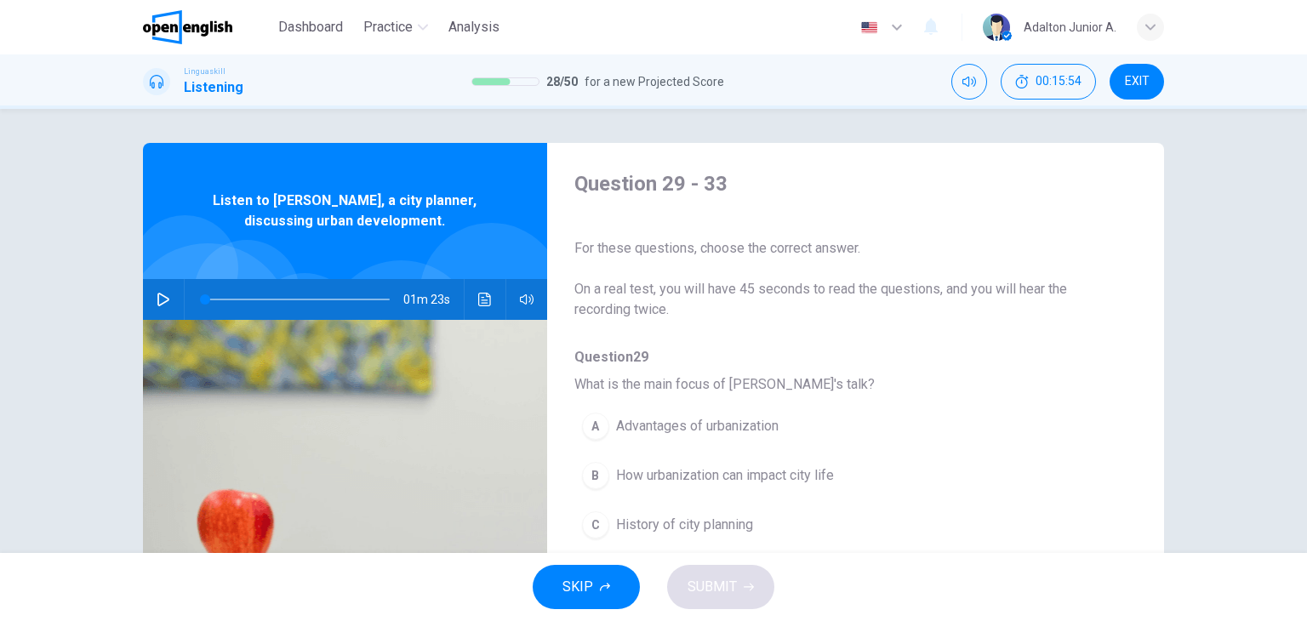
click at [149, 283] on div "01m 23s" at bounding box center [345, 299] width 404 height 41
click at [160, 300] on icon "button" at bounding box center [164, 300] width 14 height 14
type input "*"
click at [773, 64] on div "Linguaskill Listening 28 / 50 for a new Projected Score 00:17:30 EXIT" at bounding box center [654, 82] width 1076 height 36
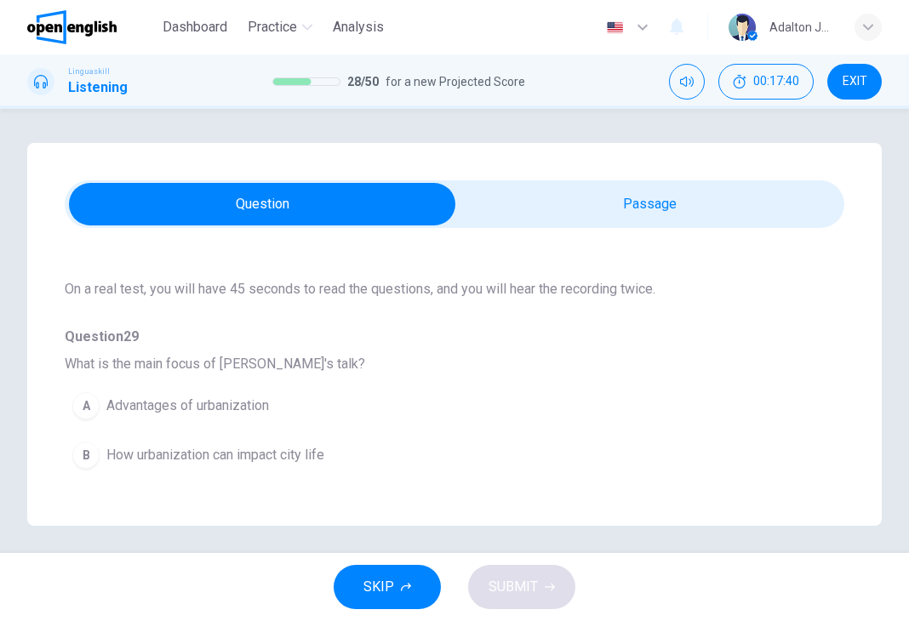
scroll to position [170, 0]
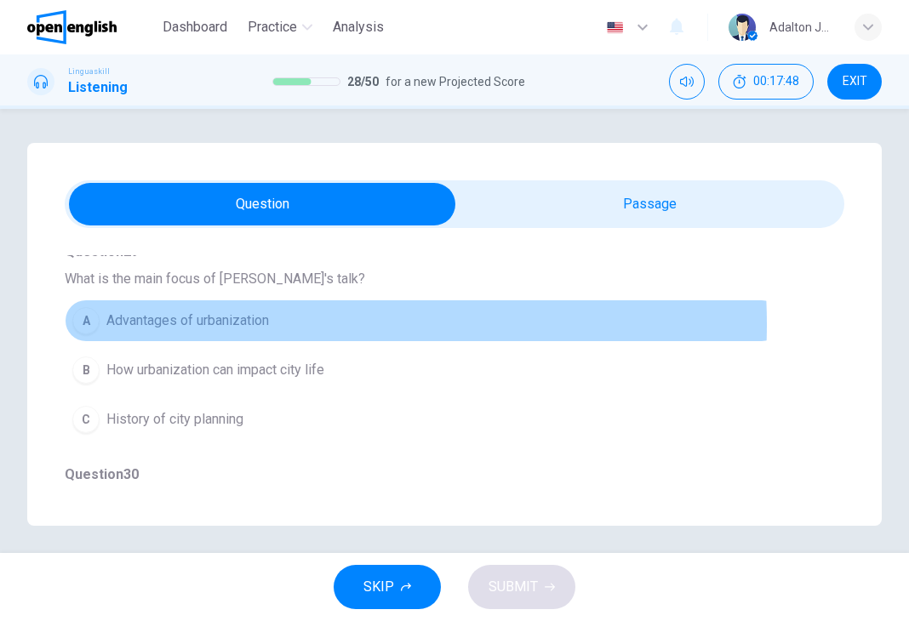
click at [222, 324] on span "Advantages of urbanization" at bounding box center [187, 321] width 163 height 20
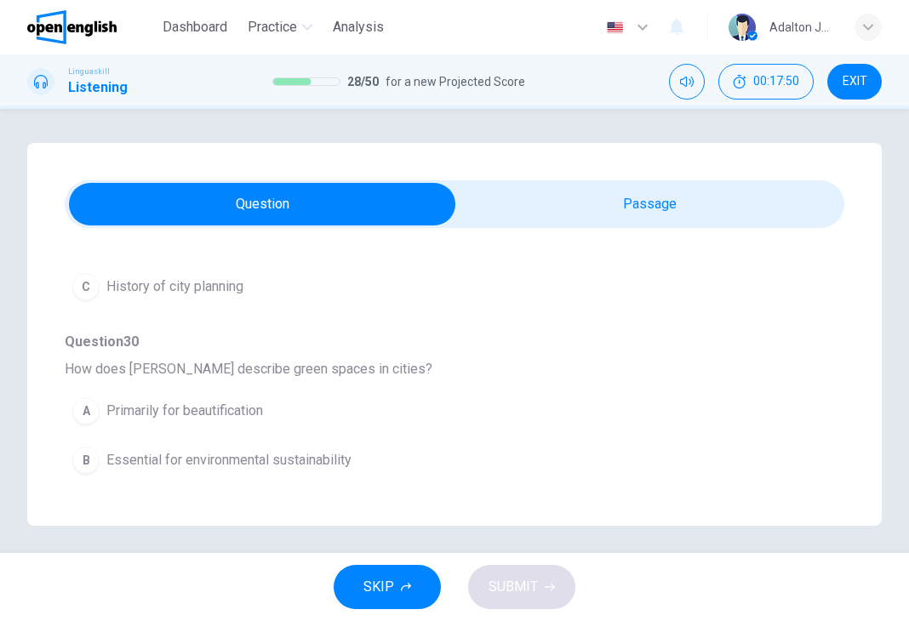
scroll to position [340, 0]
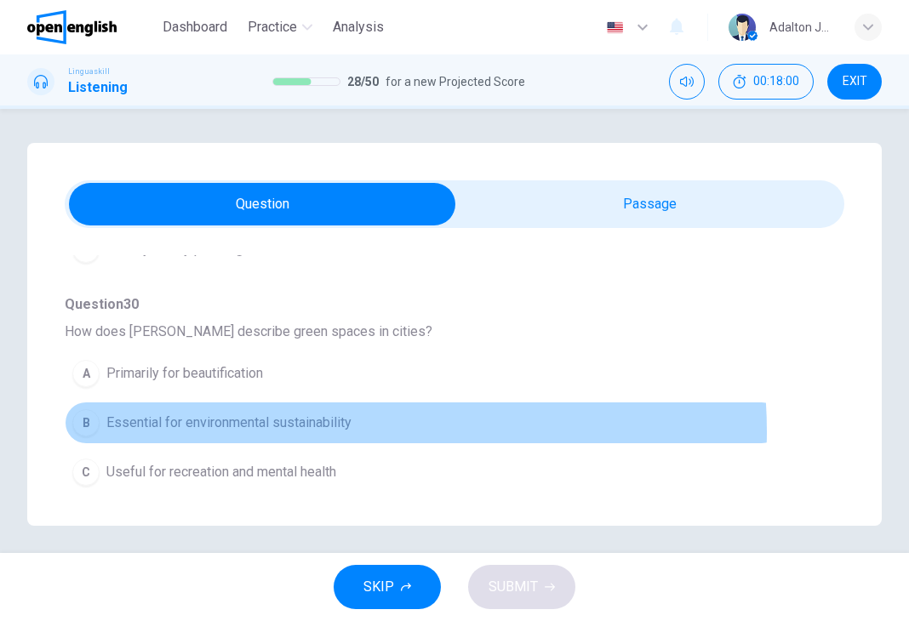
click at [318, 430] on span "Essential for environmental sustainability" at bounding box center [228, 423] width 245 height 20
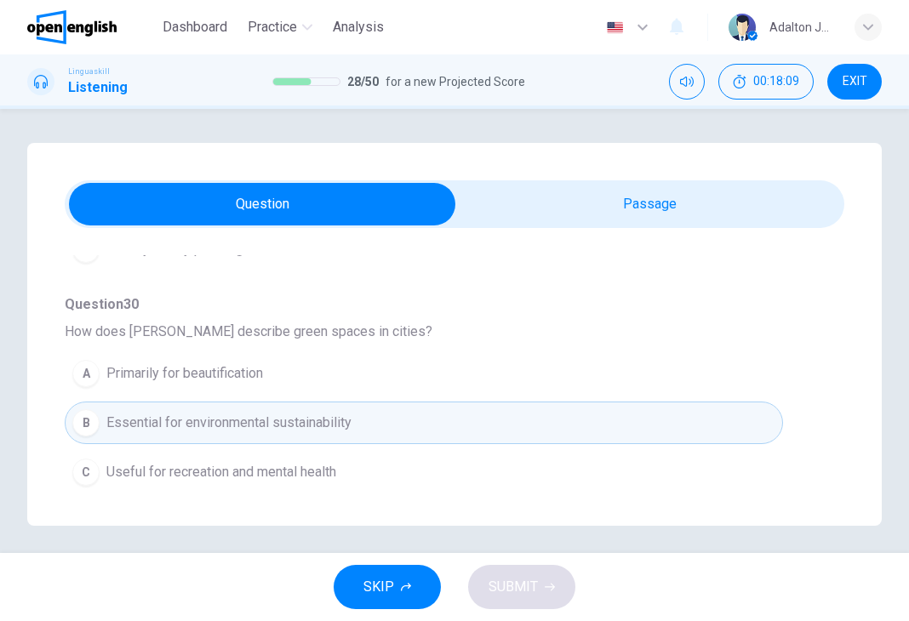
click at [290, 484] on button "C Useful for recreation and mental health" at bounding box center [424, 472] width 718 height 43
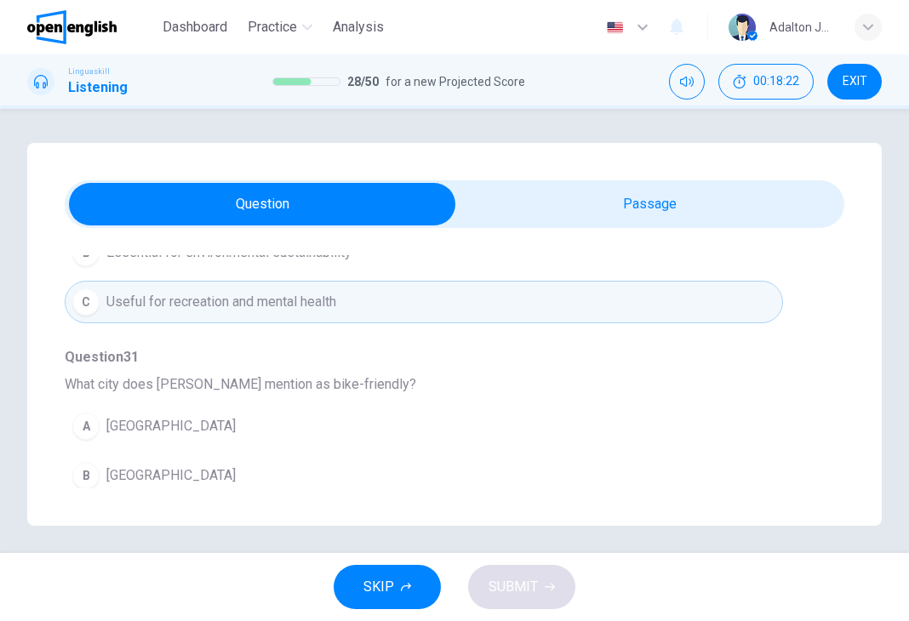
scroll to position [596, 0]
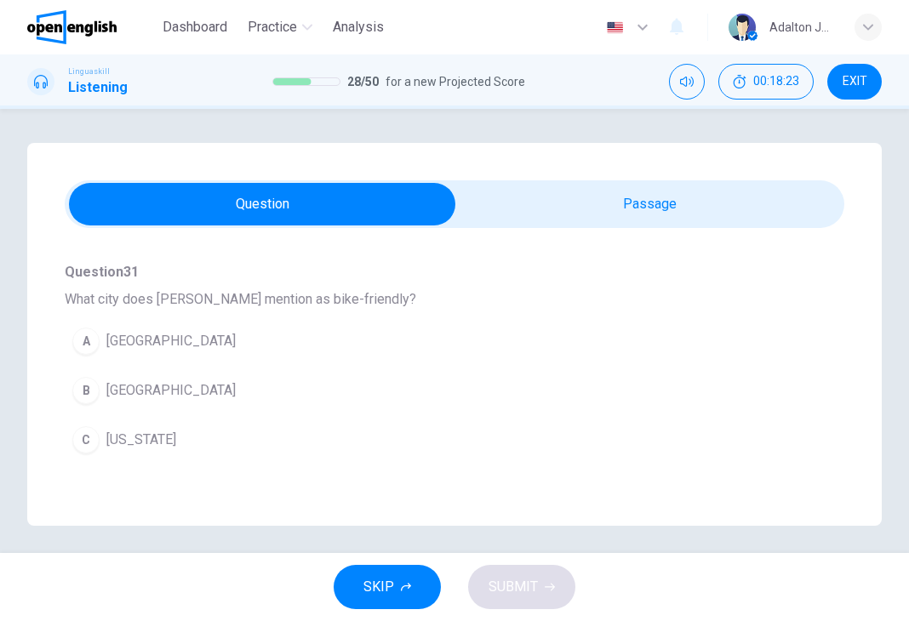
click at [152, 389] on span "[GEOGRAPHIC_DATA]" at bounding box center [170, 390] width 129 height 20
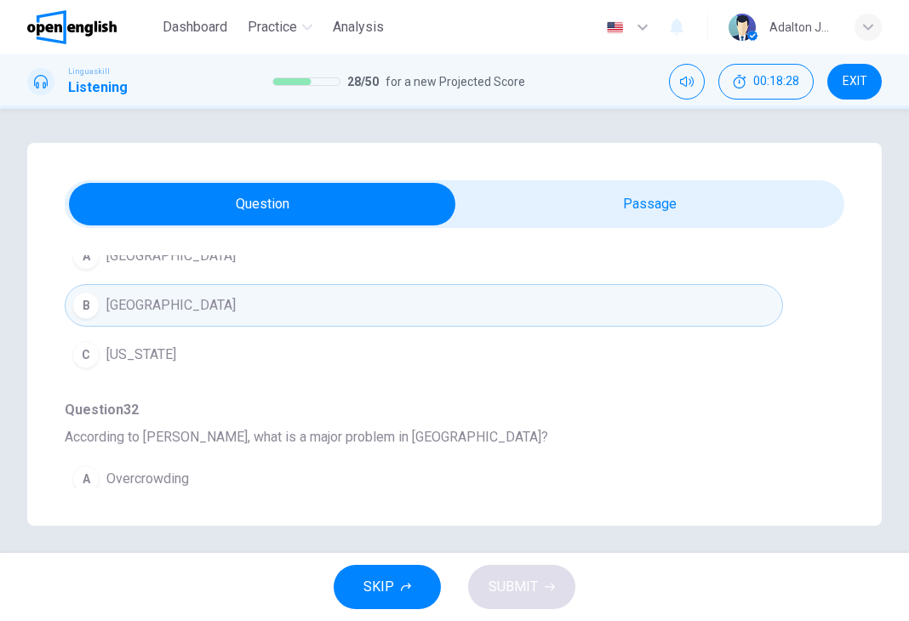
scroll to position [766, 0]
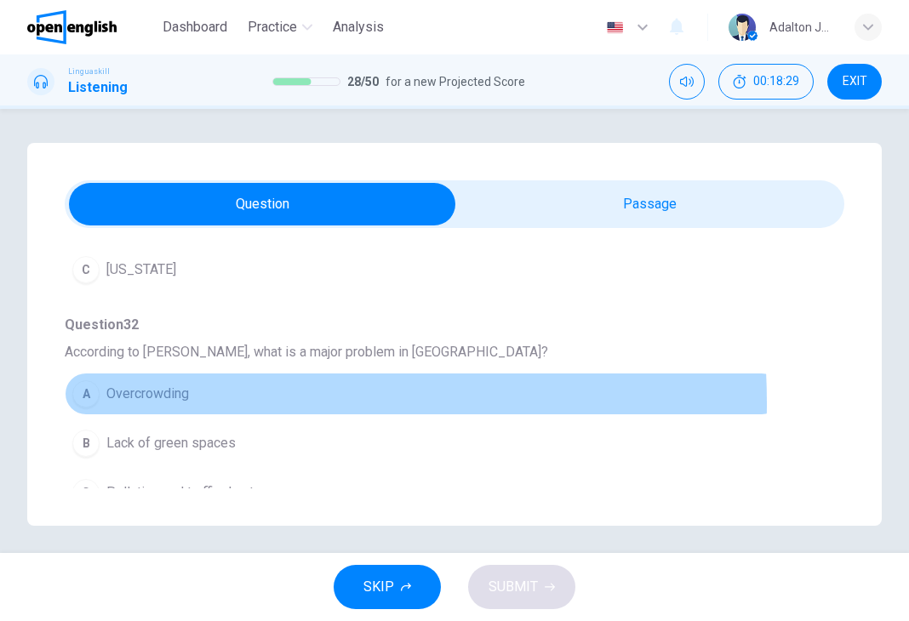
click at [147, 400] on span "Overcrowding" at bounding box center [147, 394] width 83 height 20
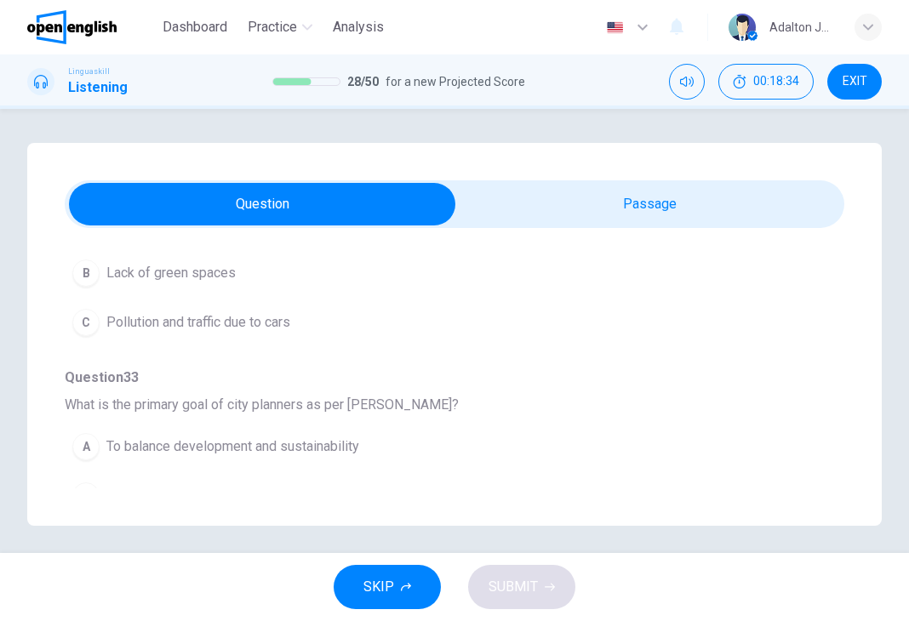
scroll to position [1007, 0]
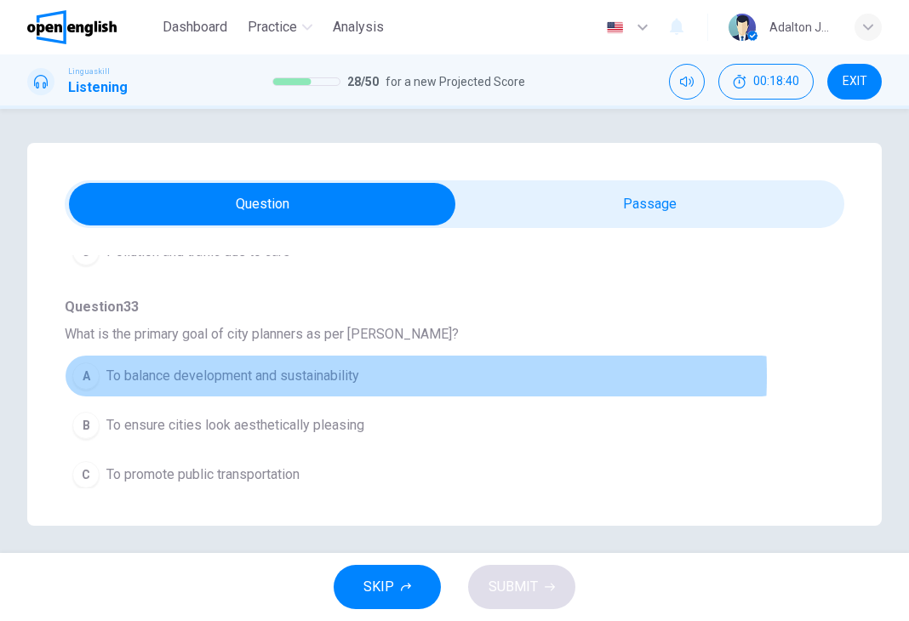
click at [293, 372] on span "To balance development and sustainability" at bounding box center [232, 376] width 253 height 20
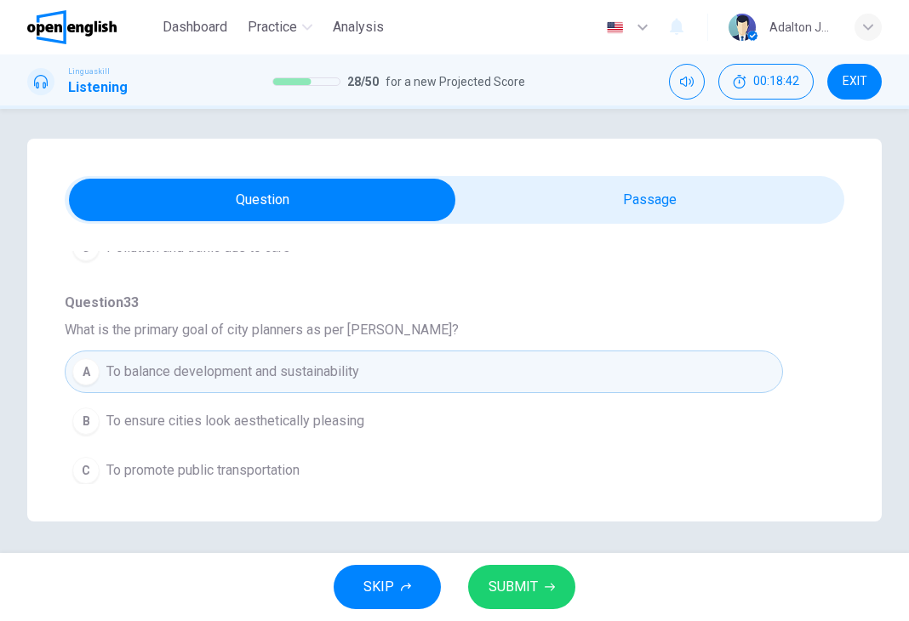
scroll to position [7, 0]
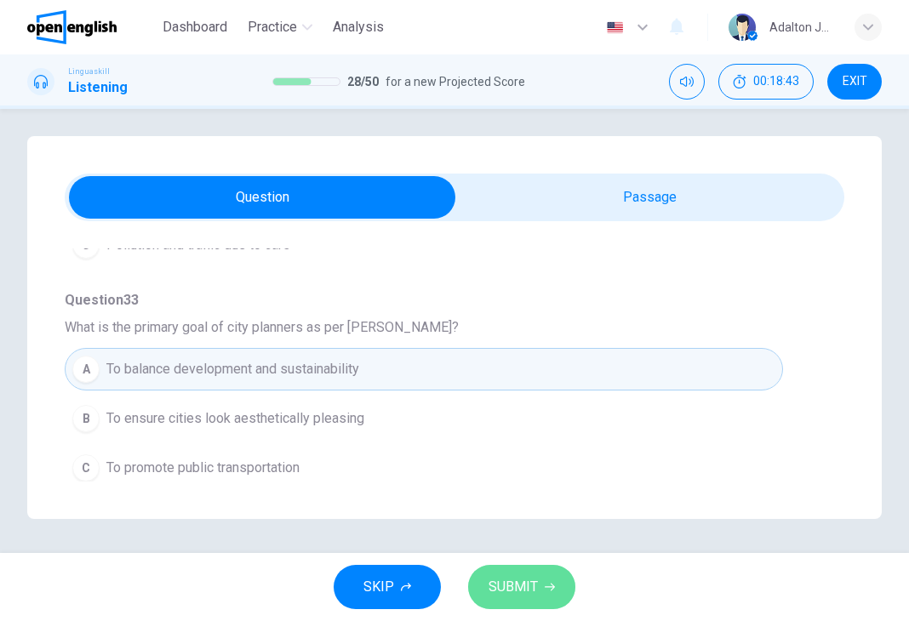
click at [521, 599] on span "SUBMIT" at bounding box center [512, 587] width 49 height 24
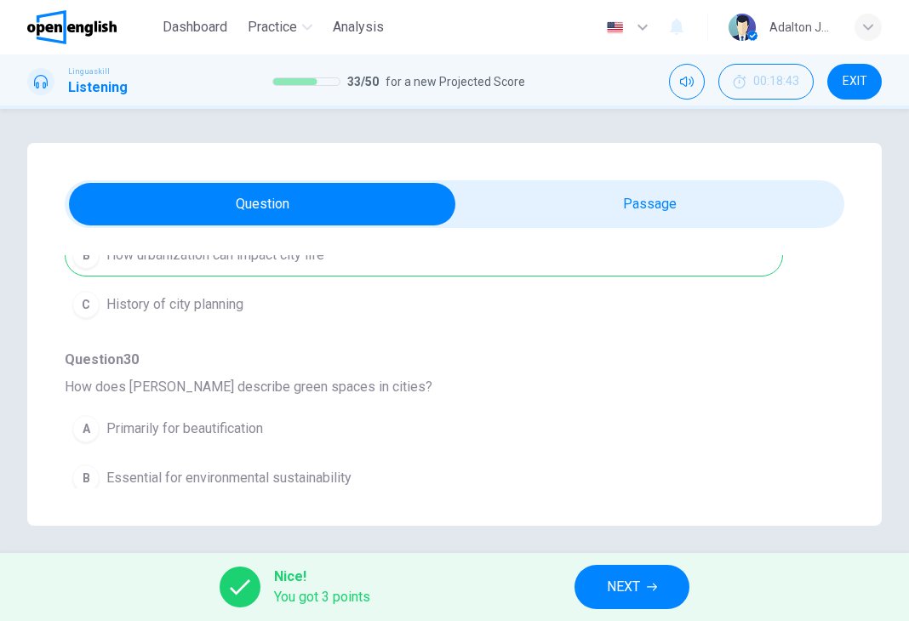
scroll to position [426, 0]
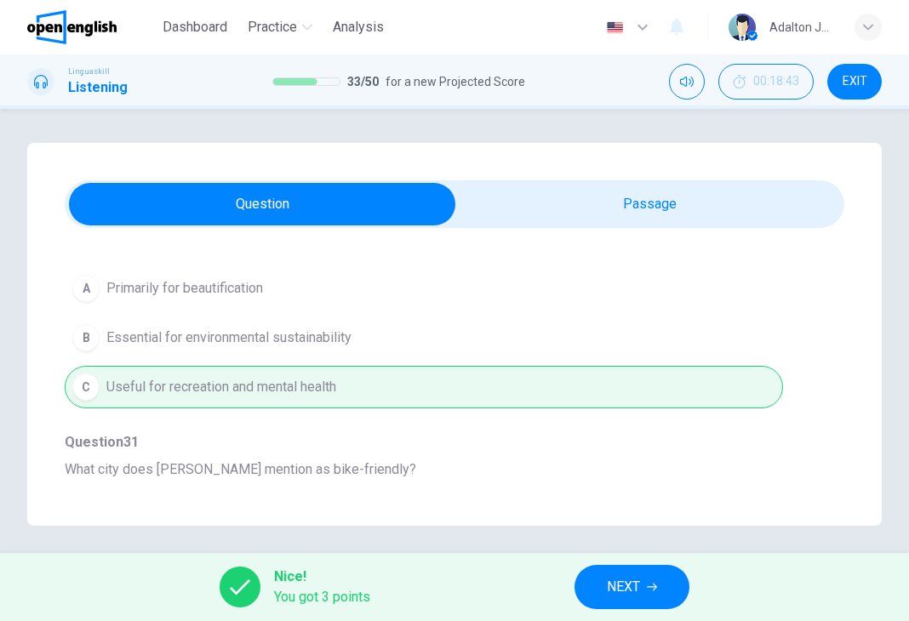
click at [633, 590] on span "NEXT" at bounding box center [623, 587] width 33 height 24
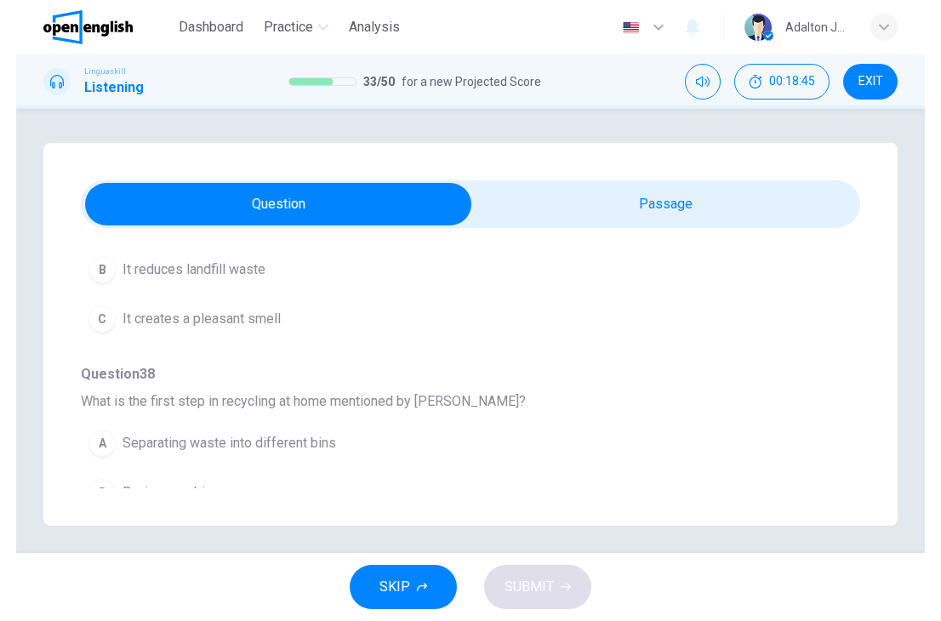
scroll to position [1007, 0]
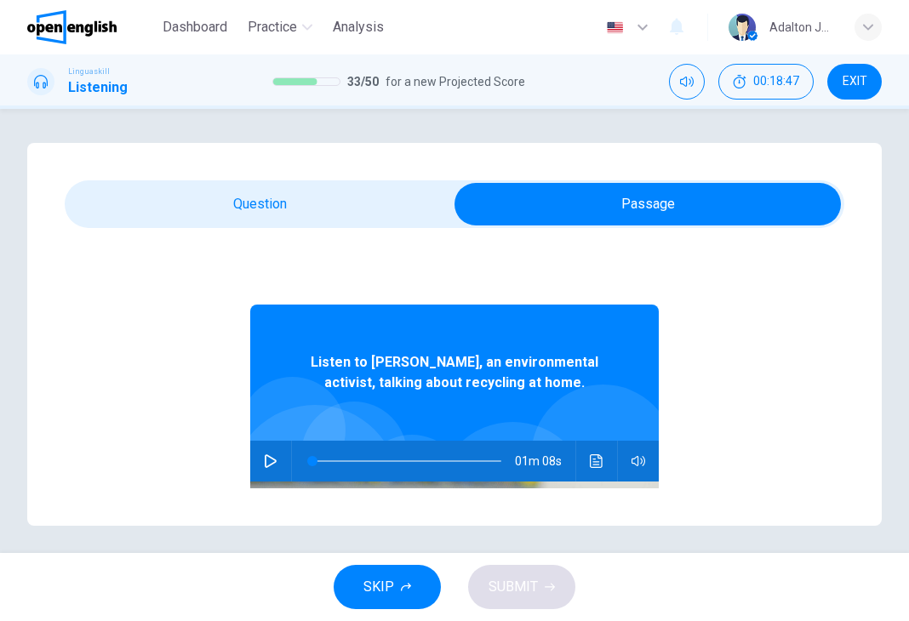
click at [264, 456] on icon "button" at bounding box center [271, 461] width 14 height 14
type input "*"
click at [306, 252] on div "Question 34 - 38 For these questions, choose the correct answer. On a real test…" at bounding box center [454, 334] width 854 height 383
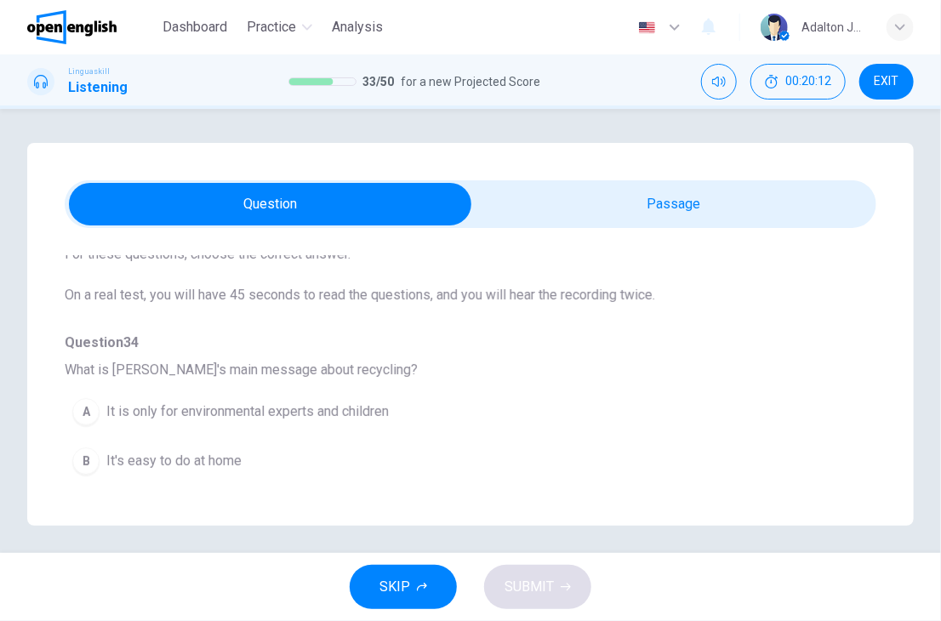
scroll to position [170, 0]
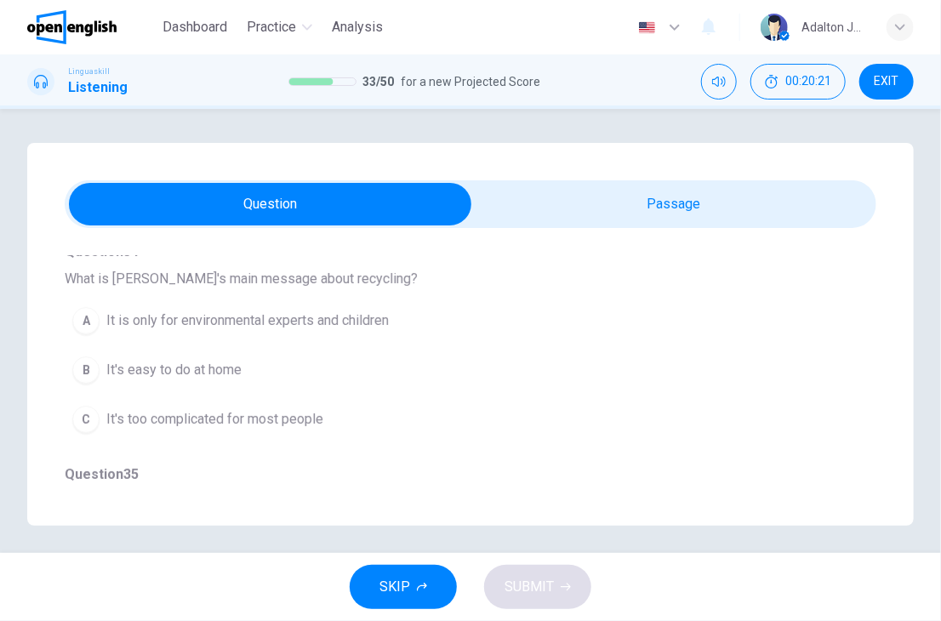
click at [181, 363] on span "It's easy to do at home" at bounding box center [173, 370] width 135 height 20
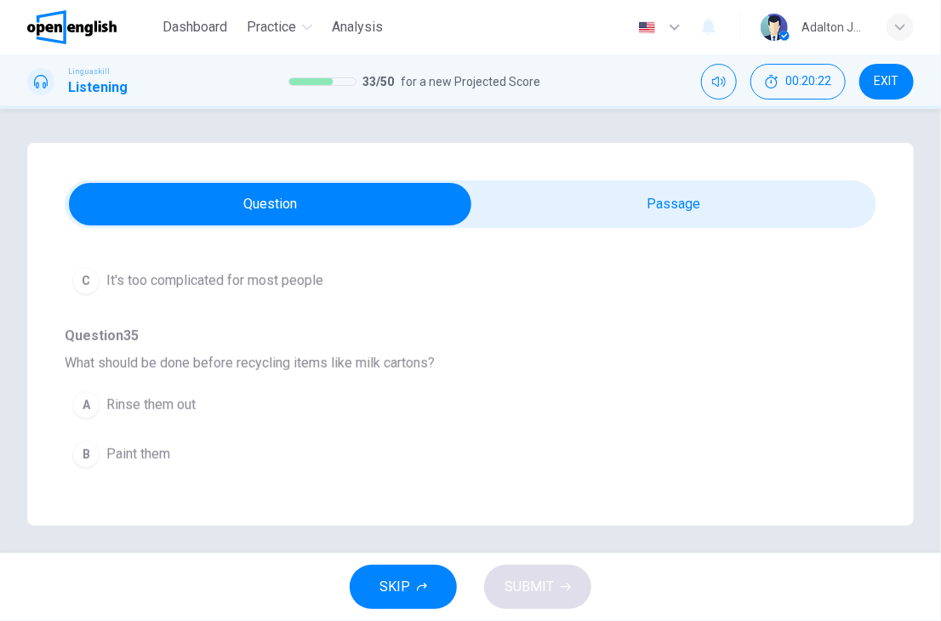
scroll to position [340, 0]
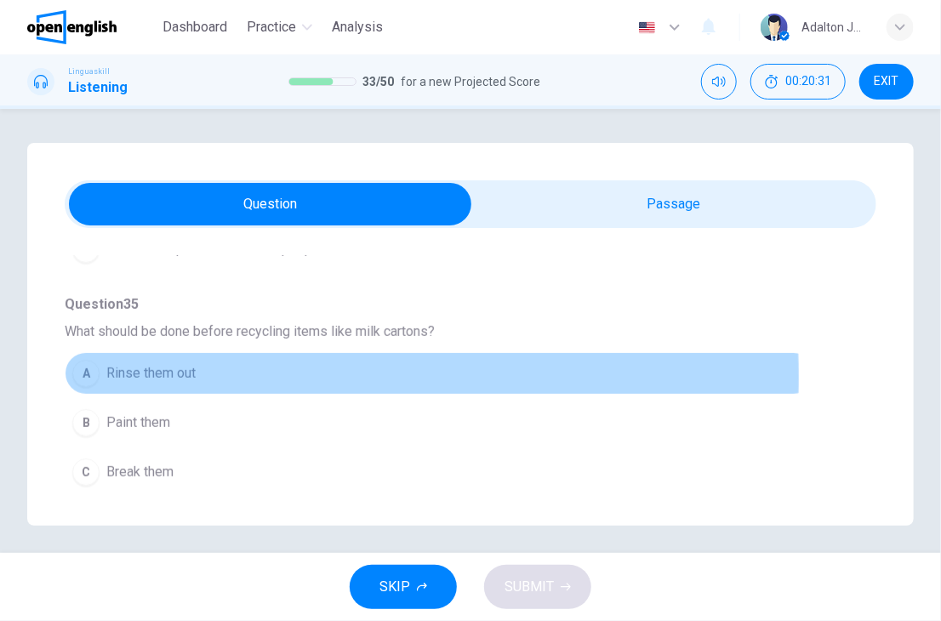
click at [179, 376] on span "Rinse them out" at bounding box center [150, 373] width 89 height 20
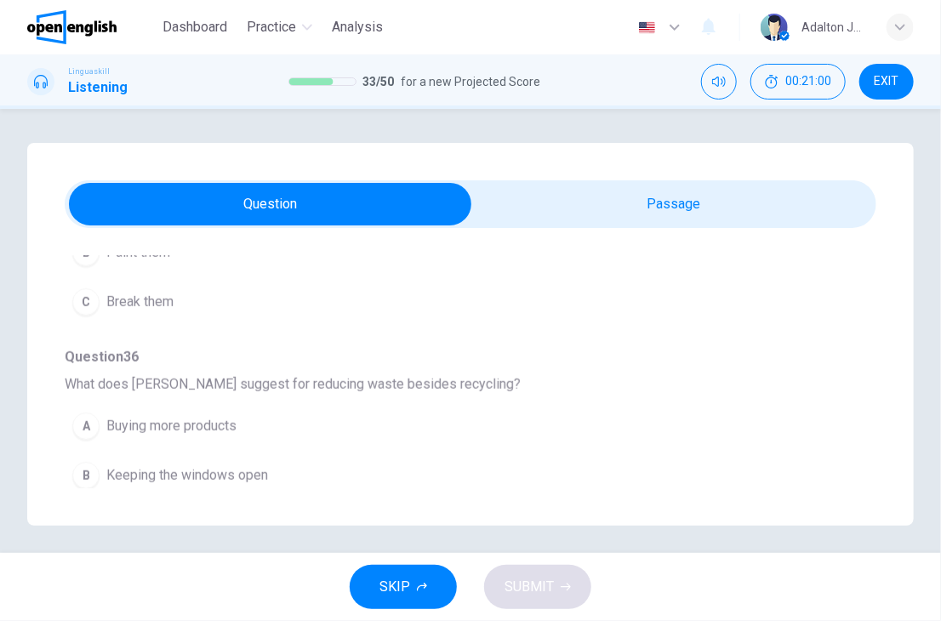
scroll to position [596, 0]
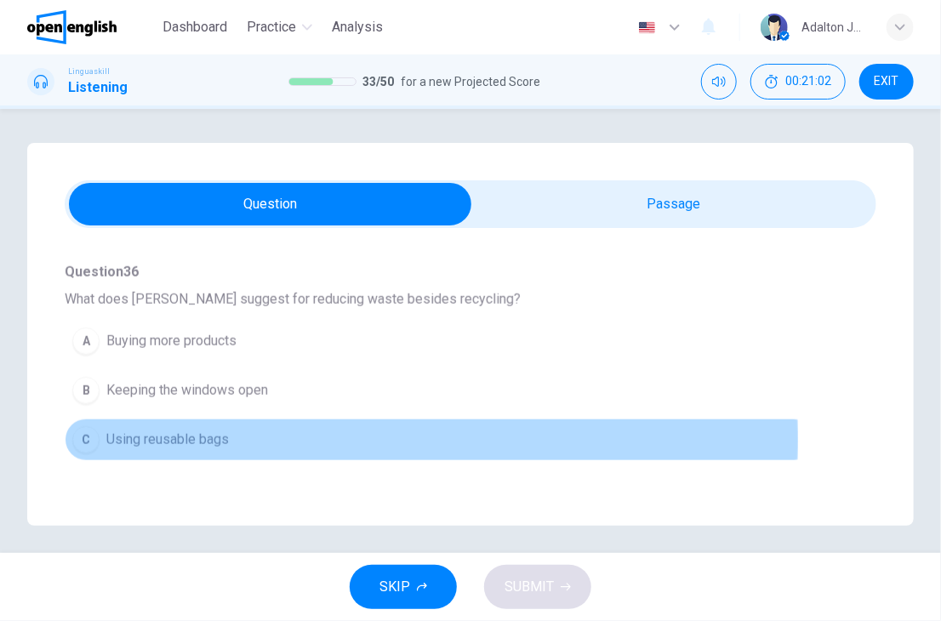
click at [214, 437] on span "Using reusable bags" at bounding box center [167, 440] width 123 height 20
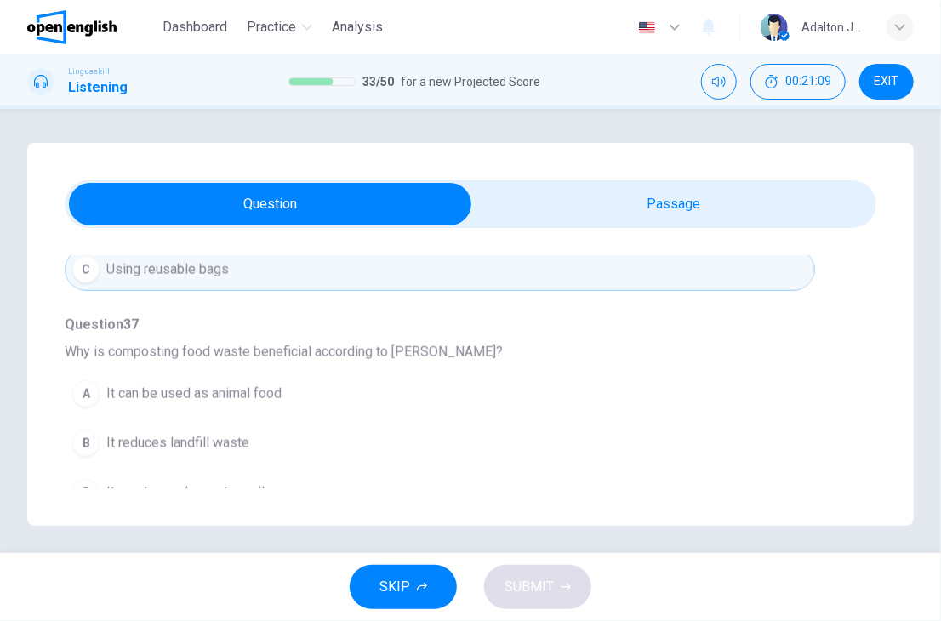
scroll to position [851, 0]
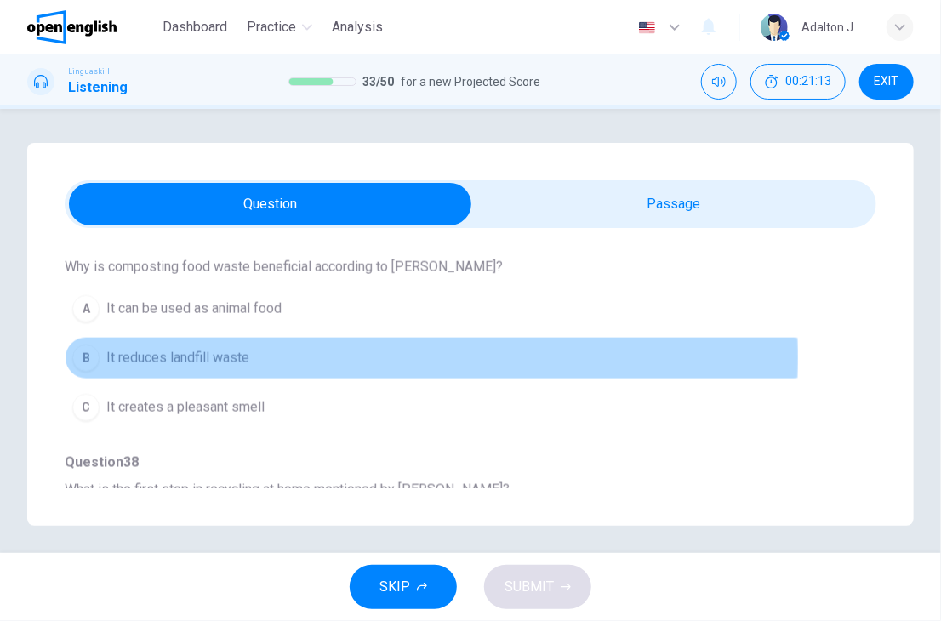
click at [245, 355] on span "It reduces landfill waste" at bounding box center [177, 358] width 143 height 20
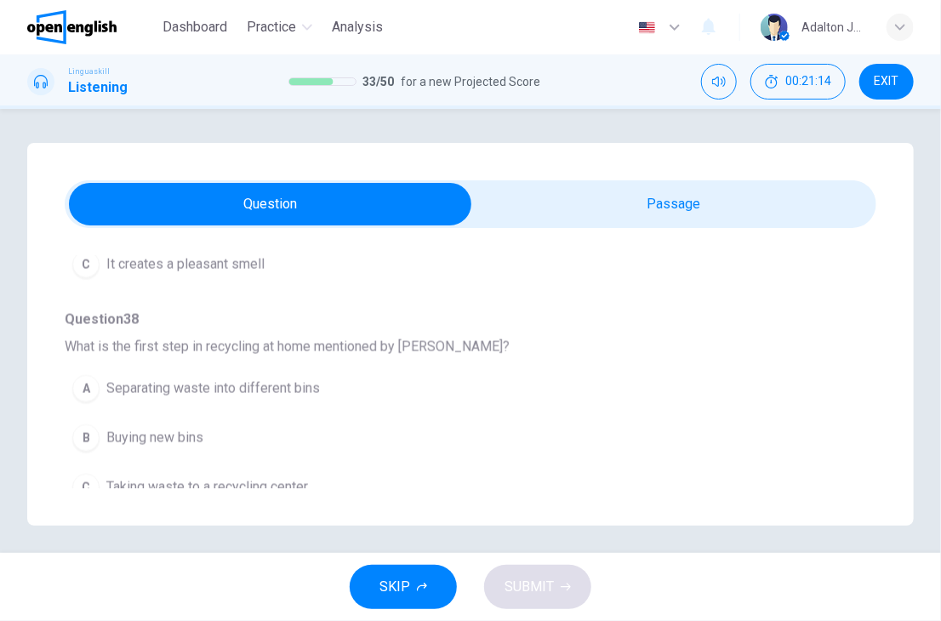
scroll to position [1008, 0]
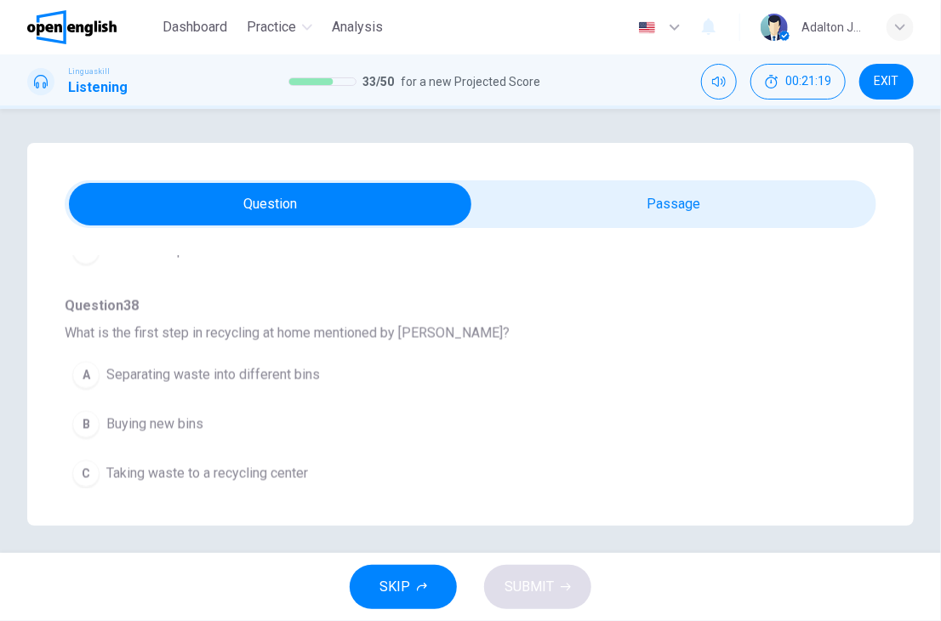
click at [284, 377] on span "Separating waste into different bins" at bounding box center [213, 375] width 214 height 20
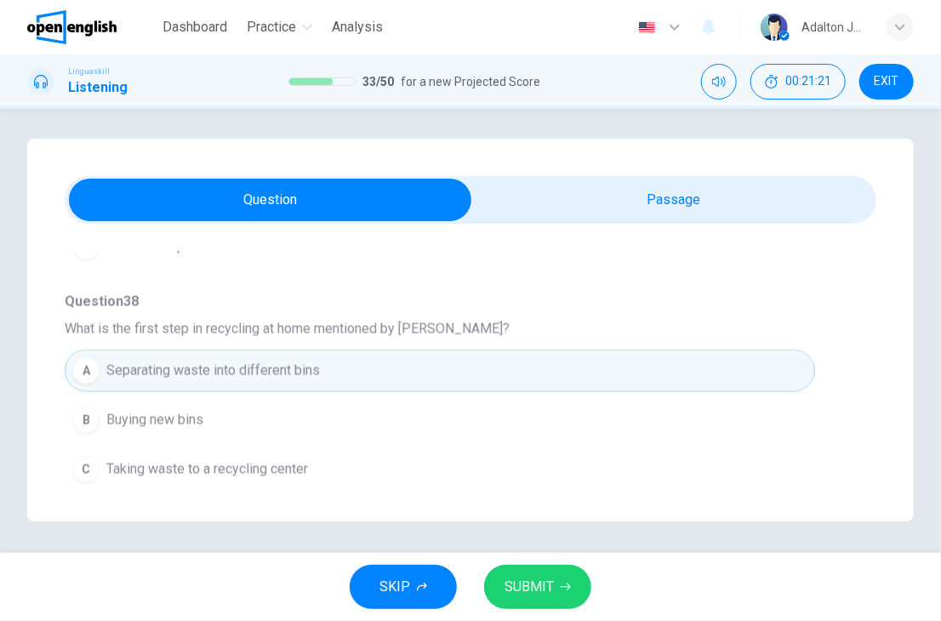
scroll to position [7, 0]
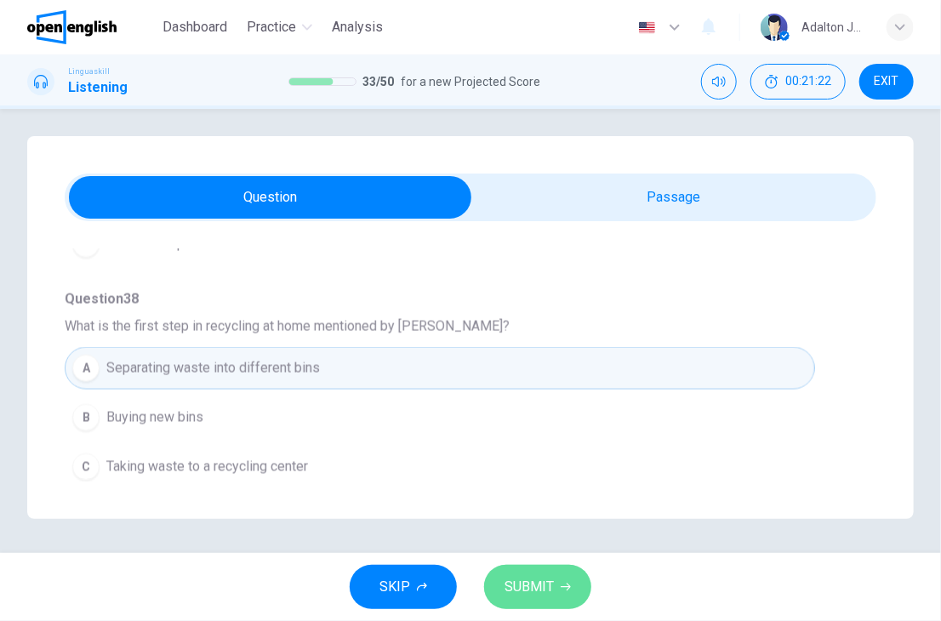
click at [511, 599] on button "SUBMIT" at bounding box center [537, 587] width 107 height 44
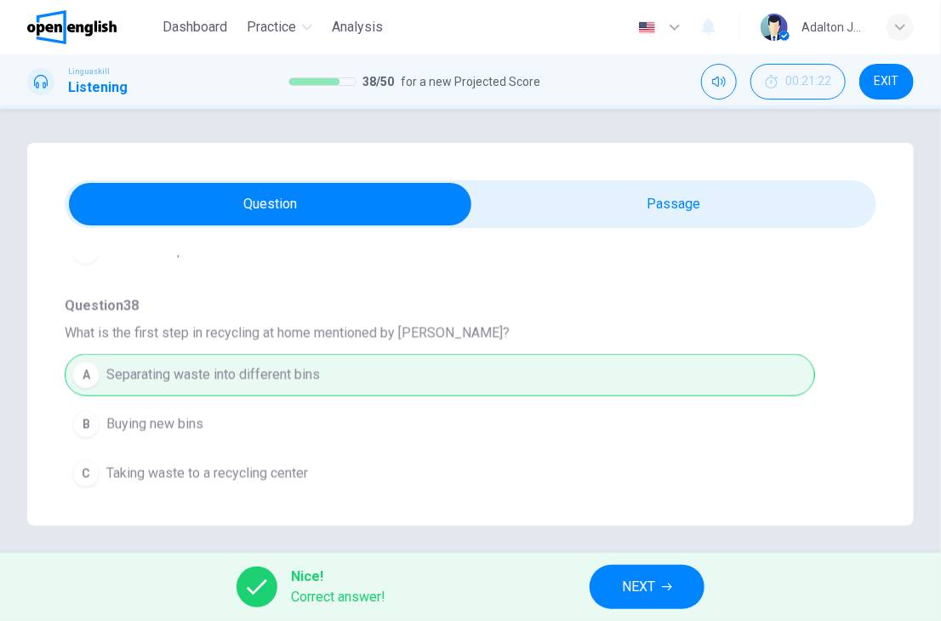
scroll to position [837, 0]
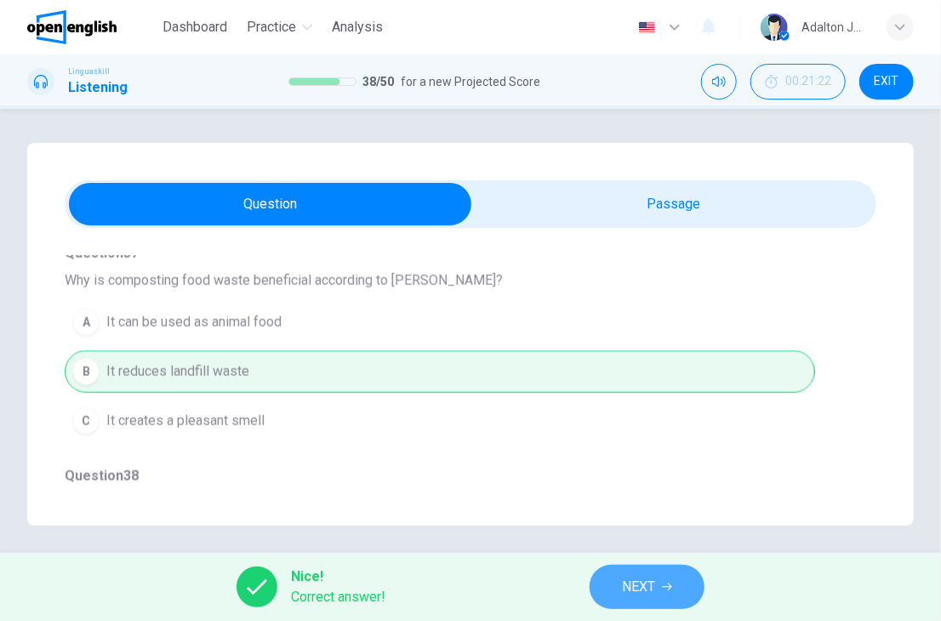
click at [624, 585] on span "NEXT" at bounding box center [638, 587] width 33 height 24
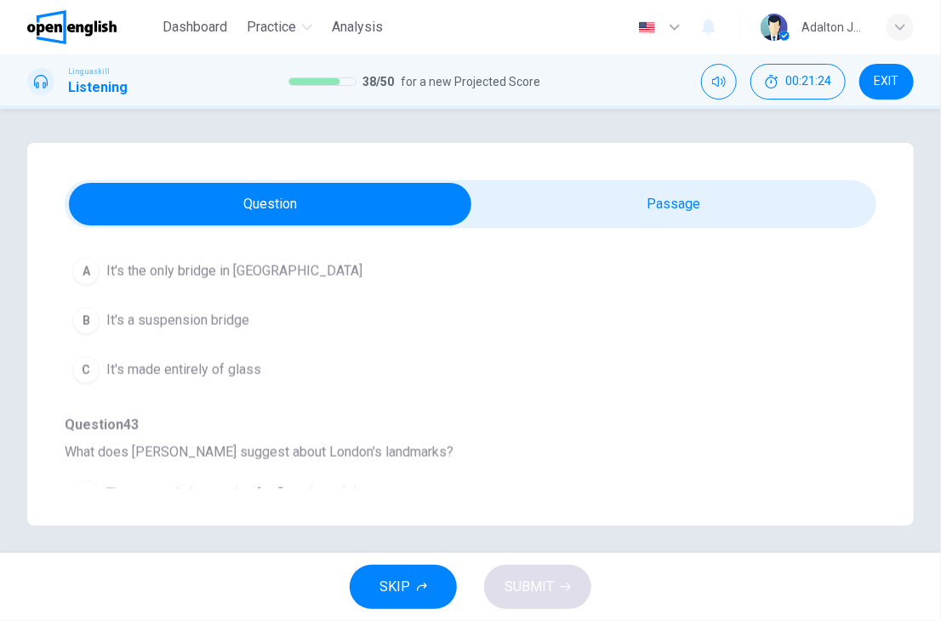
scroll to position [1008, 0]
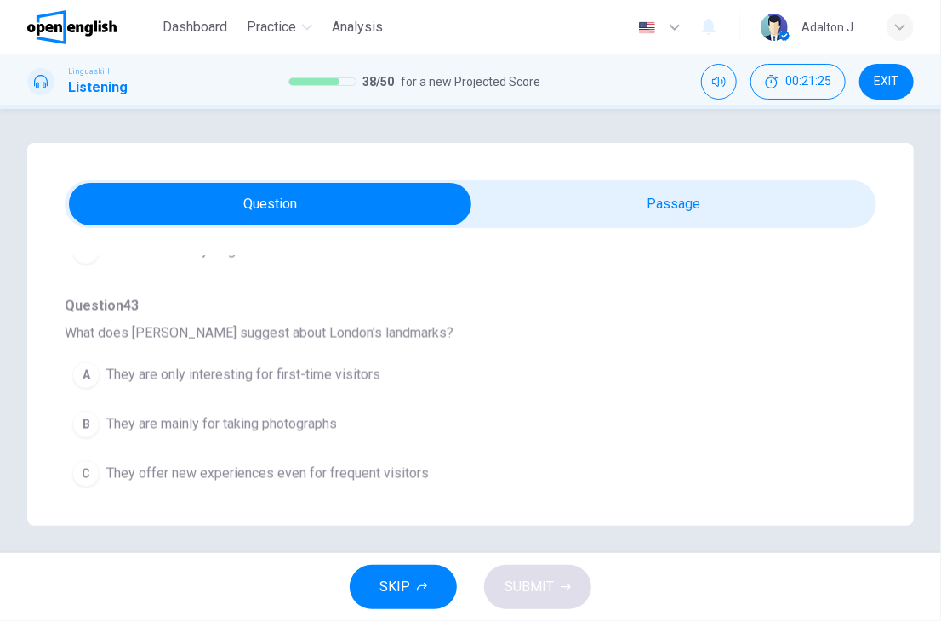
click at [609, 226] on span at bounding box center [471, 204] width 812 height 48
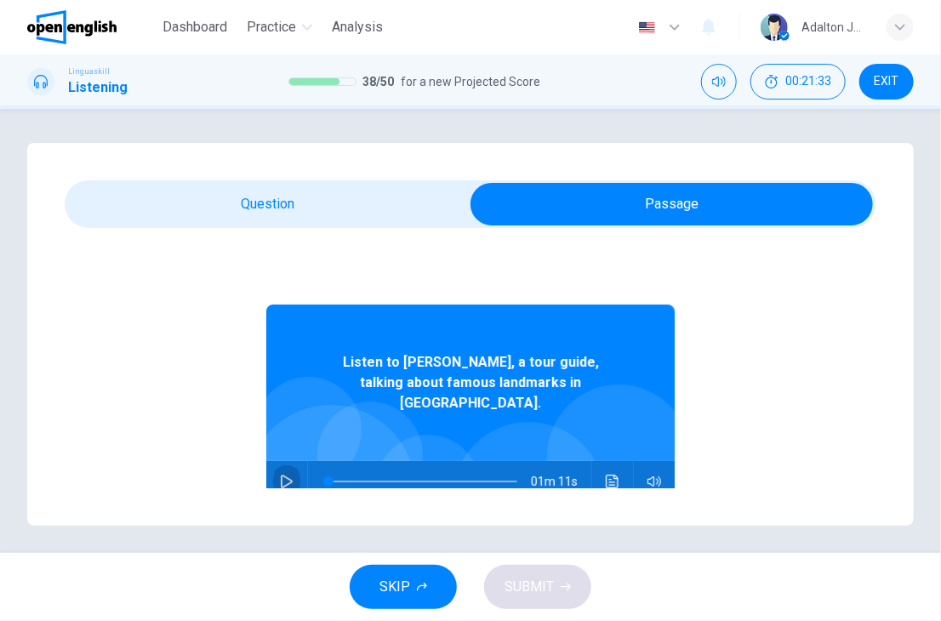
click at [280, 475] on icon "button" at bounding box center [287, 482] width 14 height 14
type input "*"
click at [273, 461] on button "button" at bounding box center [286, 481] width 27 height 41
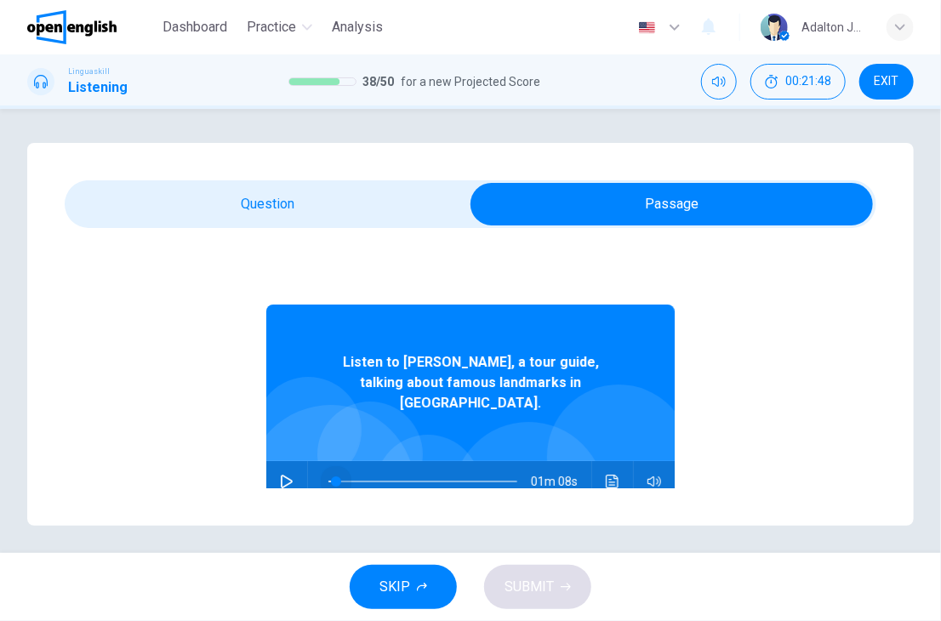
drag, startPoint x: 327, startPoint y: 458, endPoint x: 310, endPoint y: 460, distance: 17.2
click at [331, 477] on span at bounding box center [336, 482] width 10 height 10
click at [281, 475] on icon "button" at bounding box center [287, 482] width 12 height 14
type input "*"
click at [321, 228] on div "Question 39 - 43 For these questions, choose the correct answer. On a real test…" at bounding box center [470, 334] width 887 height 383
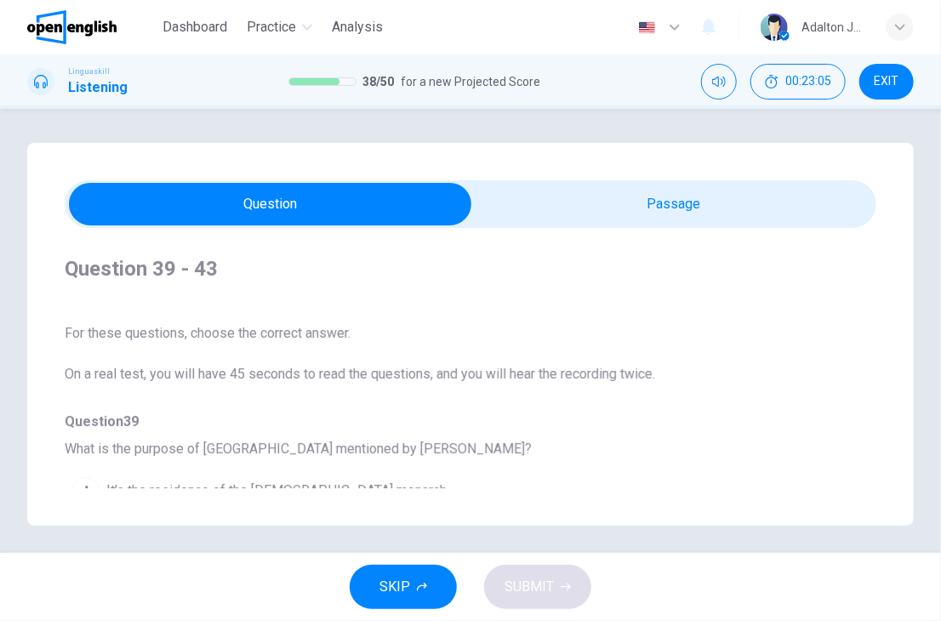
scroll to position [170, 0]
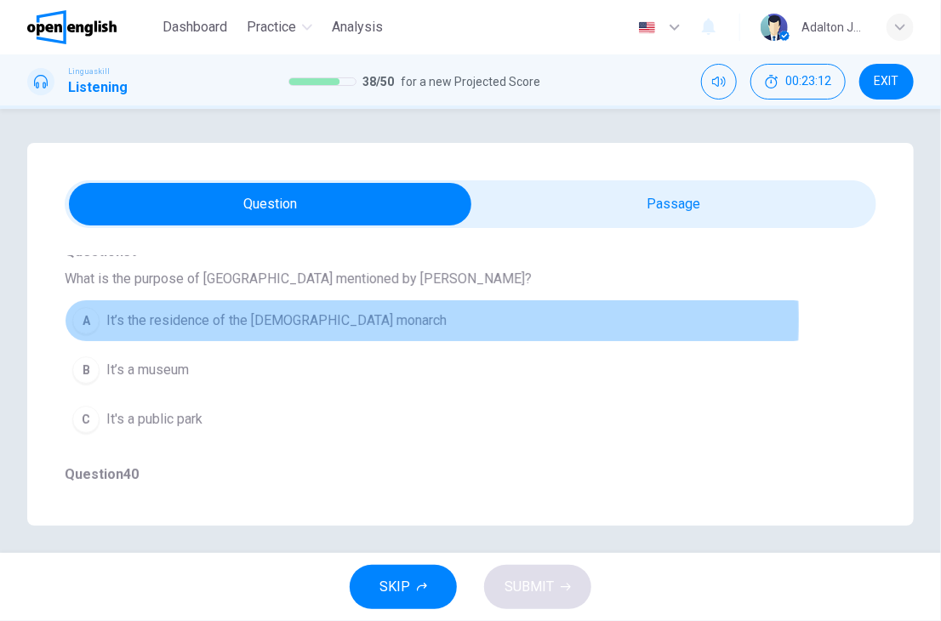
click at [317, 320] on span "It’s the residence of the [DEMOGRAPHIC_DATA] monarch" at bounding box center [276, 321] width 340 height 20
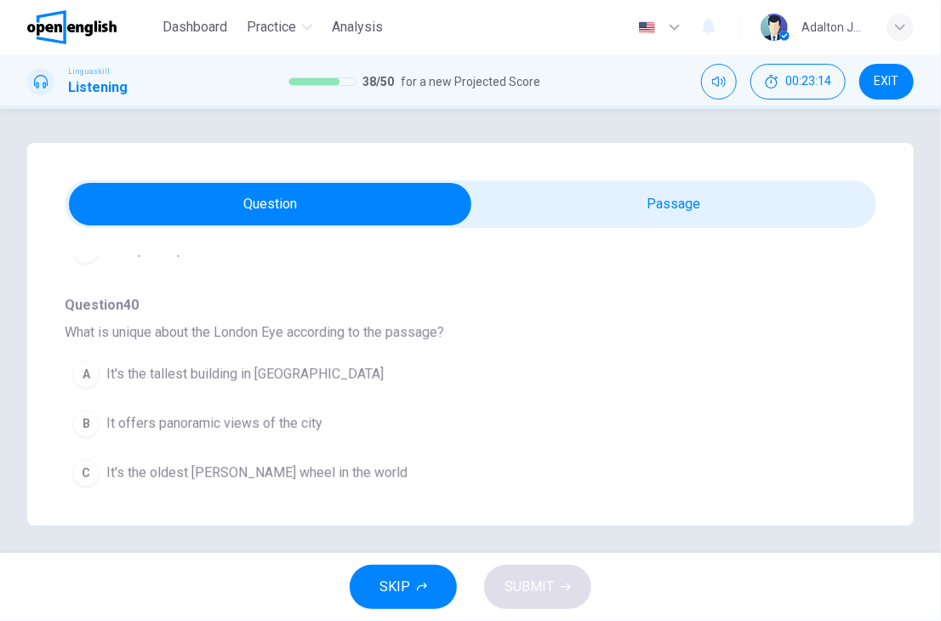
scroll to position [340, 0]
click at [262, 434] on button "B It offers panoramic views of the city" at bounding box center [440, 423] width 751 height 43
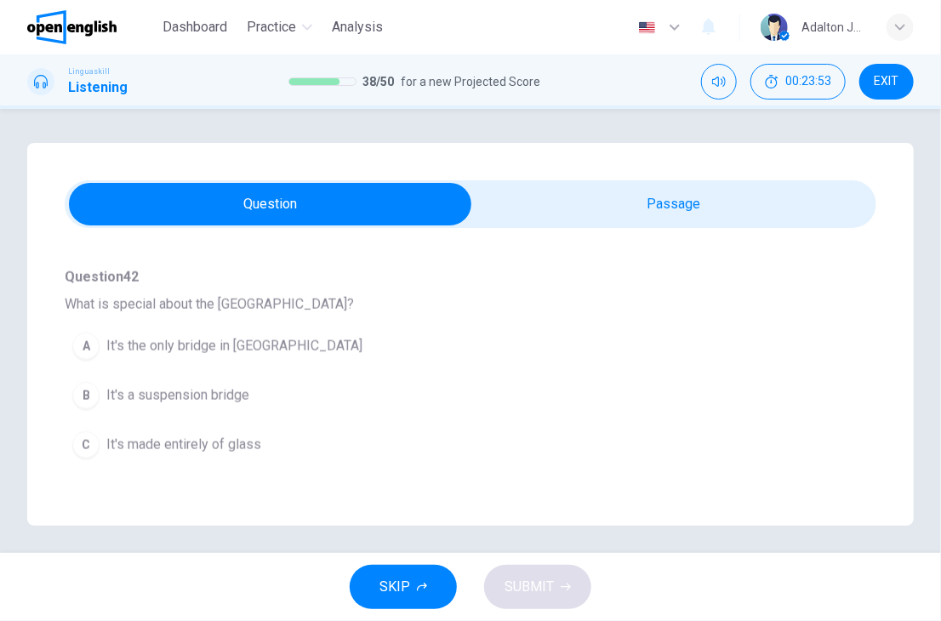
scroll to position [851, 0]
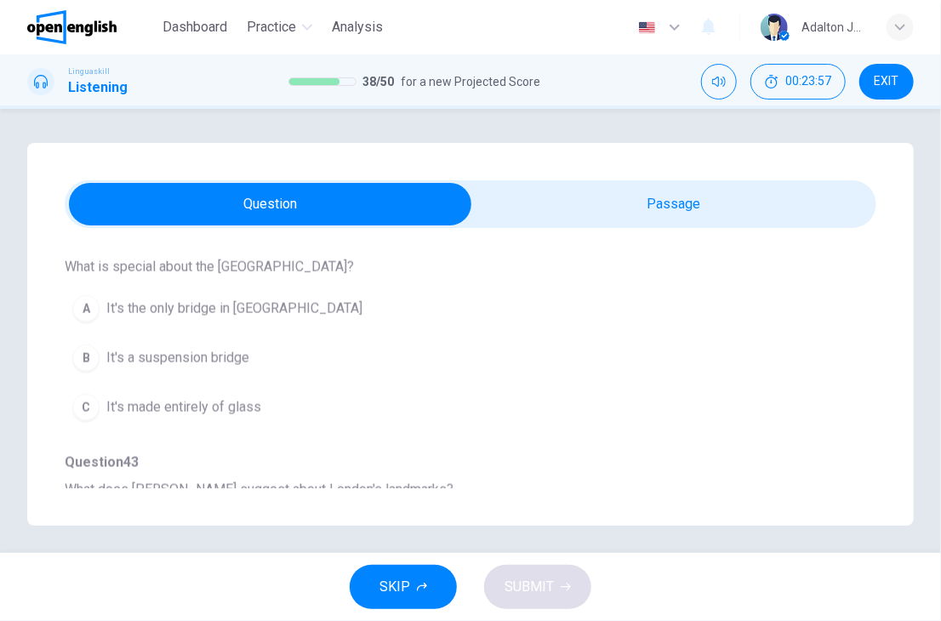
click at [227, 357] on span "It's a suspension bridge" at bounding box center [177, 358] width 143 height 20
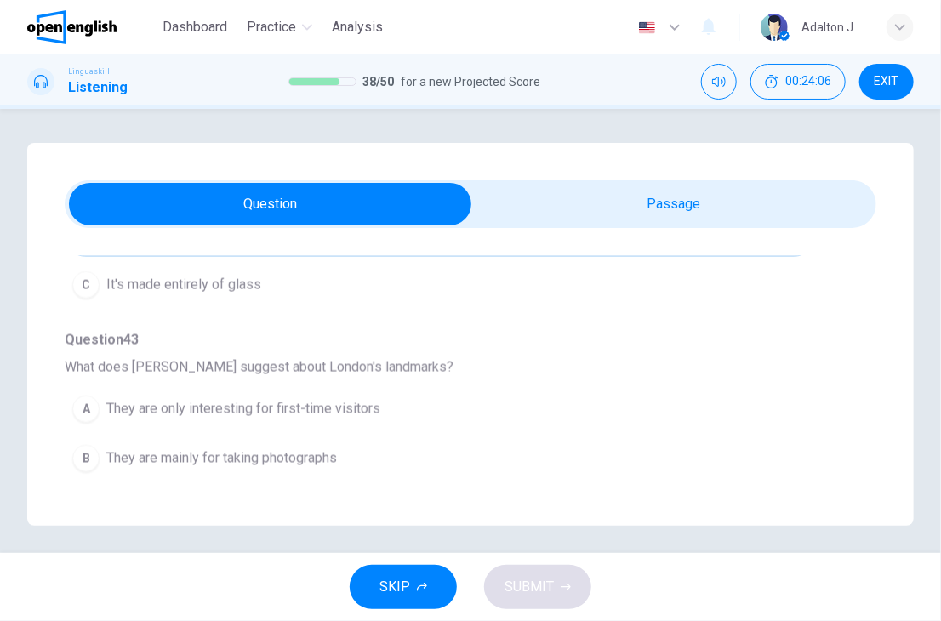
scroll to position [1008, 0]
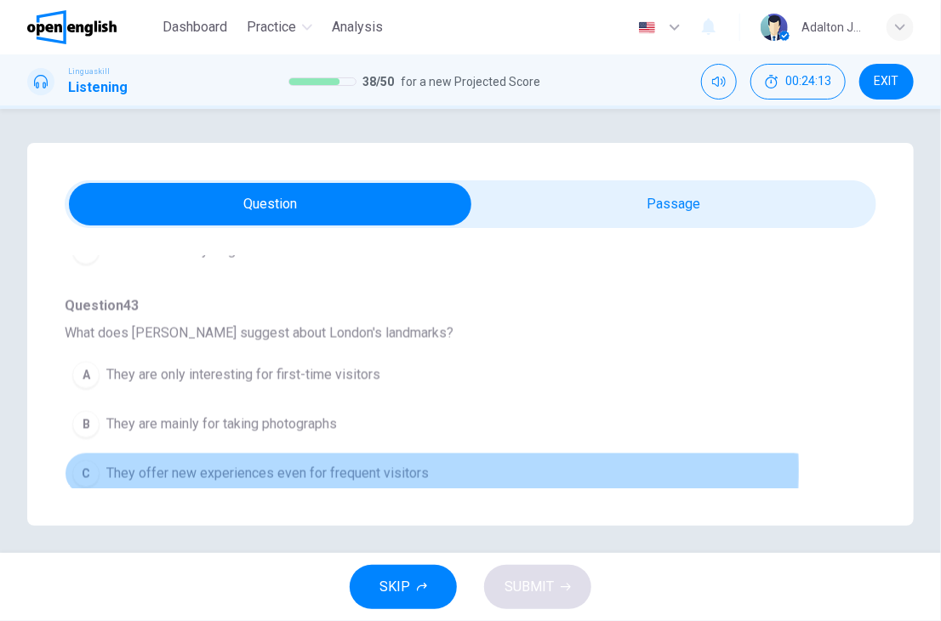
click at [387, 465] on span "They offer new experiences even for frequent visitors" at bounding box center [267, 474] width 323 height 20
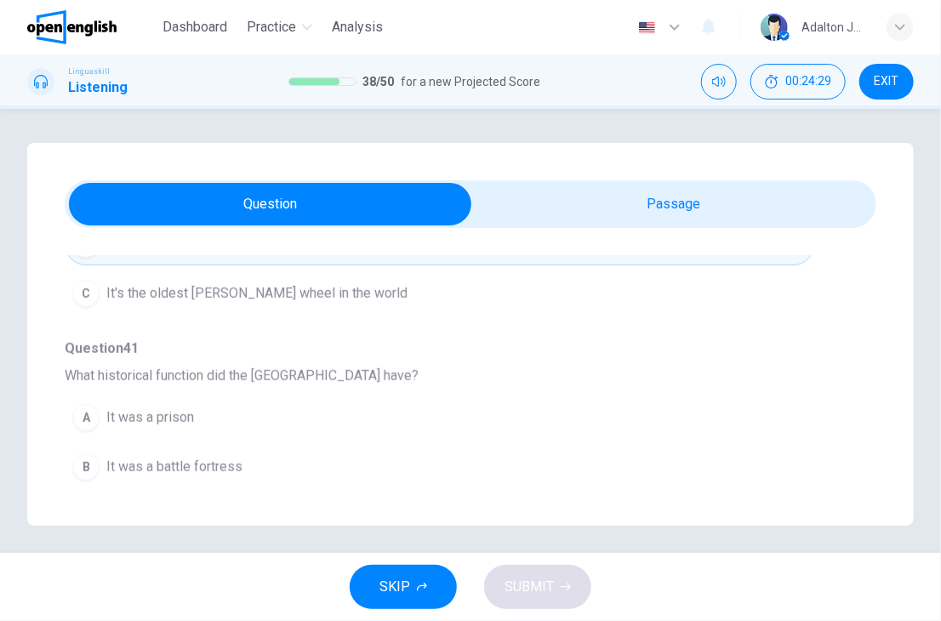
scroll to position [582, 0]
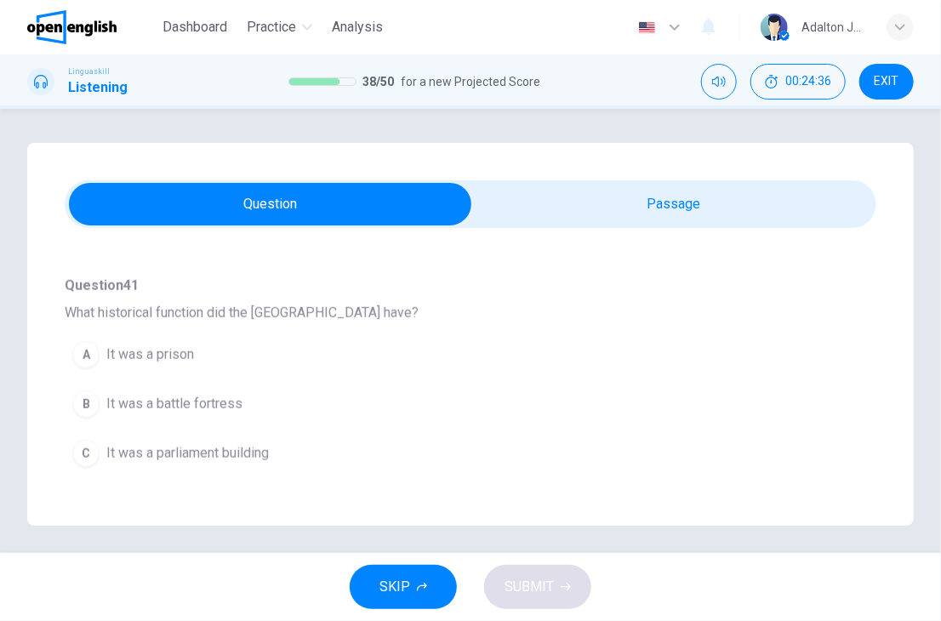
click at [240, 398] on span "It was a battle fortress" at bounding box center [174, 404] width 136 height 20
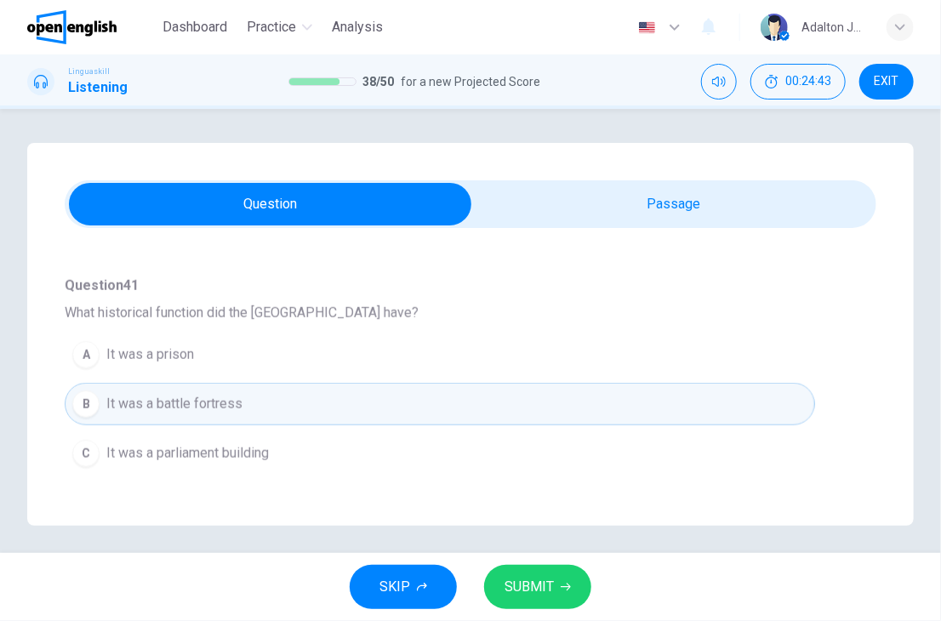
scroll to position [667, 0]
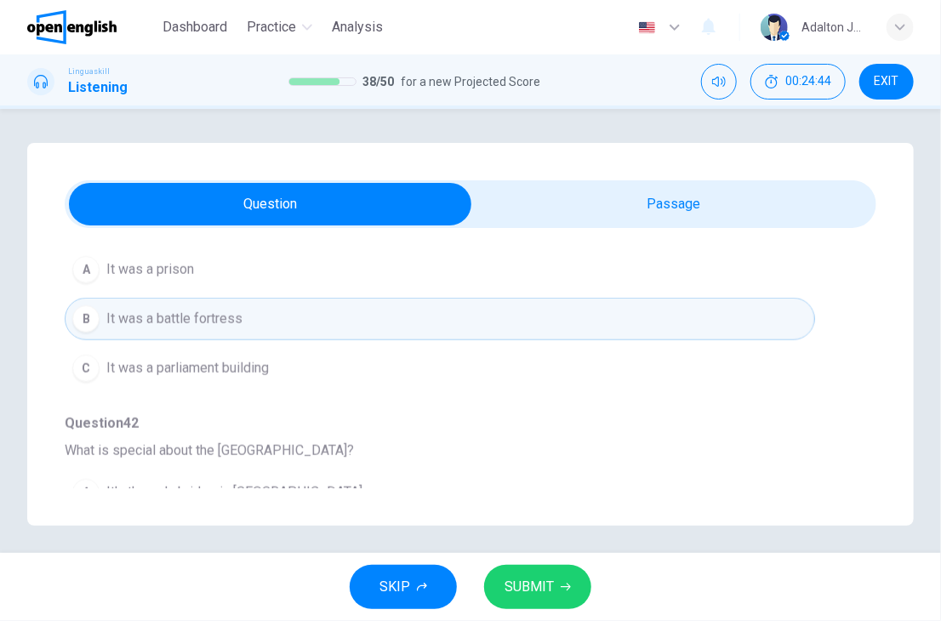
click at [294, 363] on button "C It was a parliament building" at bounding box center [440, 368] width 751 height 43
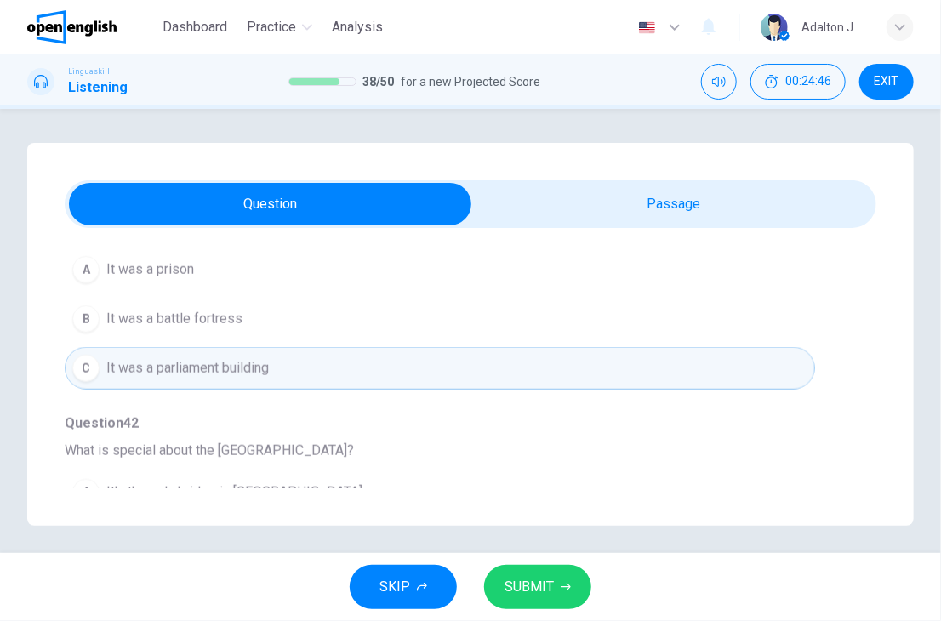
click at [541, 595] on span "SUBMIT" at bounding box center [529, 587] width 49 height 24
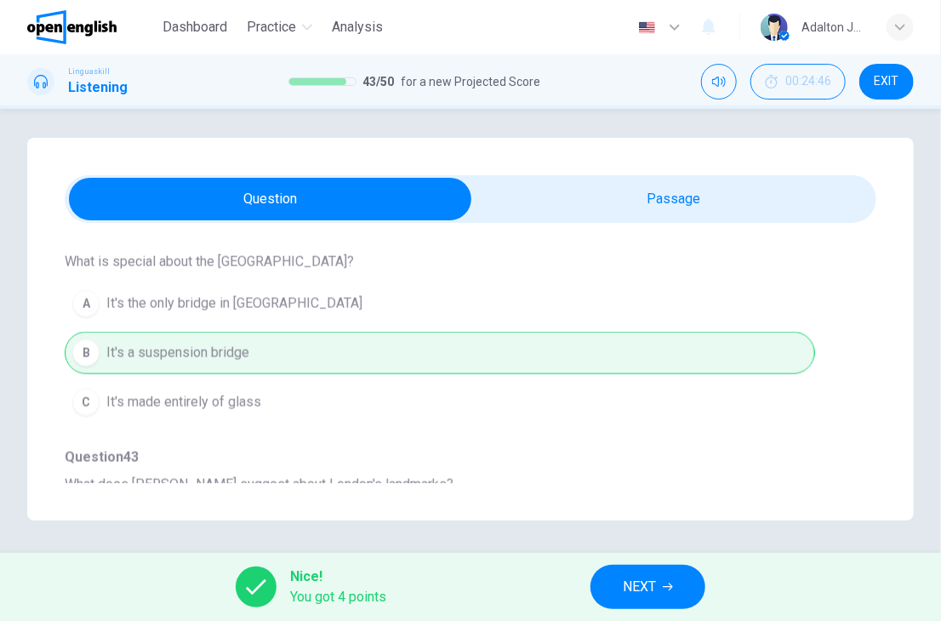
scroll to position [7, 0]
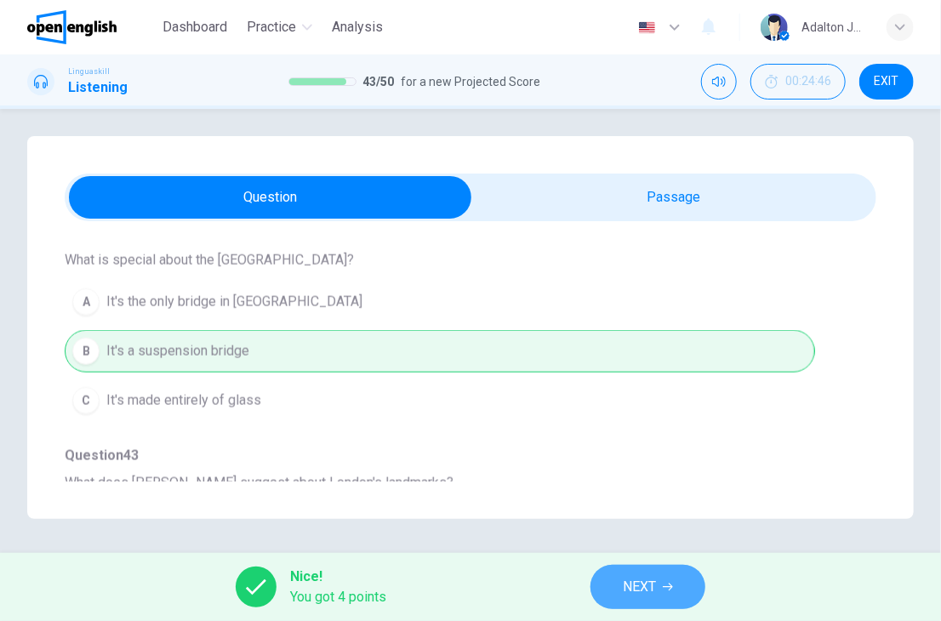
click at [655, 590] on span "NEXT" at bounding box center [639, 587] width 33 height 24
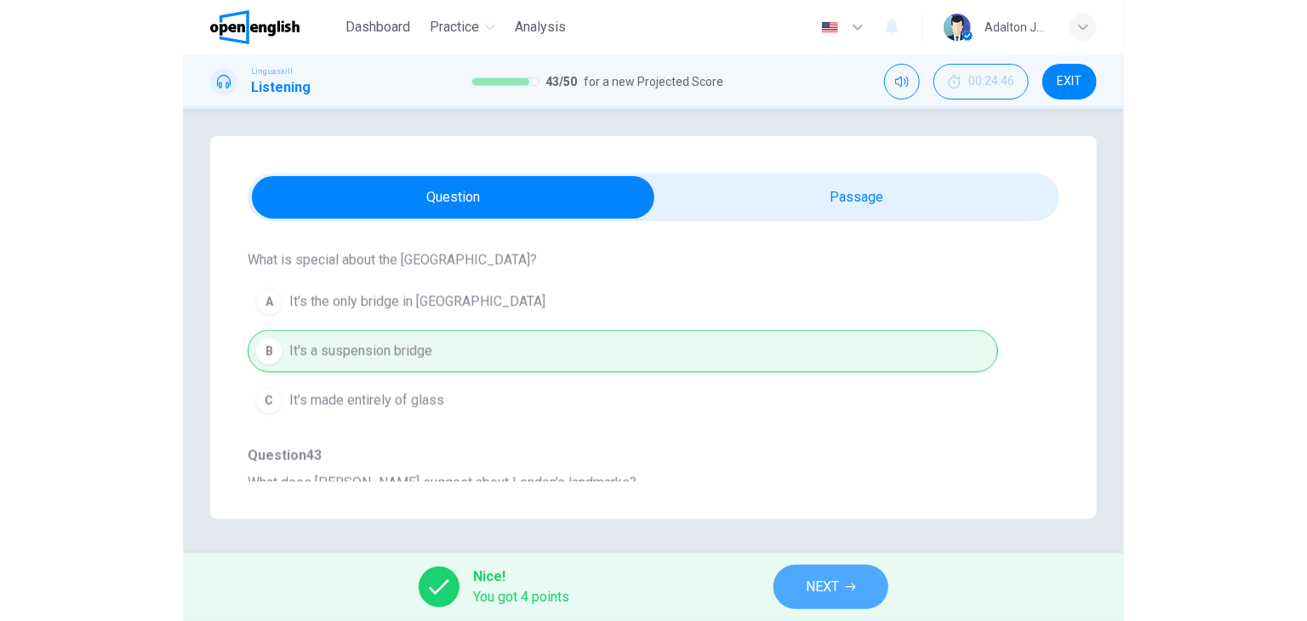
scroll to position [0, 0]
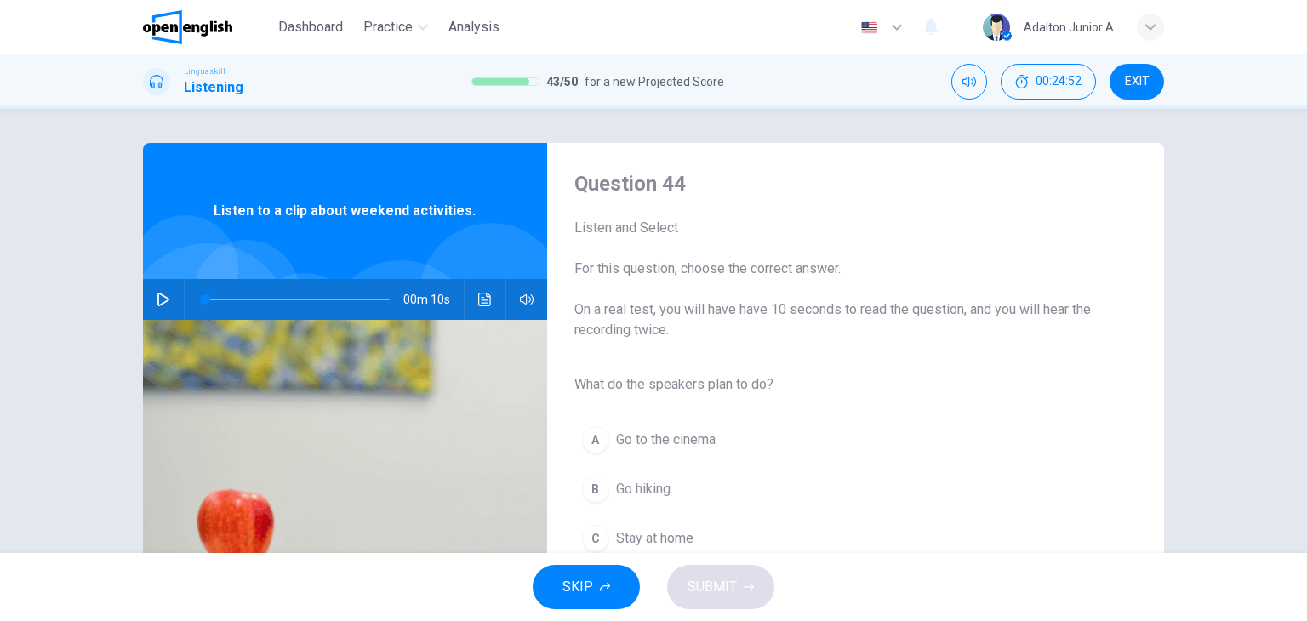
click at [169, 307] on button "button" at bounding box center [163, 299] width 27 height 41
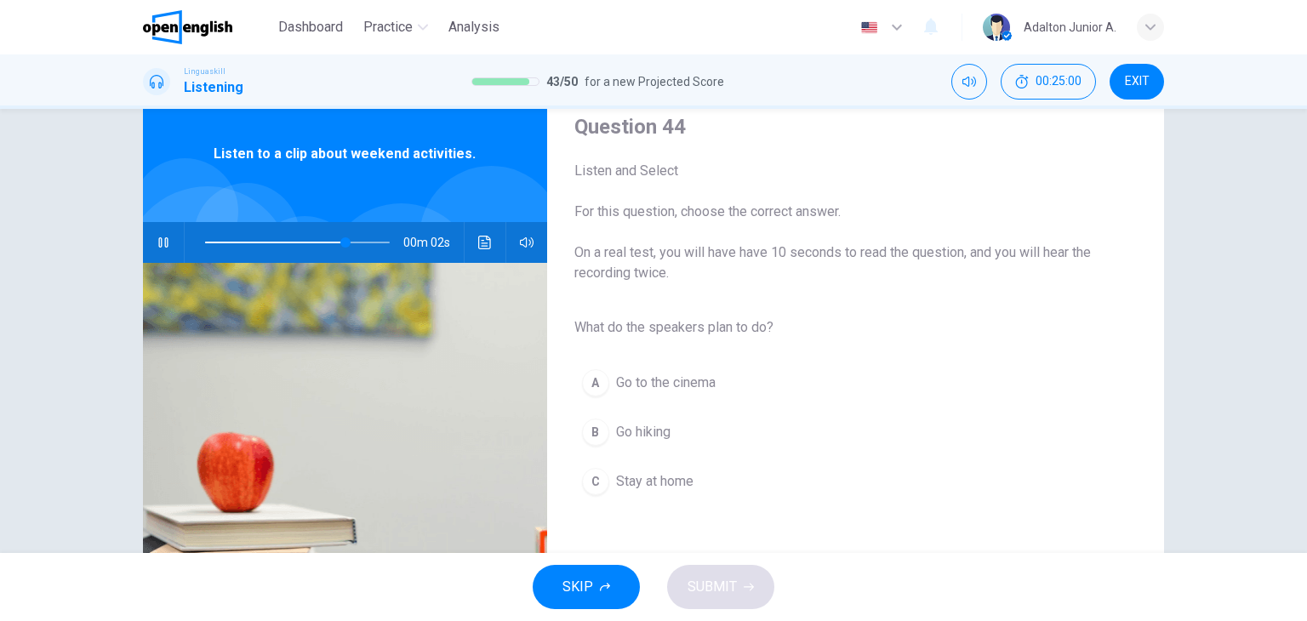
scroll to position [85, 0]
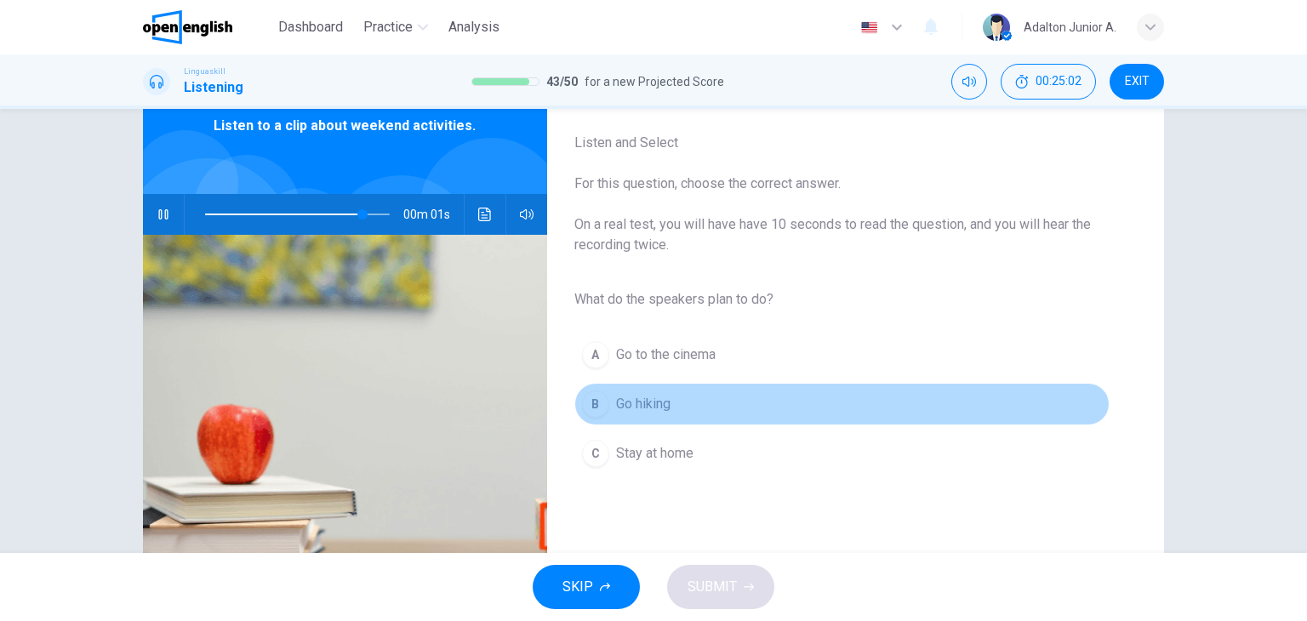
click at [663, 403] on span "Go hiking" at bounding box center [643, 404] width 54 height 20
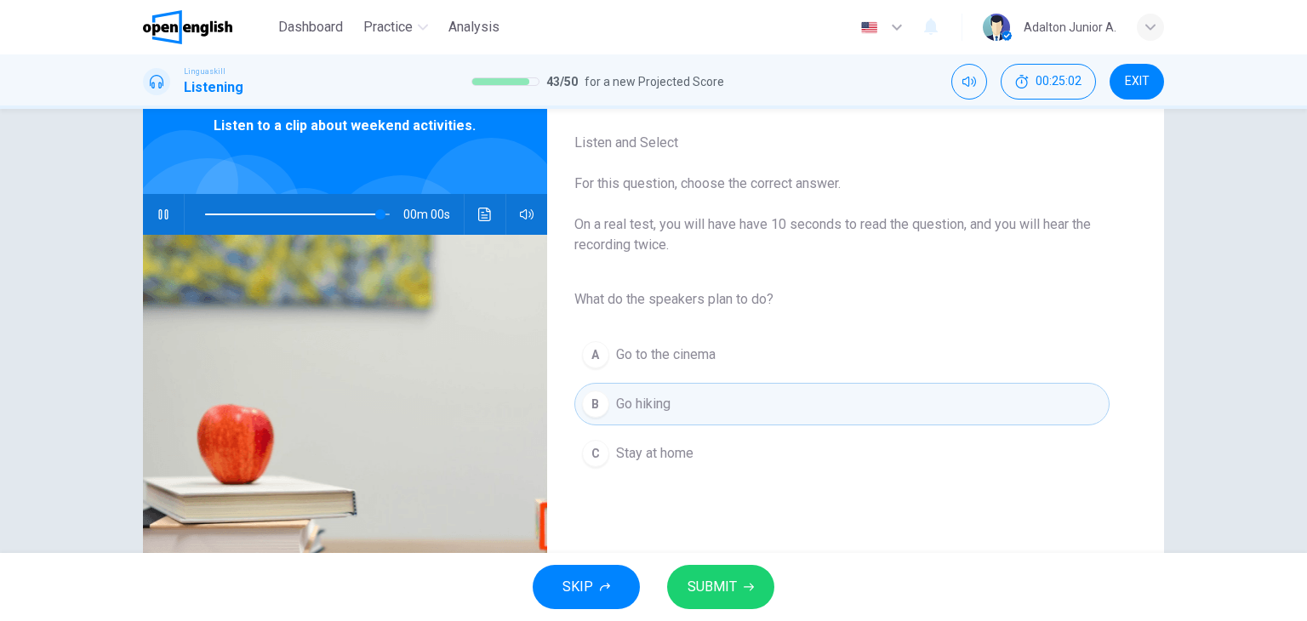
type input "*"
click at [715, 577] on span "SUBMIT" at bounding box center [712, 587] width 49 height 24
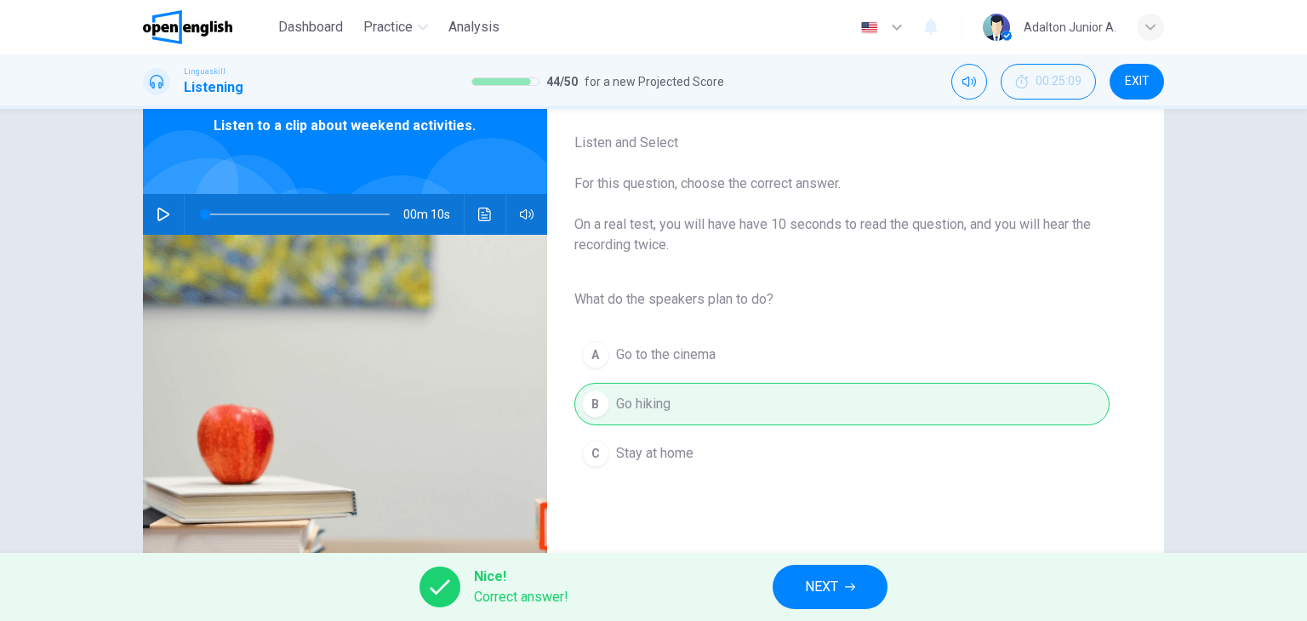
click at [797, 589] on button "NEXT" at bounding box center [830, 587] width 115 height 44
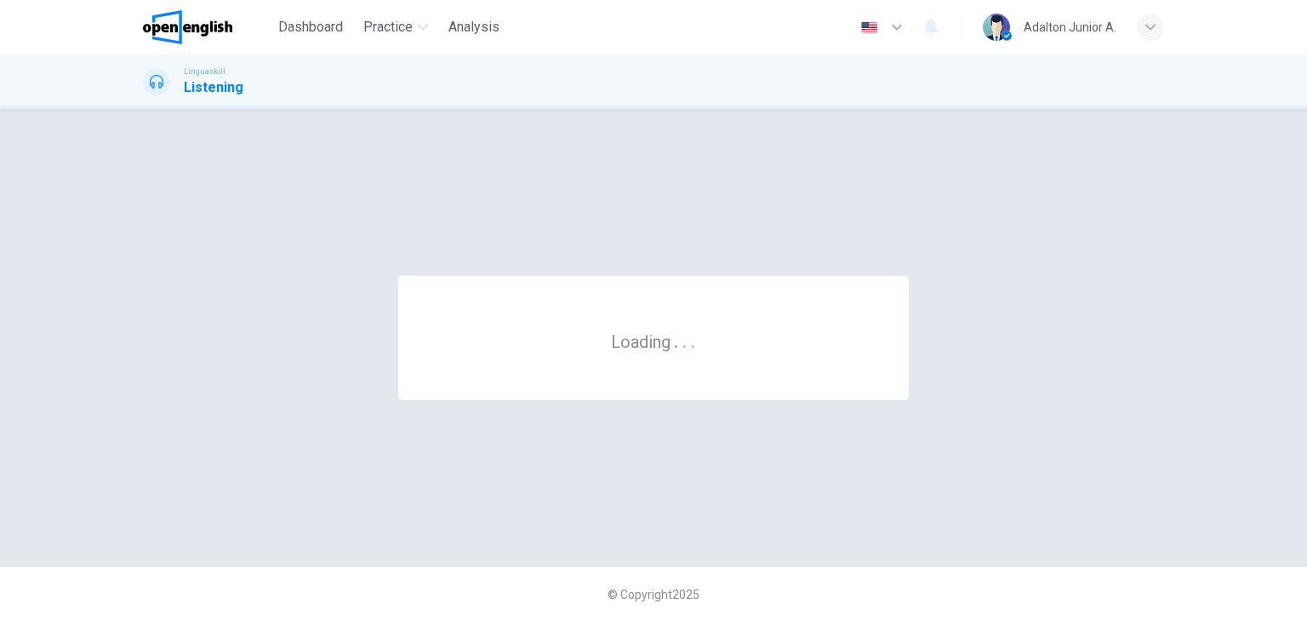
scroll to position [0, 0]
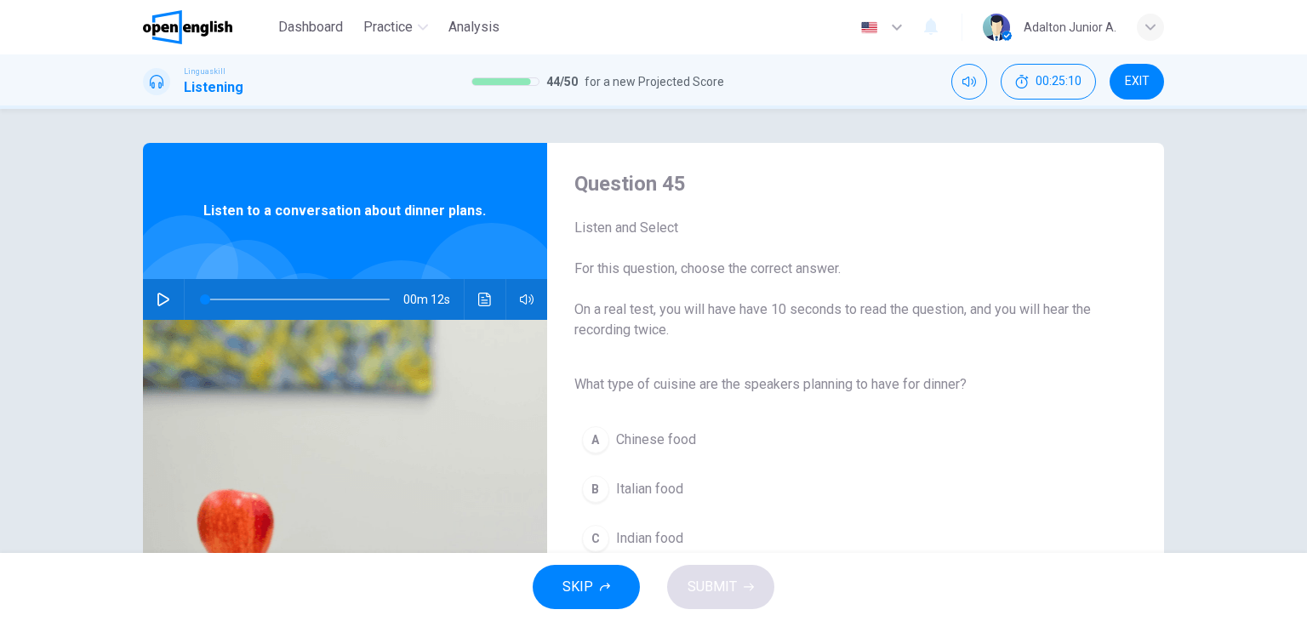
click at [157, 294] on icon "button" at bounding box center [164, 300] width 14 height 14
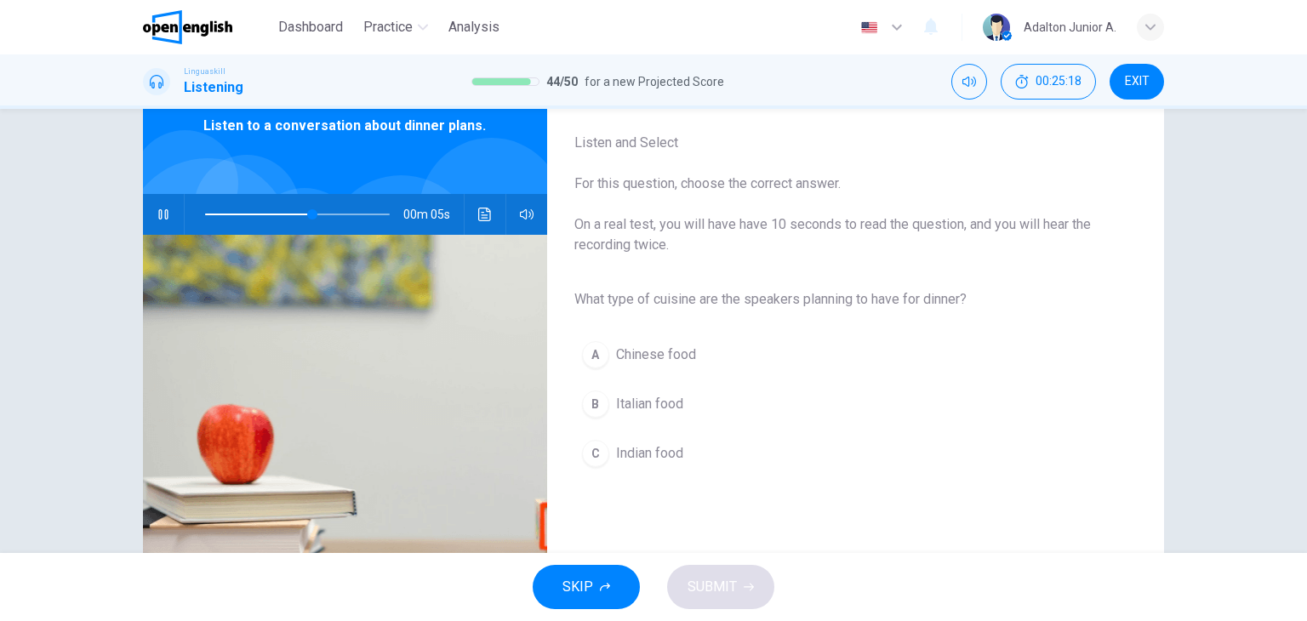
click at [616, 414] on button "B Italian food" at bounding box center [841, 404] width 535 height 43
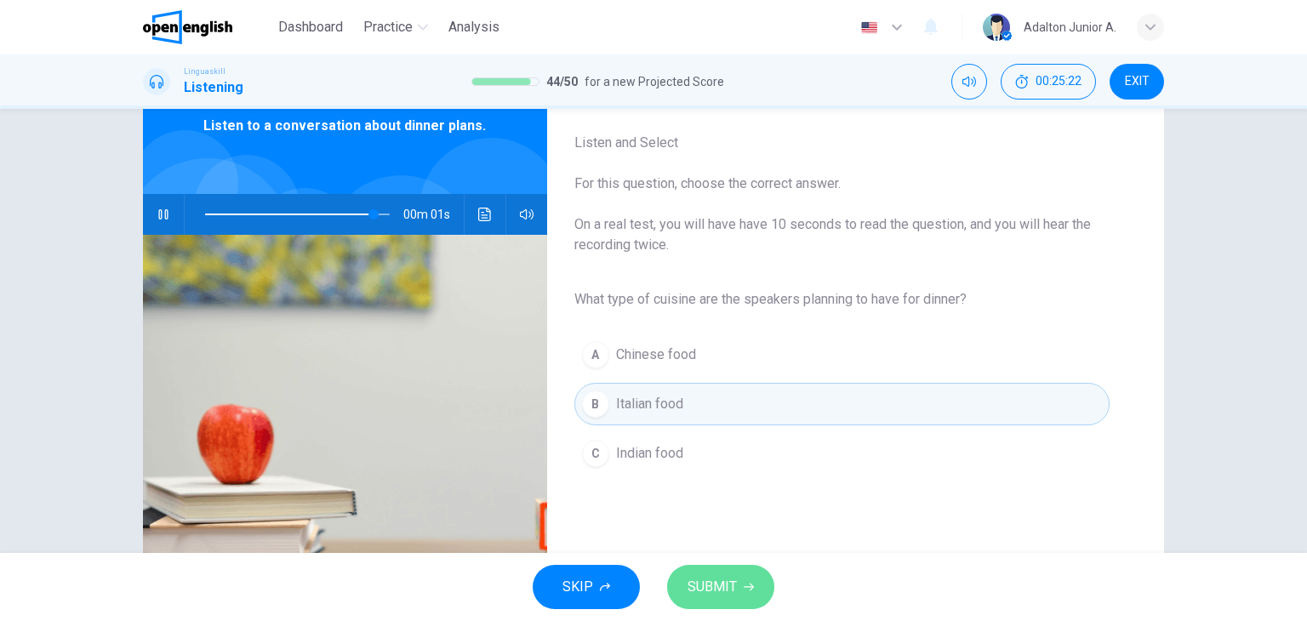
click at [733, 592] on span "SUBMIT" at bounding box center [712, 587] width 49 height 24
type input "*"
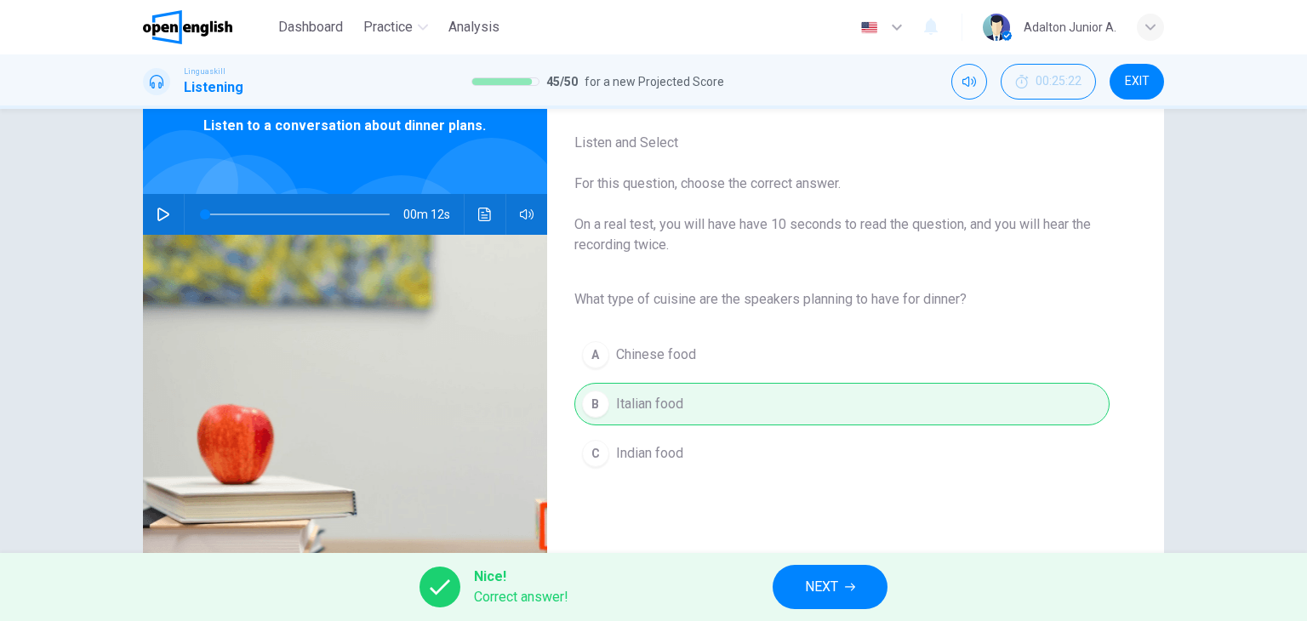
click at [813, 597] on span "NEXT" at bounding box center [821, 587] width 33 height 24
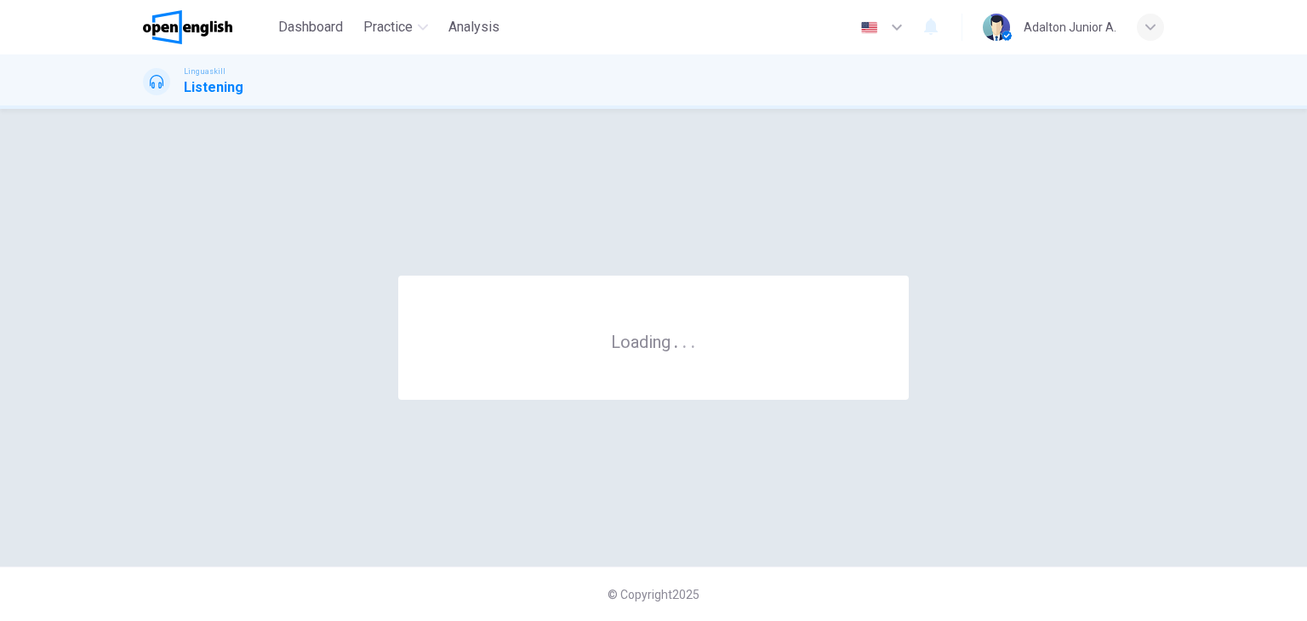
scroll to position [0, 0]
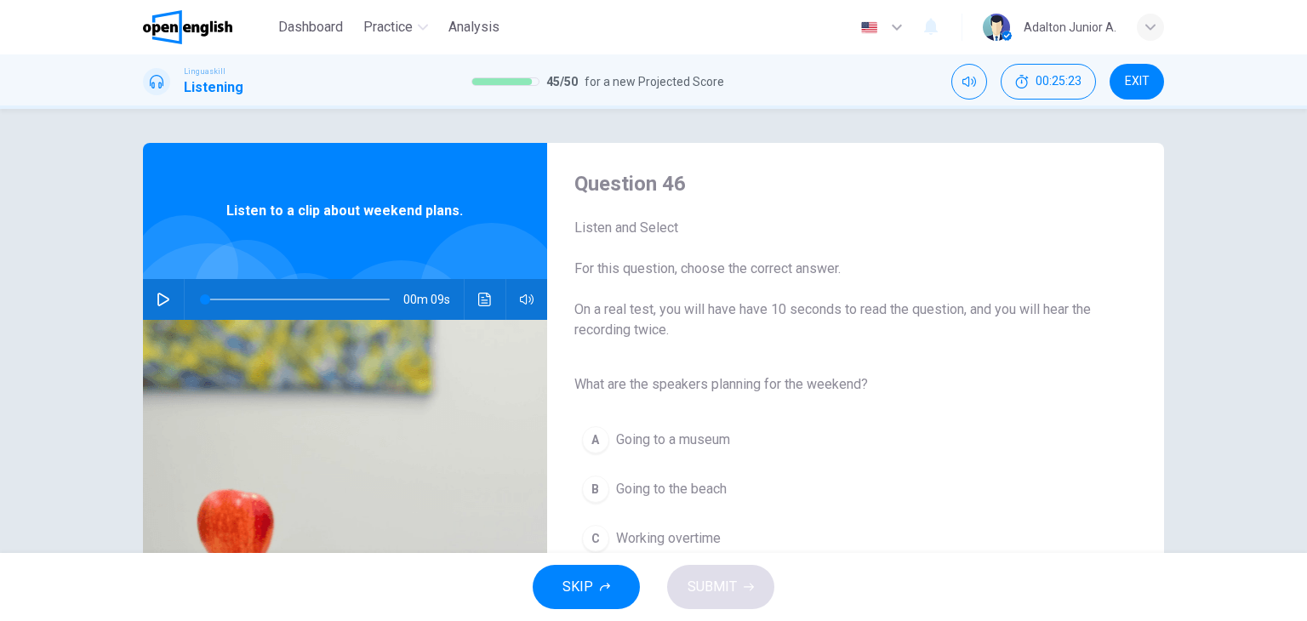
click at [167, 304] on button "button" at bounding box center [163, 299] width 27 height 41
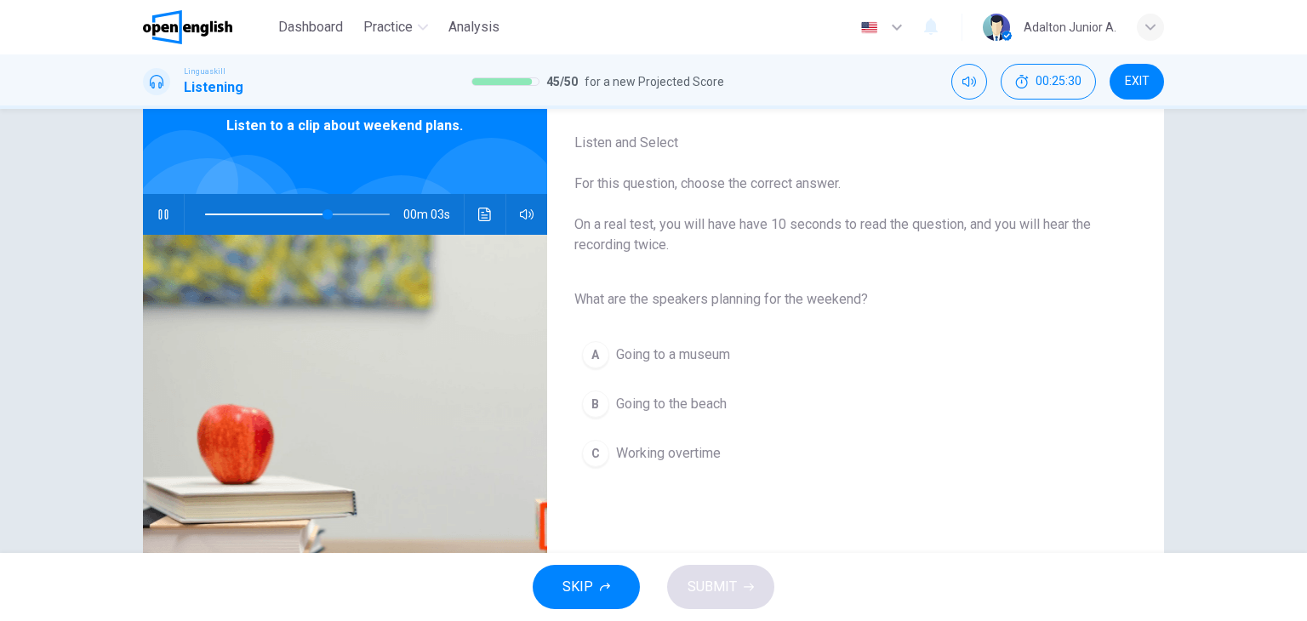
click at [709, 394] on span "Going to the beach" at bounding box center [671, 404] width 111 height 20
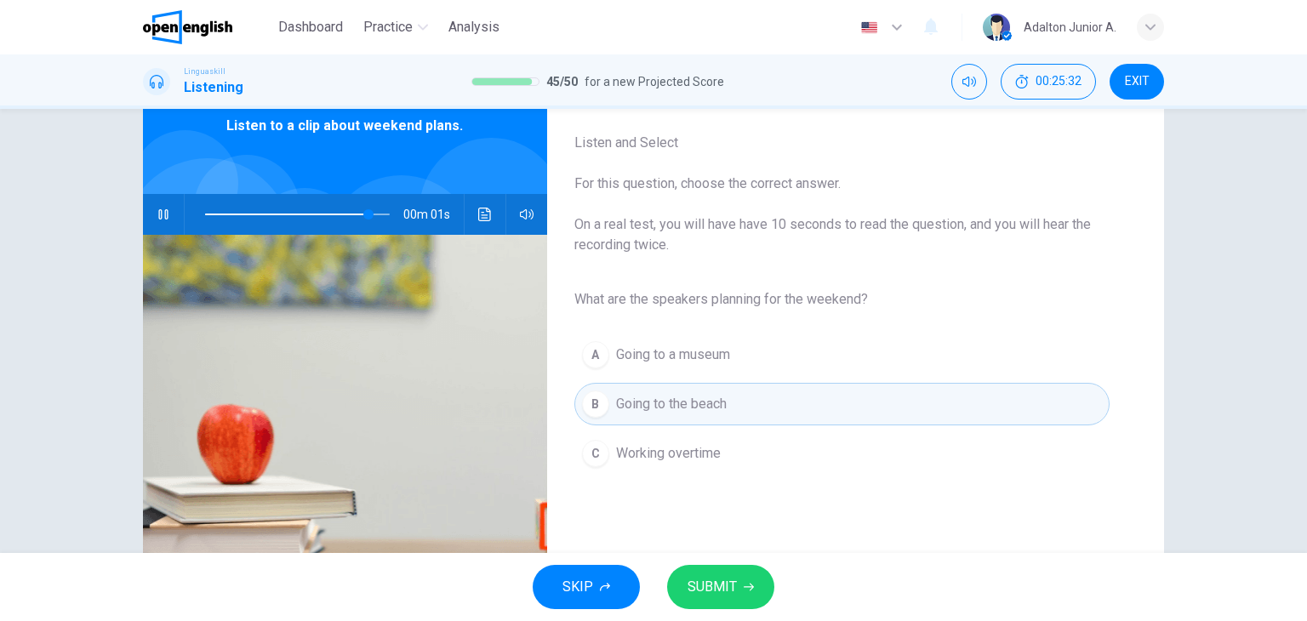
click at [752, 589] on icon "button" at bounding box center [749, 587] width 10 height 10
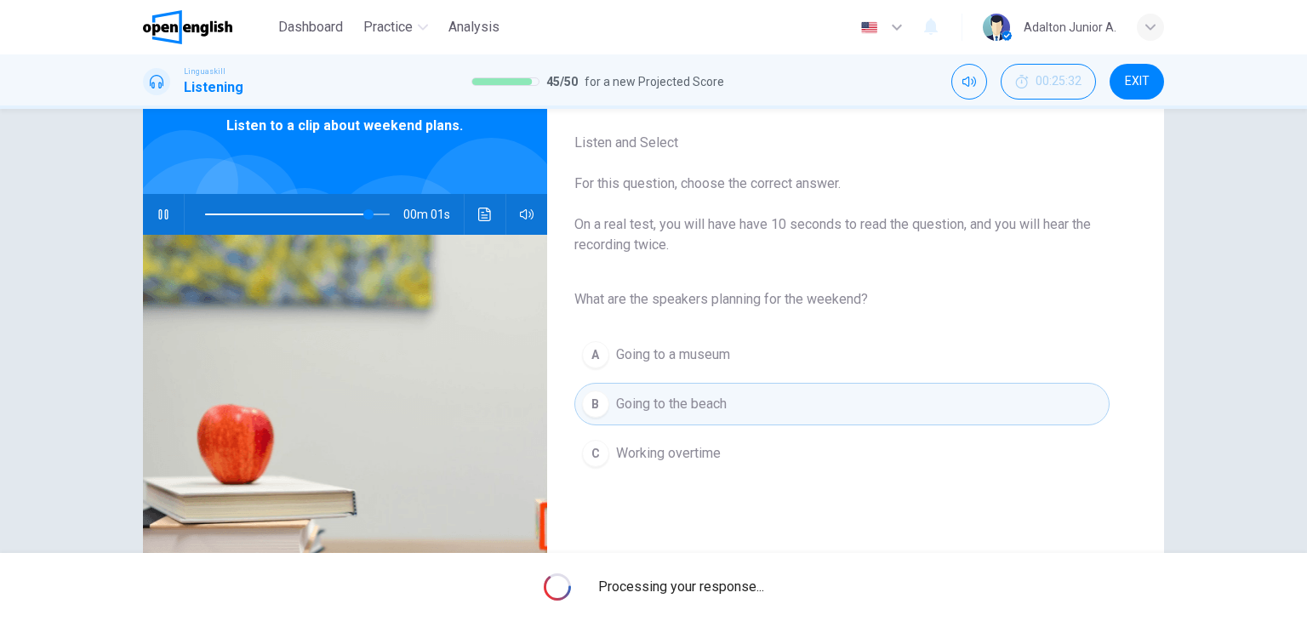
type input "*"
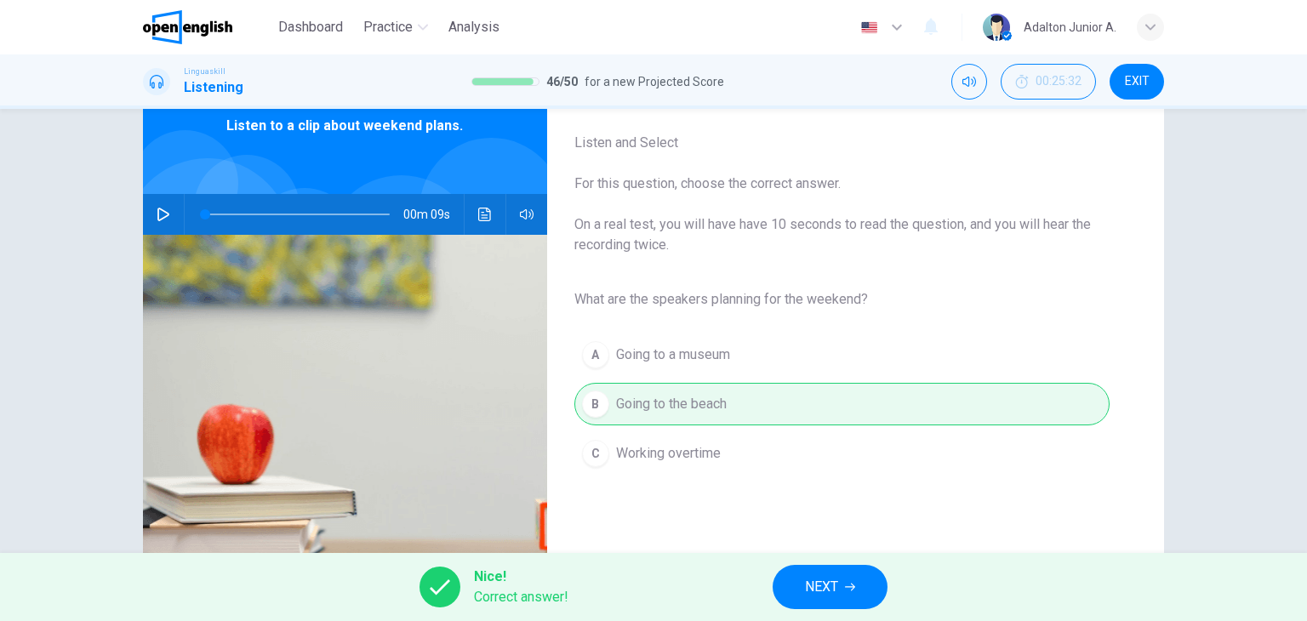
click at [834, 594] on span "NEXT" at bounding box center [821, 587] width 33 height 24
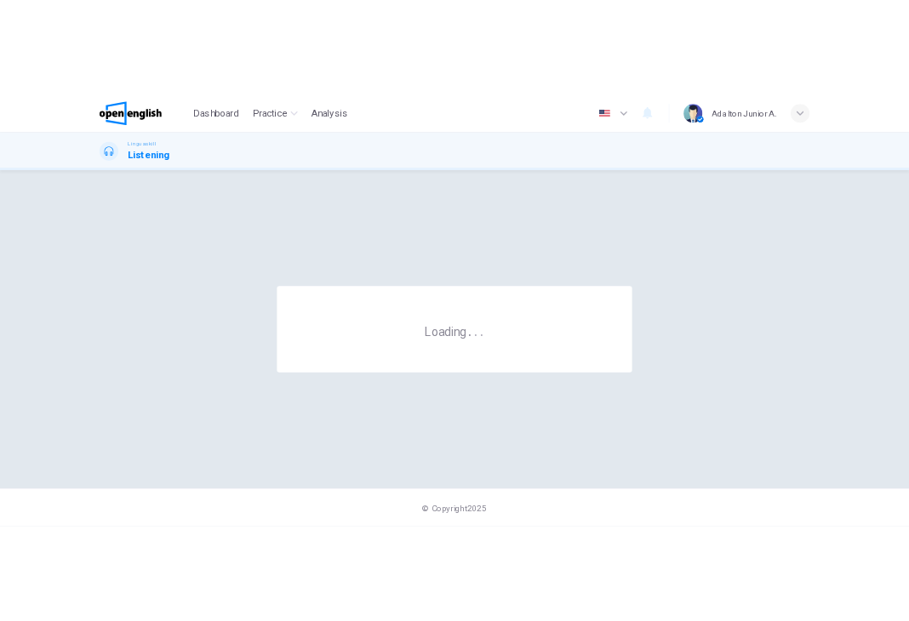
scroll to position [0, 0]
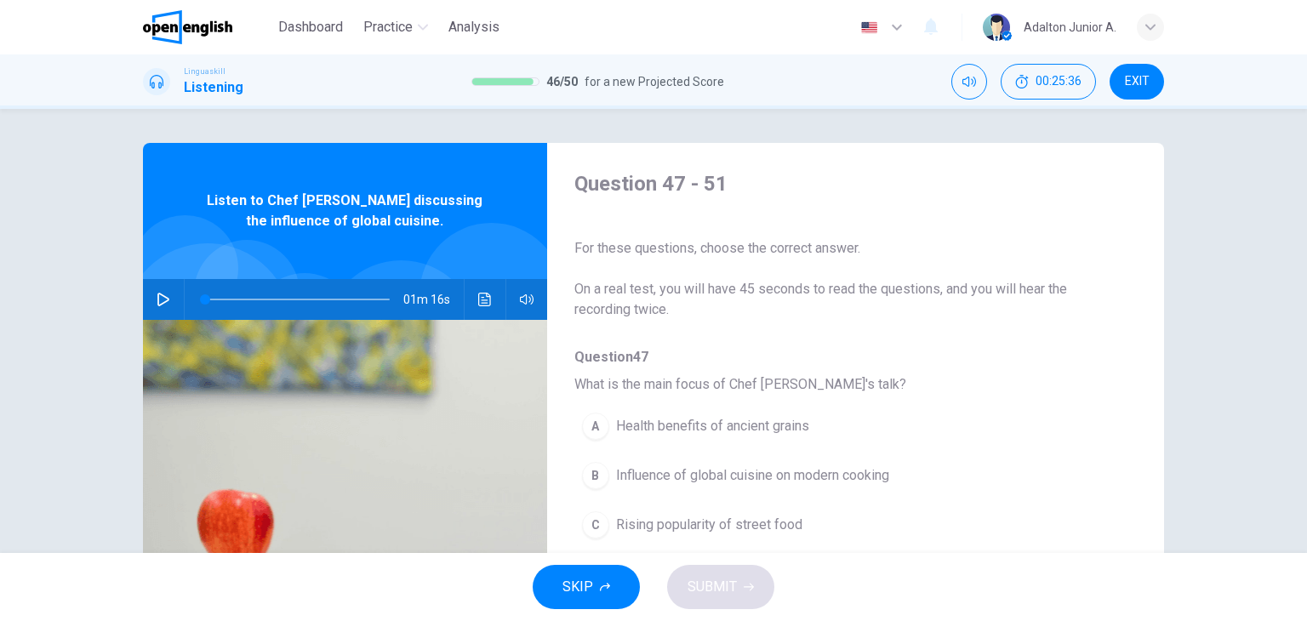
click at [167, 296] on button "button" at bounding box center [163, 299] width 27 height 41
type input "*"
click at [706, 4] on div "Dashboard Practice Analysis English ** ​ [PERSON_NAME] A." at bounding box center [653, 27] width 1021 height 54
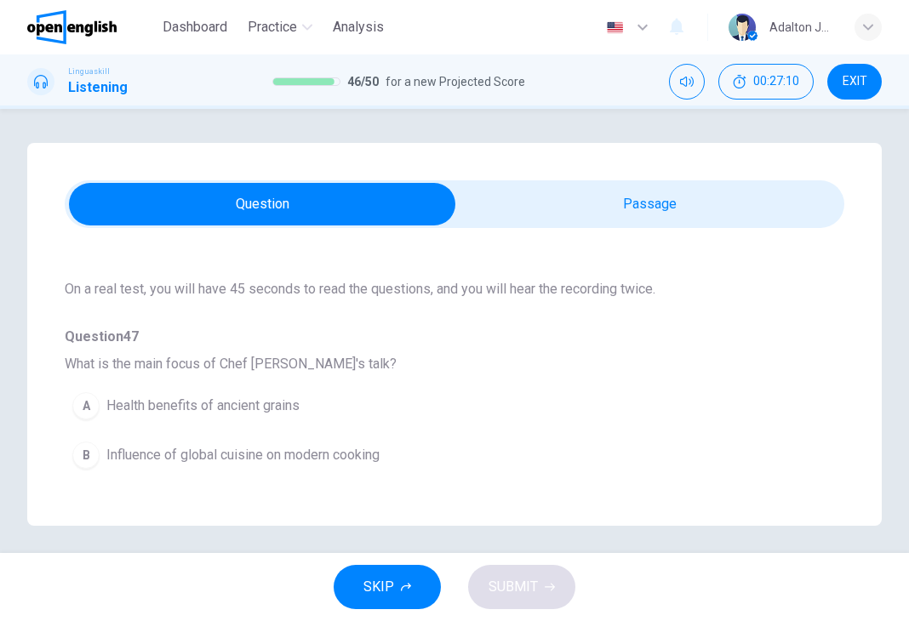
scroll to position [170, 0]
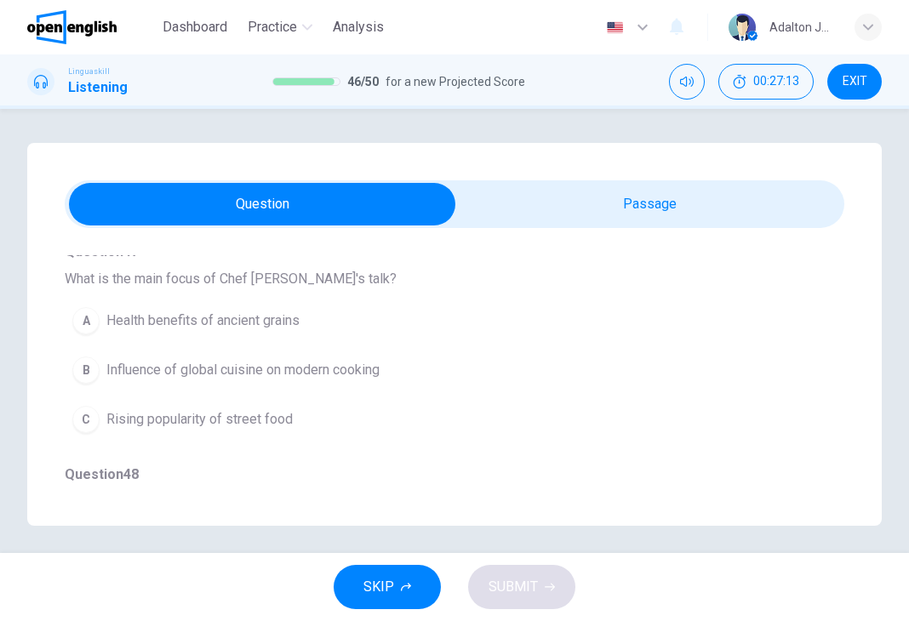
click at [313, 369] on span "Influence of global cuisine on modern cooking" at bounding box center [242, 370] width 273 height 20
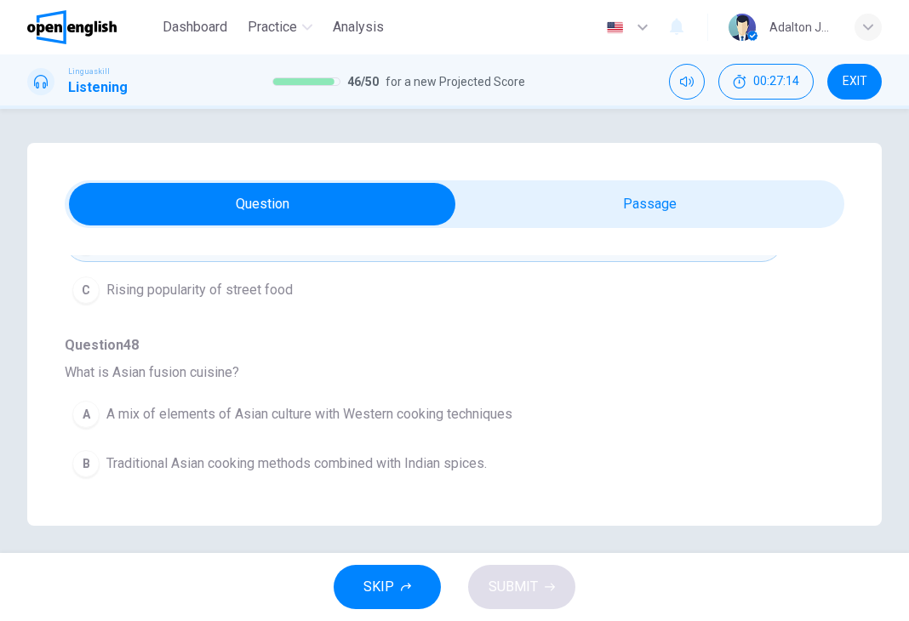
scroll to position [340, 0]
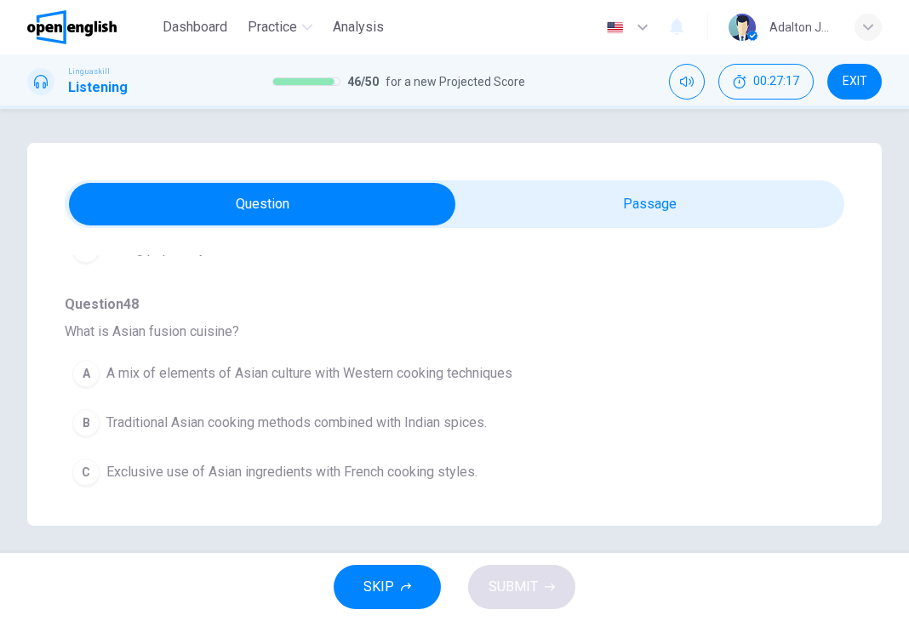
click at [331, 367] on span "A mix of elements of Asian culture with Western cooking techniques" at bounding box center [309, 373] width 406 height 20
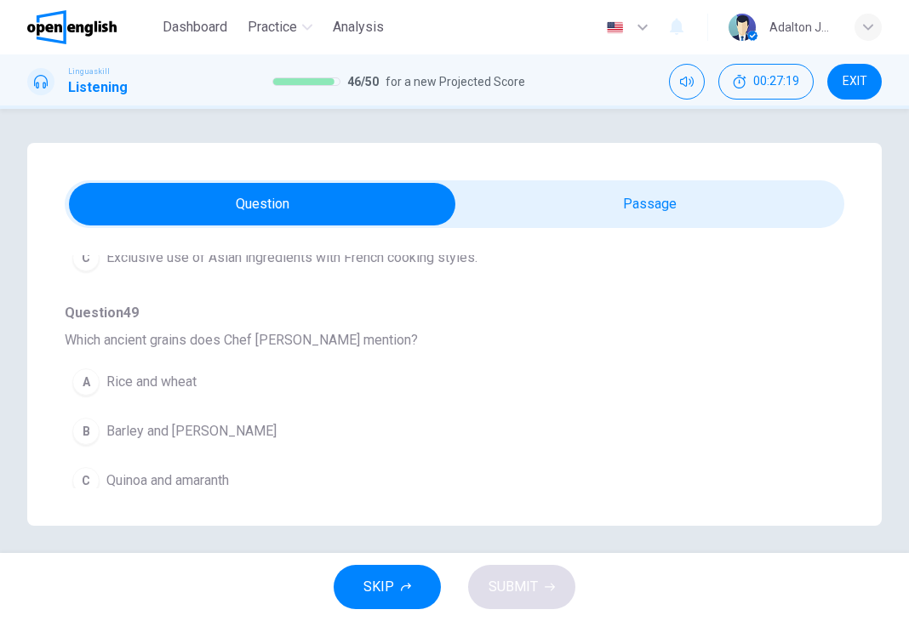
scroll to position [596, 0]
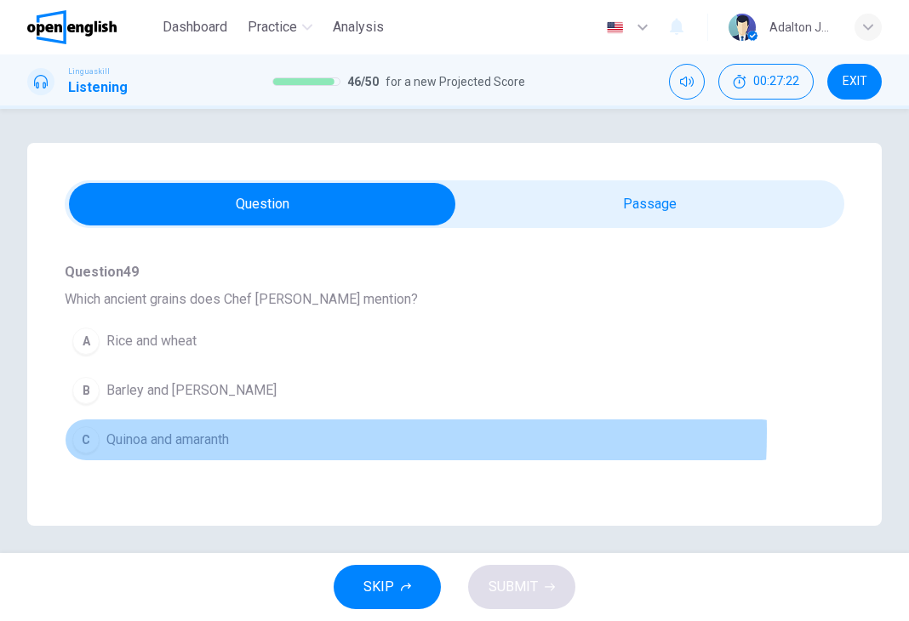
click at [200, 432] on span "Quinoa and amaranth" at bounding box center [167, 440] width 123 height 20
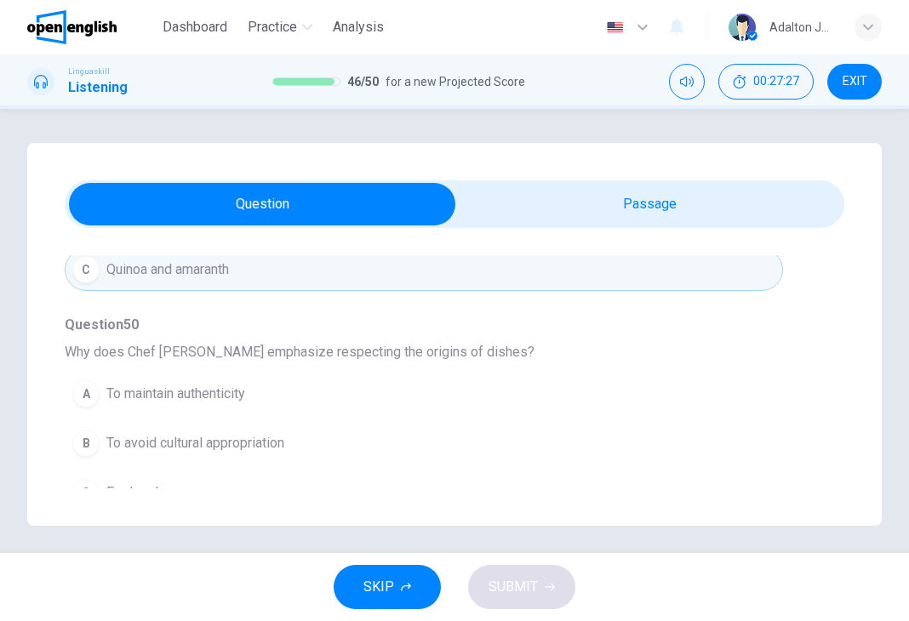
scroll to position [851, 0]
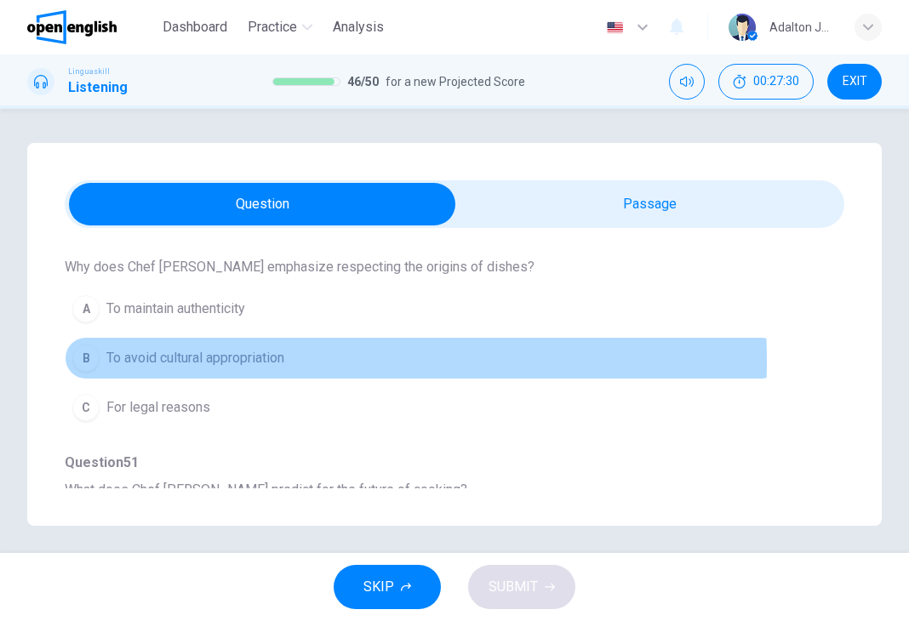
click at [204, 357] on span "To avoid cultural appropriation" at bounding box center [195, 358] width 178 height 20
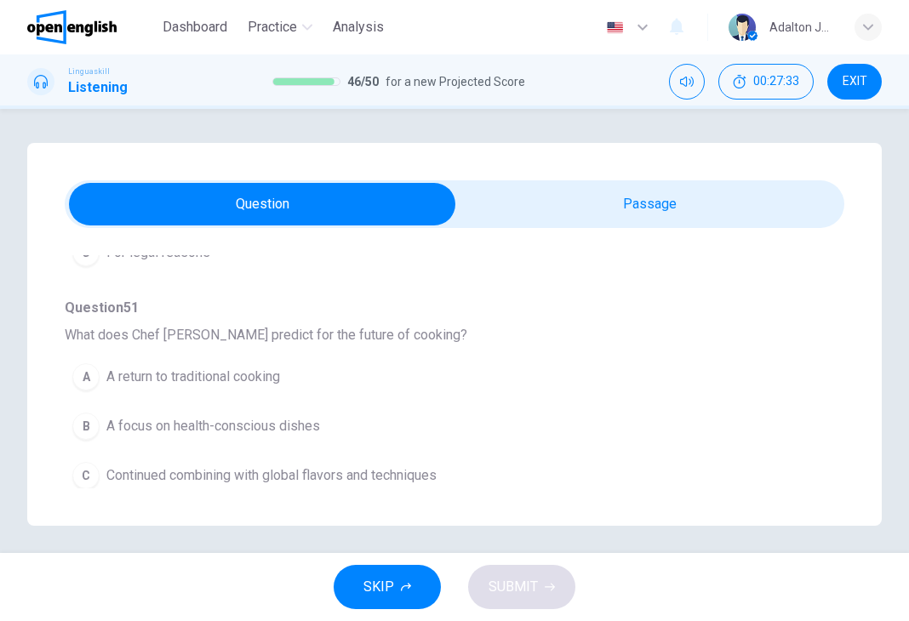
scroll to position [1007, 0]
click at [231, 469] on span "Continued combining with global flavors and techniques" at bounding box center [271, 475] width 330 height 20
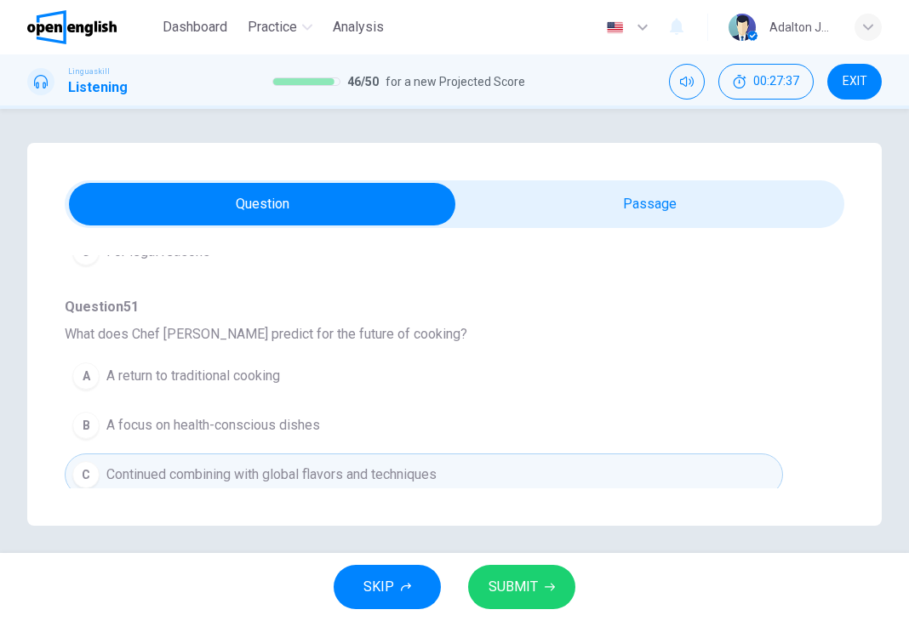
click at [504, 573] on button "SUBMIT" at bounding box center [521, 587] width 107 height 44
